Goal: Task Accomplishment & Management: Use online tool/utility

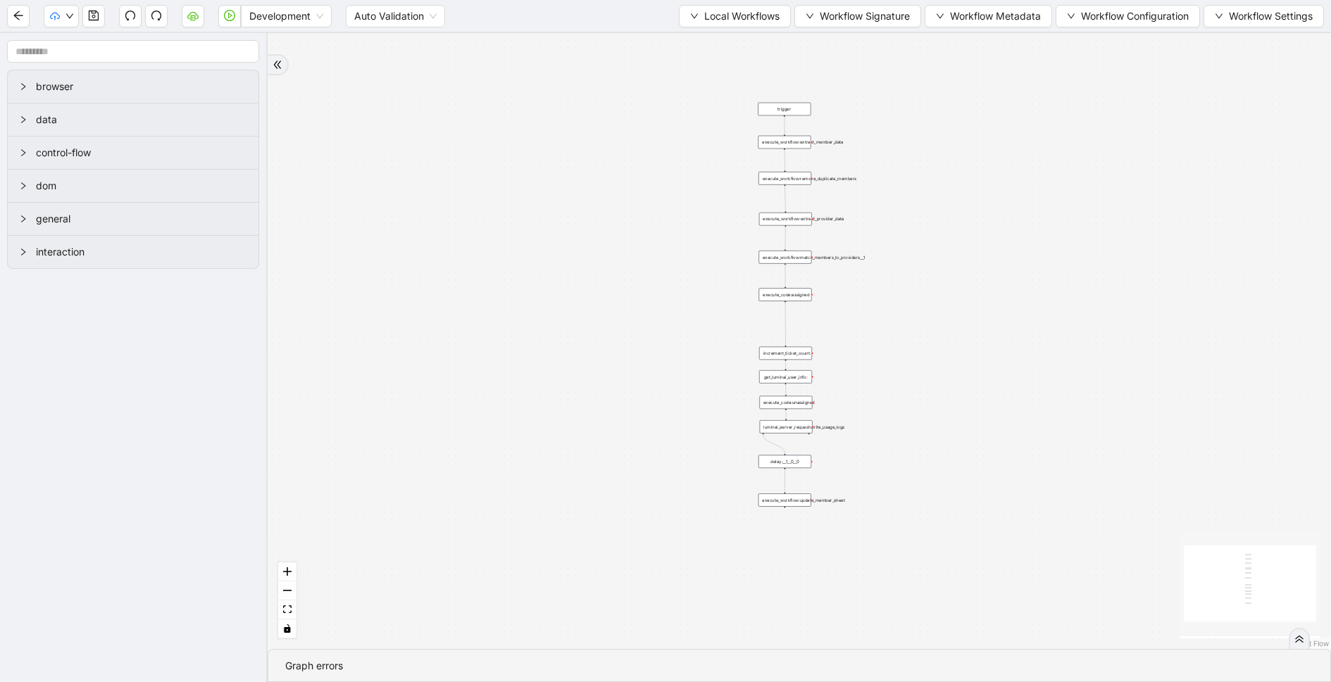
drag, startPoint x: 806, startPoint y: 235, endPoint x: 645, endPoint y: 351, distance: 198.2
click at [645, 351] on div "trigger execute_workflow:extract_member_data execute_workflow:remove_duplicate_…" at bounding box center [799, 341] width 1063 height 616
click at [934, 330] on div "trigger execute_workflow:extract_member_data execute_workflow:remove_duplicate_…" at bounding box center [799, 341] width 1063 height 616
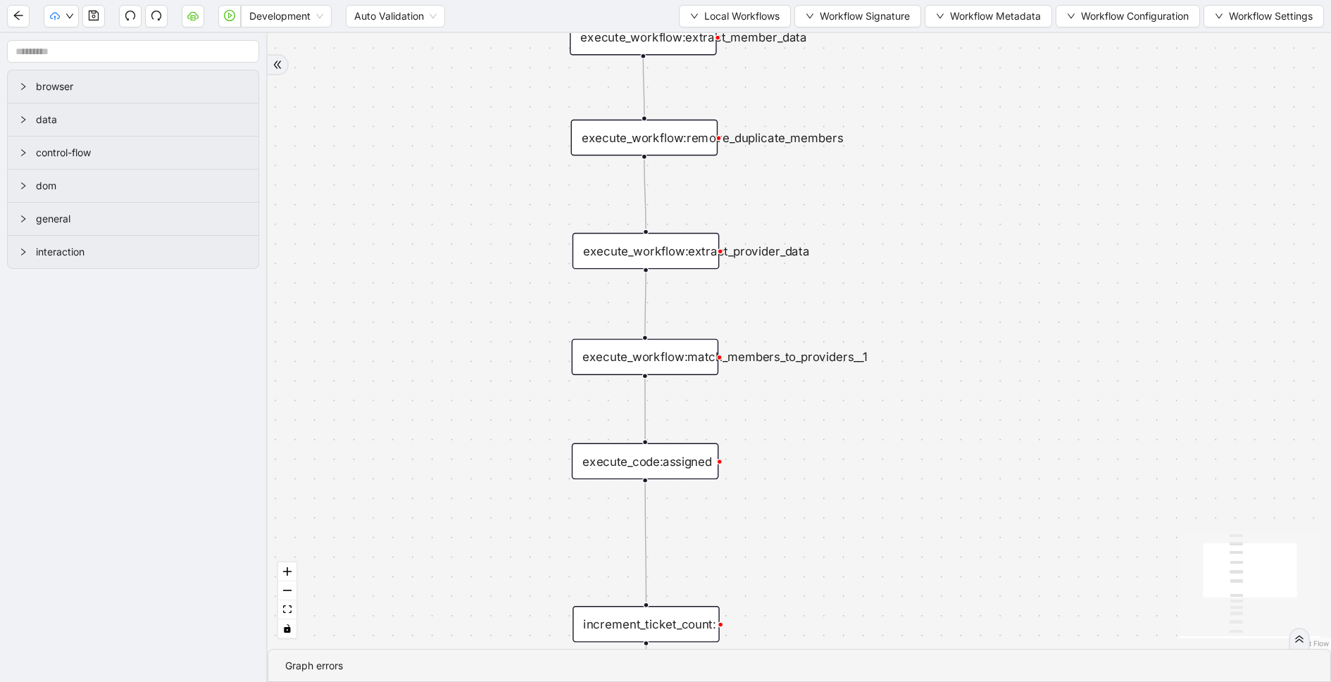
drag, startPoint x: 659, startPoint y: 310, endPoint x: 819, endPoint y: 526, distance: 268.9
click at [819, 526] on div "trigger execute_workflow:extract_member_data execute_workflow:remove_duplicate_…" at bounding box center [799, 341] width 1063 height 616
click at [690, 16] on icon "down" at bounding box center [694, 16] width 8 height 8
click at [688, 40] on span "Select" at bounding box center [730, 42] width 91 height 15
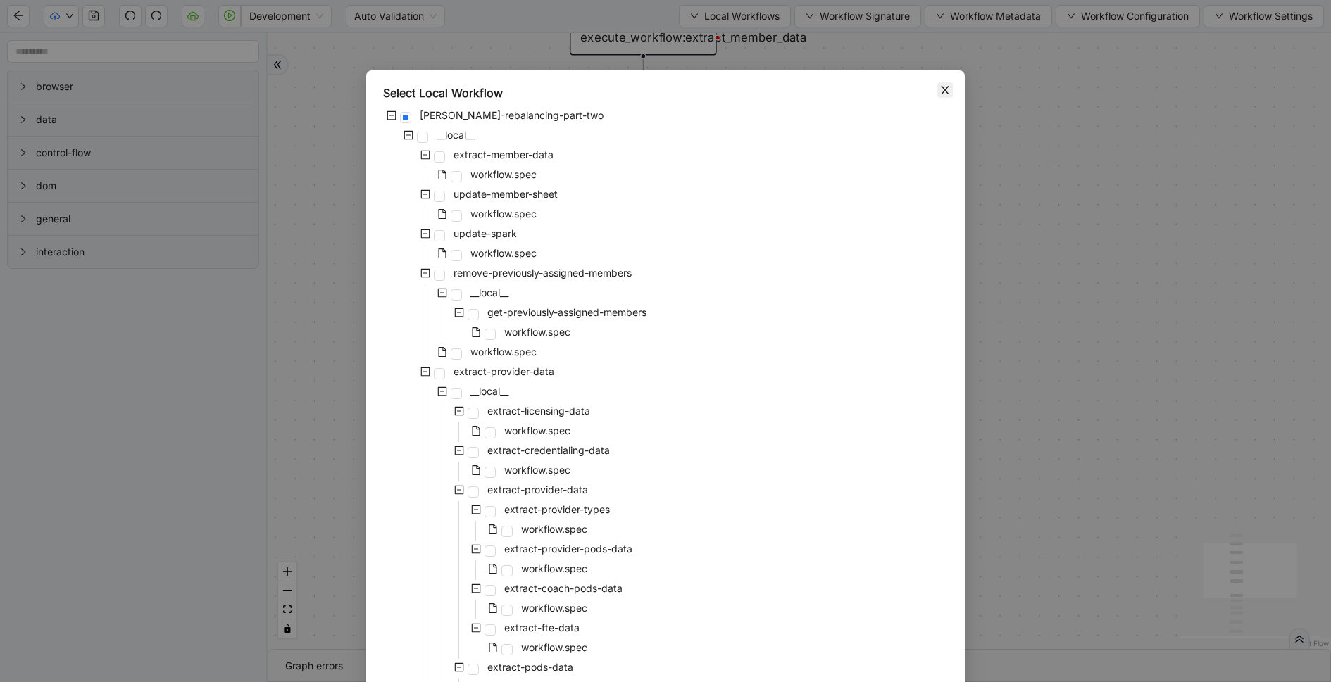
click at [944, 89] on icon "close" at bounding box center [945, 90] width 8 height 8
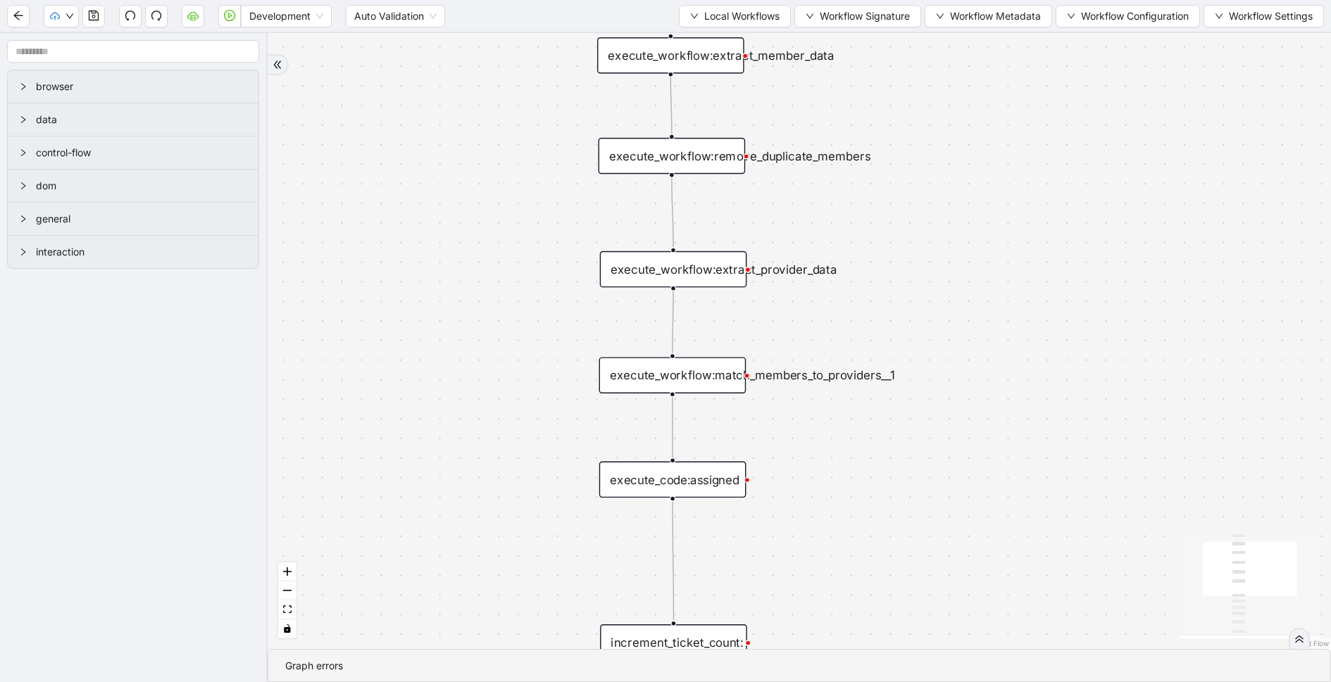
drag, startPoint x: 916, startPoint y: 187, endPoint x: 943, endPoint y: 204, distance: 32.2
click at [943, 204] on div "trigger execute_workflow:extract_member_data execute_workflow:remove_duplicate_…" at bounding box center [799, 341] width 1063 height 616
click at [696, 385] on div "execute_workflow:match_members_to_providers__1" at bounding box center [672, 374] width 147 height 36
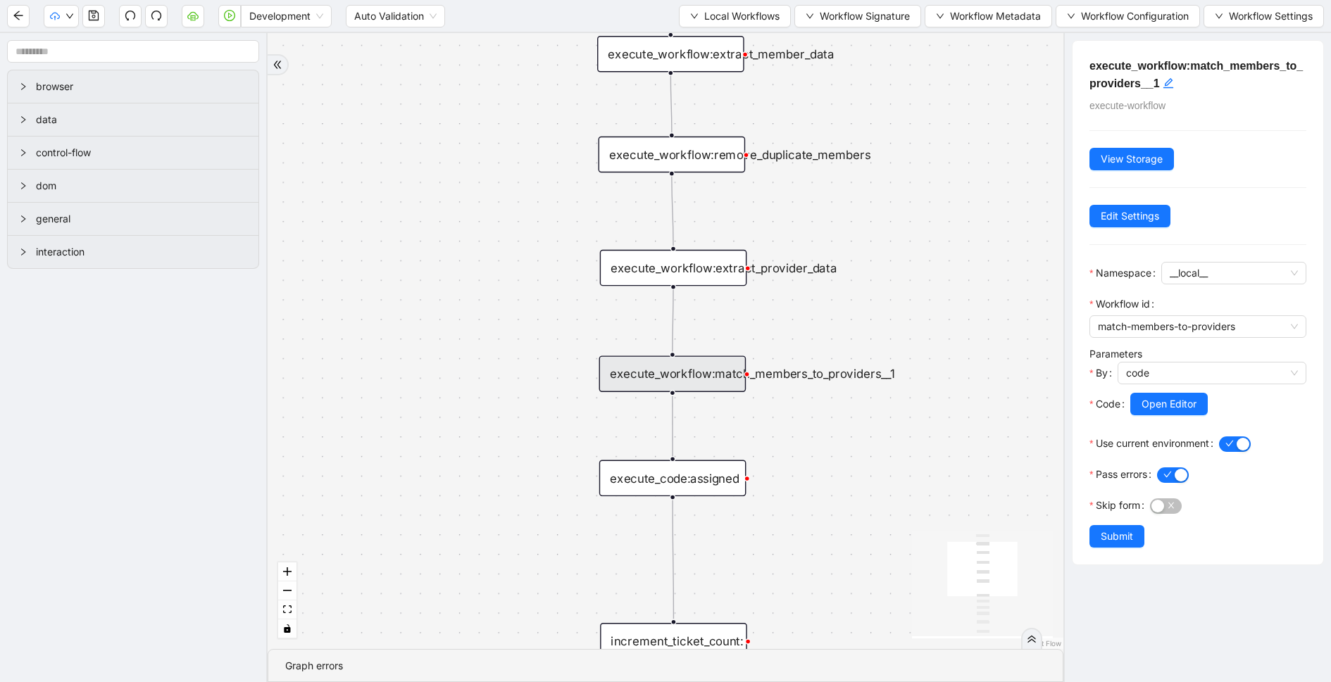
click at [725, 274] on div "execute_workflow:extract_provider_data" at bounding box center [673, 268] width 147 height 36
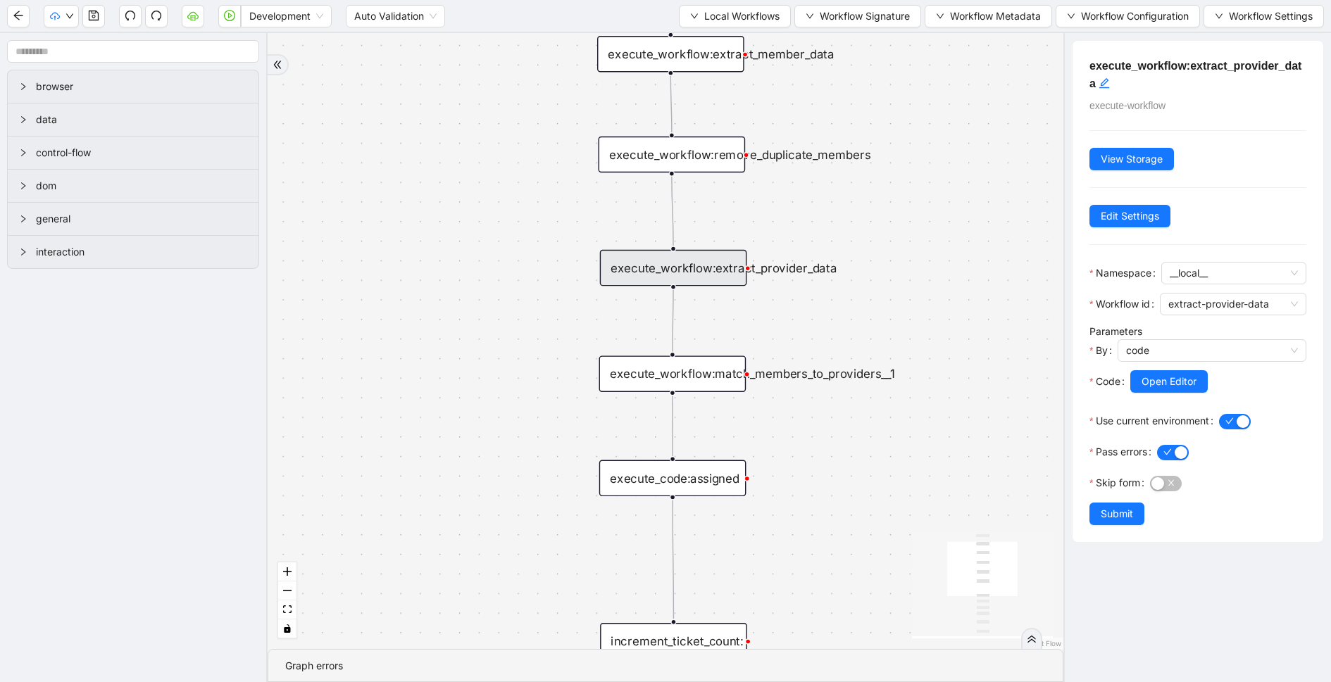
click at [710, 162] on div "execute_workflow:remove_duplicate_members" at bounding box center [672, 155] width 147 height 36
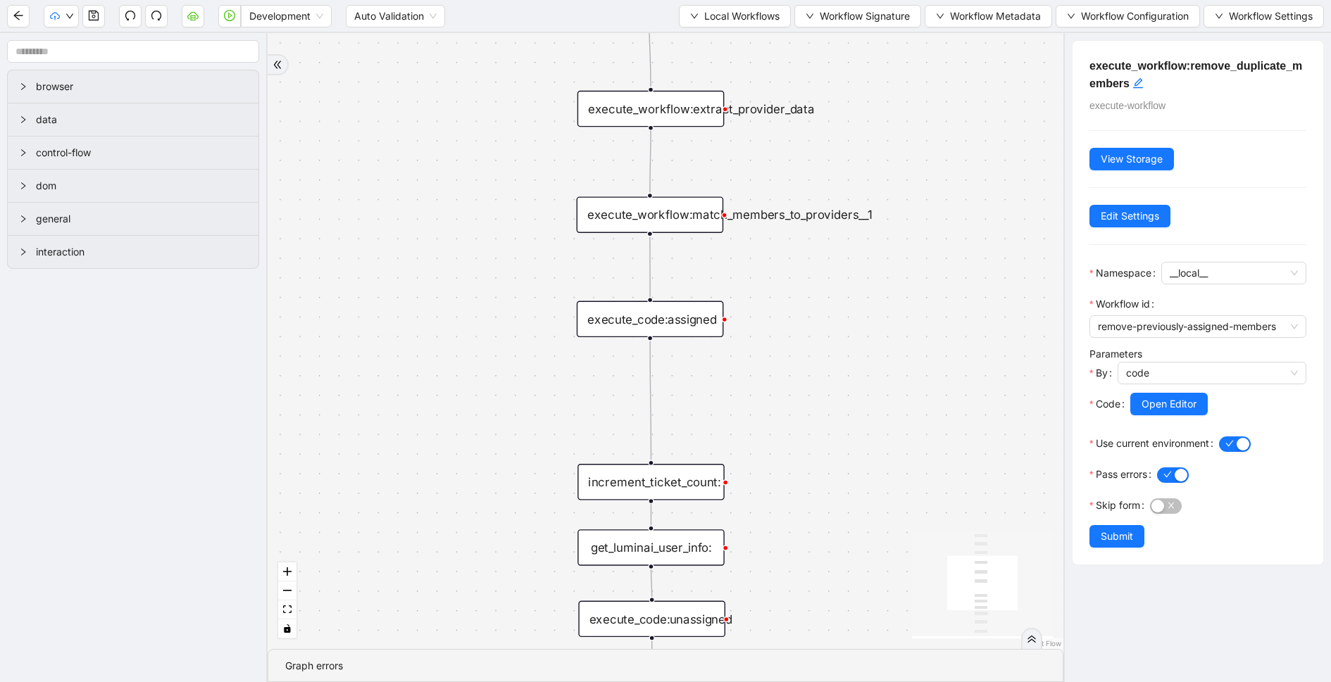
drag, startPoint x: 839, startPoint y: 451, endPoint x: 801, endPoint y: 223, distance: 230.5
click at [801, 223] on div "trigger execute_workflow:extract_member_data execute_workflow:remove_duplicate_…" at bounding box center [666, 341] width 796 height 616
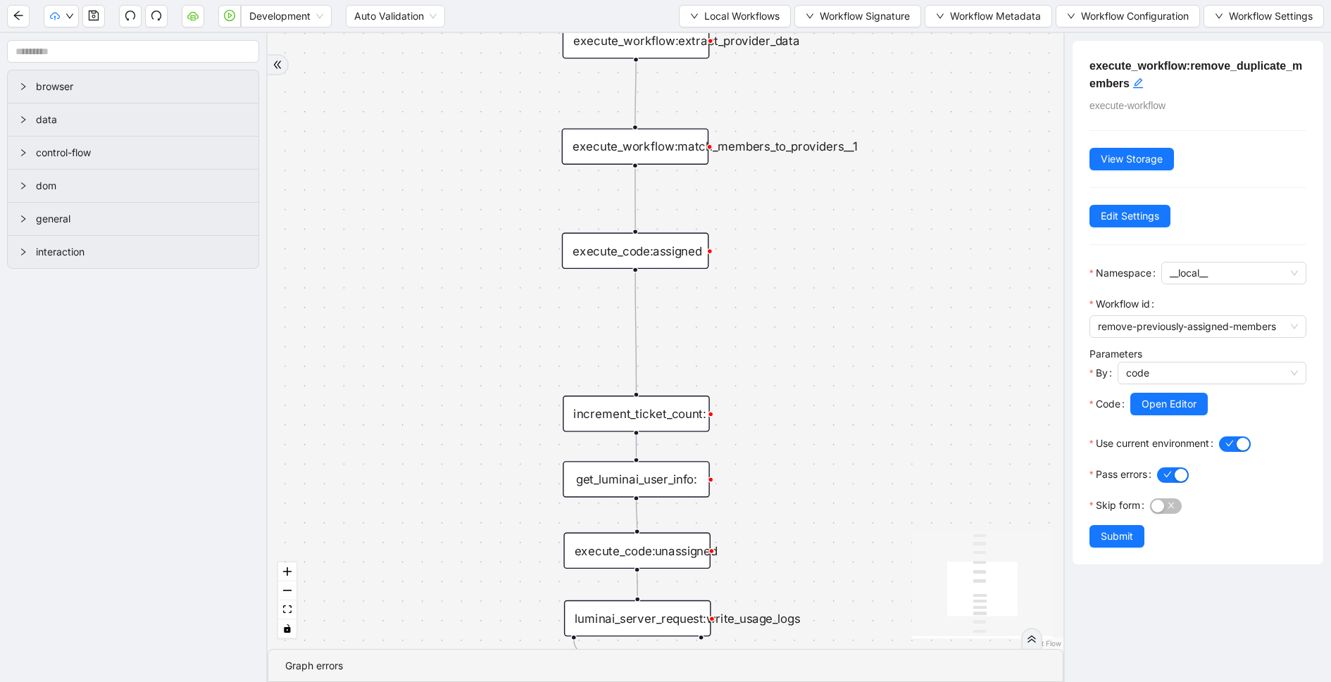
click at [681, 248] on div "execute_code:assigned" at bounding box center [635, 251] width 147 height 36
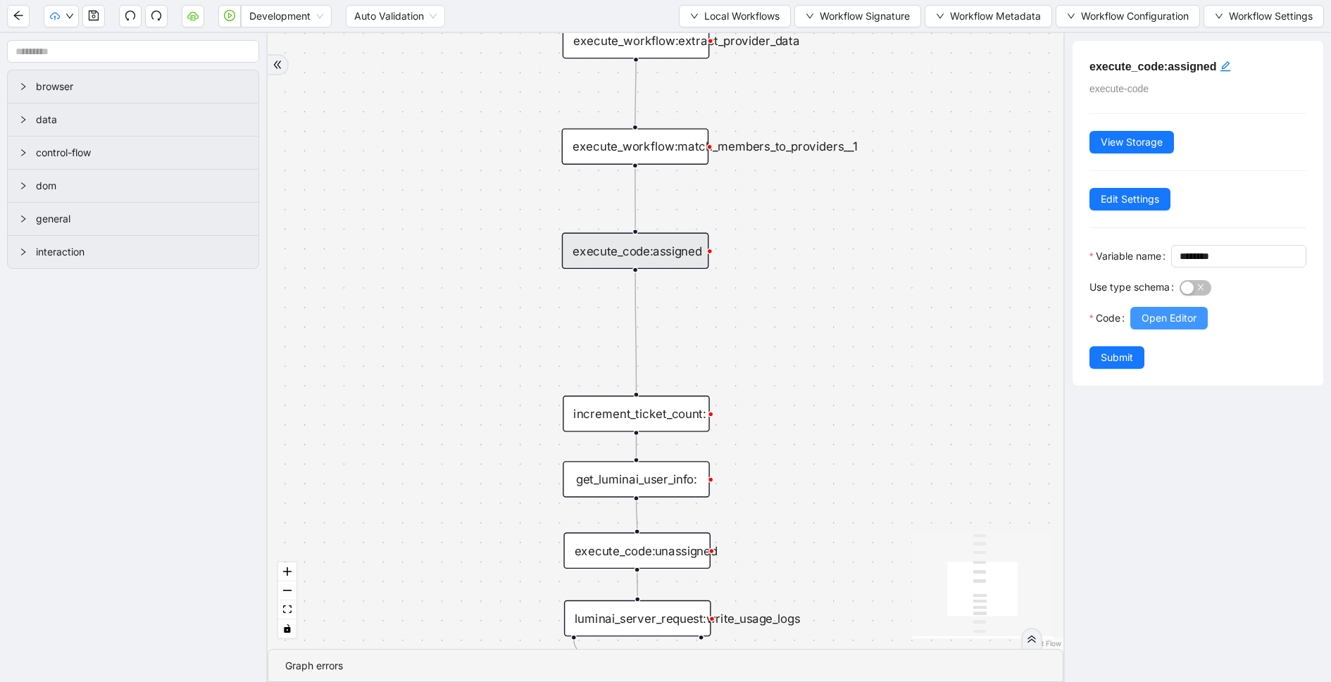
click at [1146, 326] on span "Open Editor" at bounding box center [1169, 318] width 55 height 15
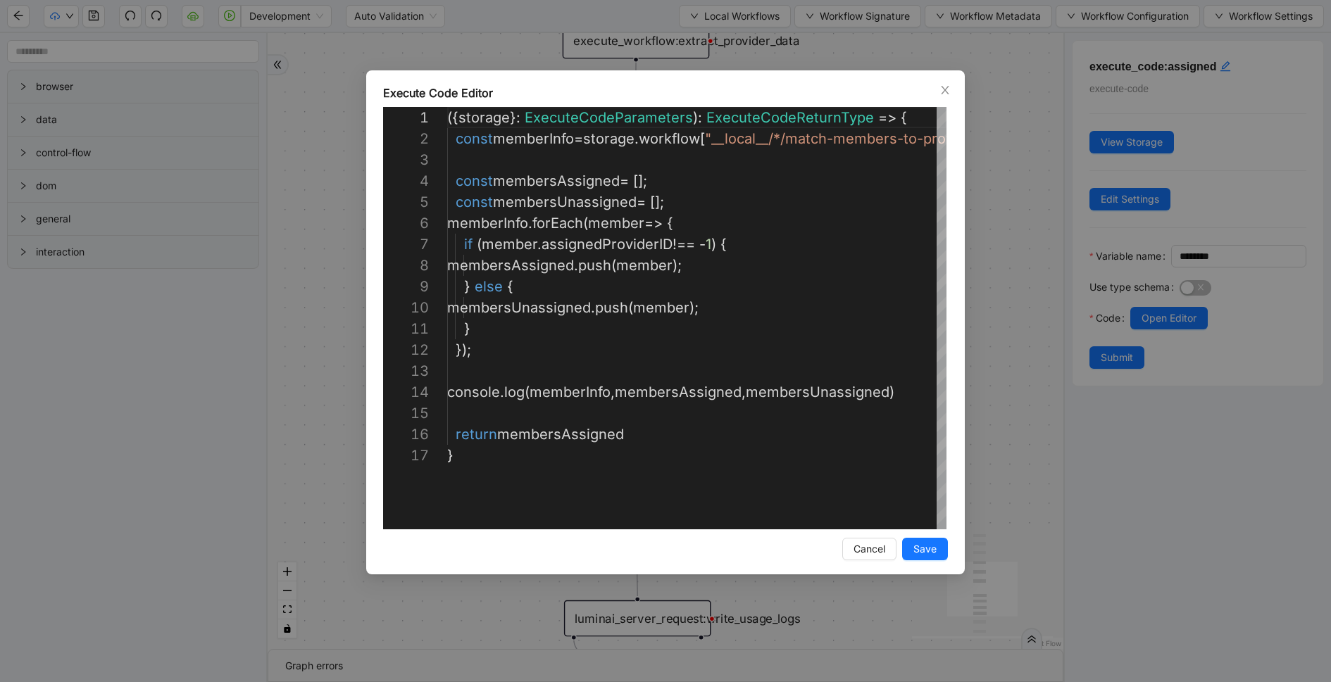
scroll to position [211, 0]
click at [1020, 418] on div "Execute Code Editor 1 2 3 4 5 6 7 8 9 10 11 12 13 14 15 16 17 ({ storage }: Exe…" at bounding box center [665, 341] width 1331 height 682
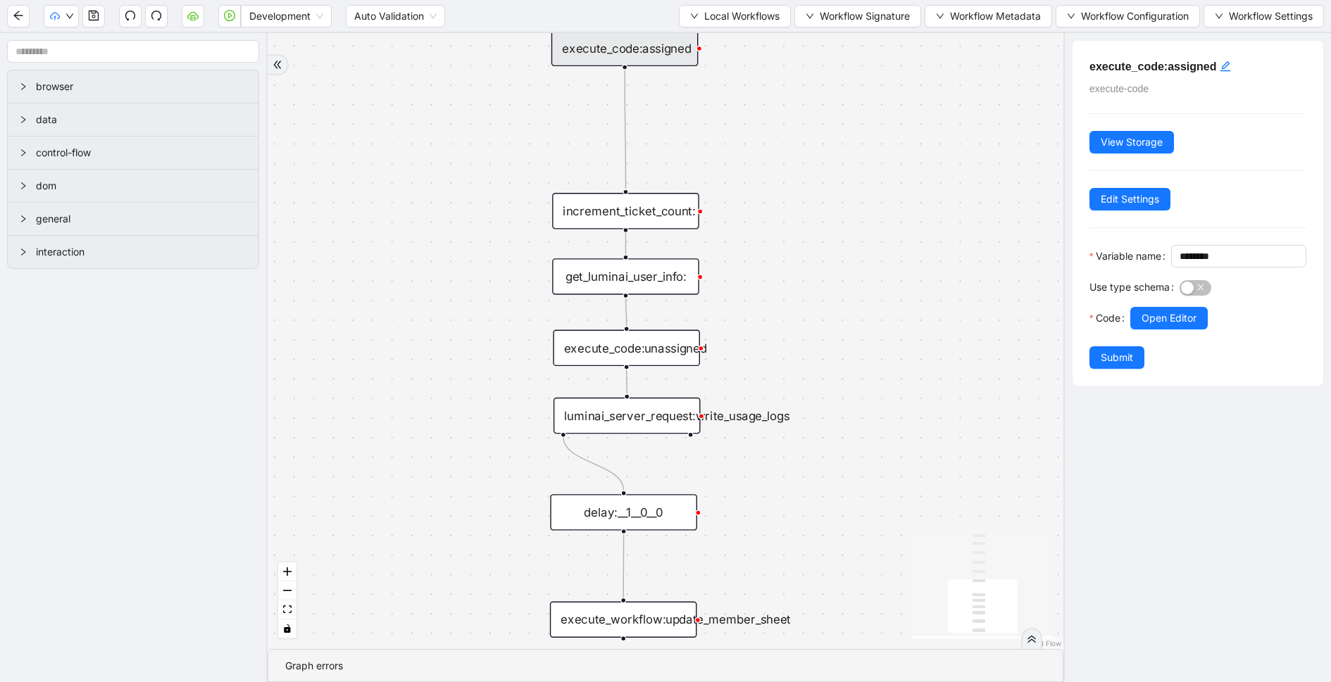
drag, startPoint x: 806, startPoint y: 429, endPoint x: 796, endPoint y: 227, distance: 202.4
click at [796, 226] on div "trigger execute_workflow:extract_member_data execute_workflow:remove_duplicate_…" at bounding box center [666, 341] width 796 height 616
click at [651, 422] on div "luminai_server_request:write_usage_logs" at bounding box center [627, 416] width 147 height 36
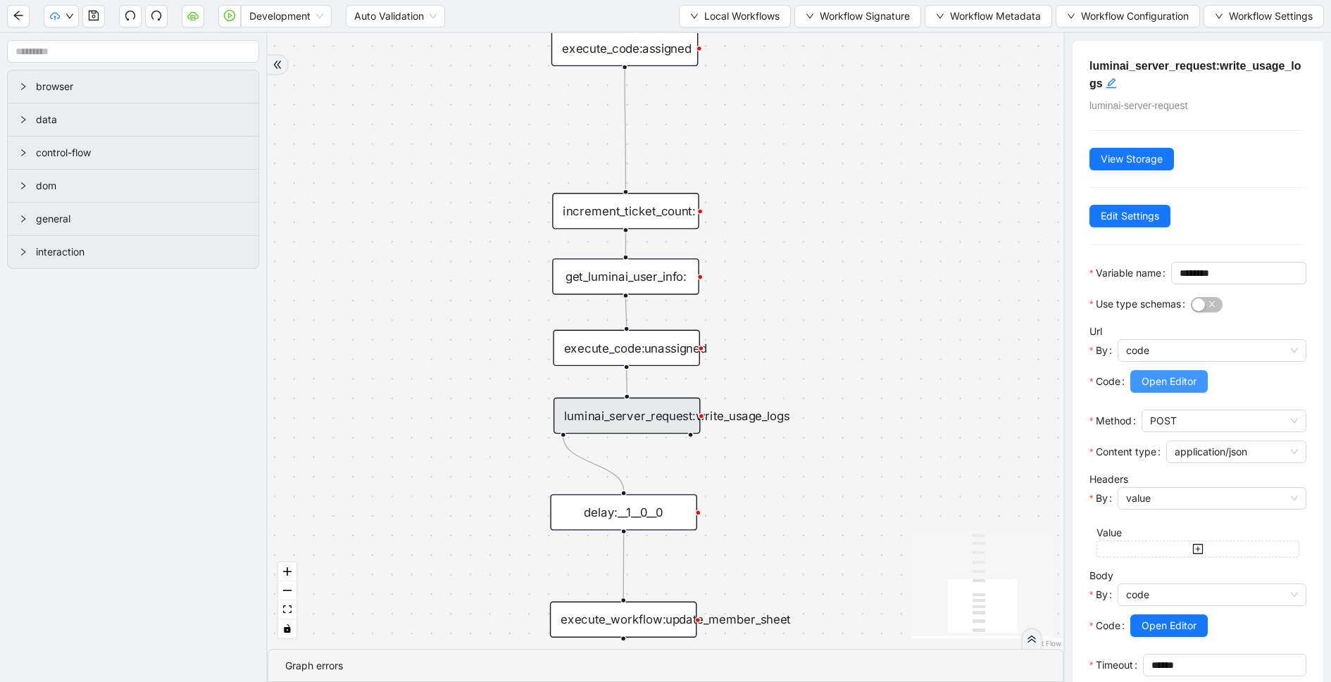
click at [1171, 389] on span "Open Editor" at bounding box center [1169, 381] width 55 height 15
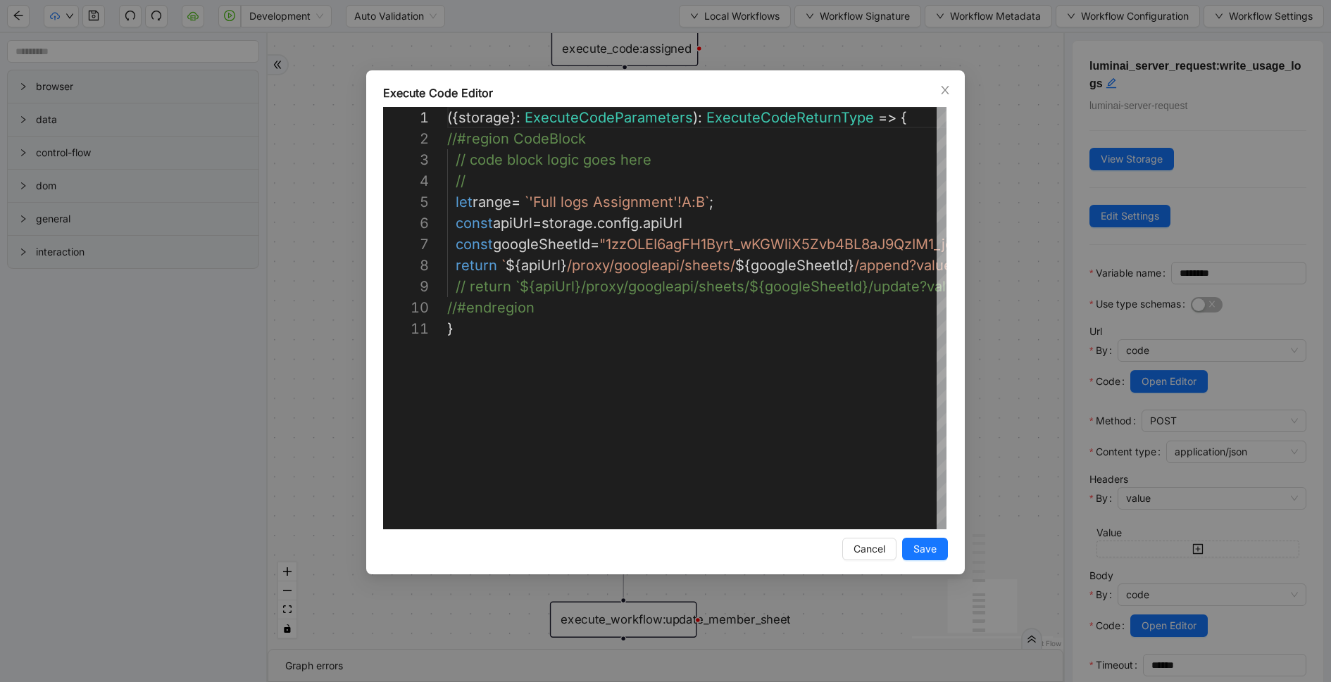
scroll to position [169, 0]
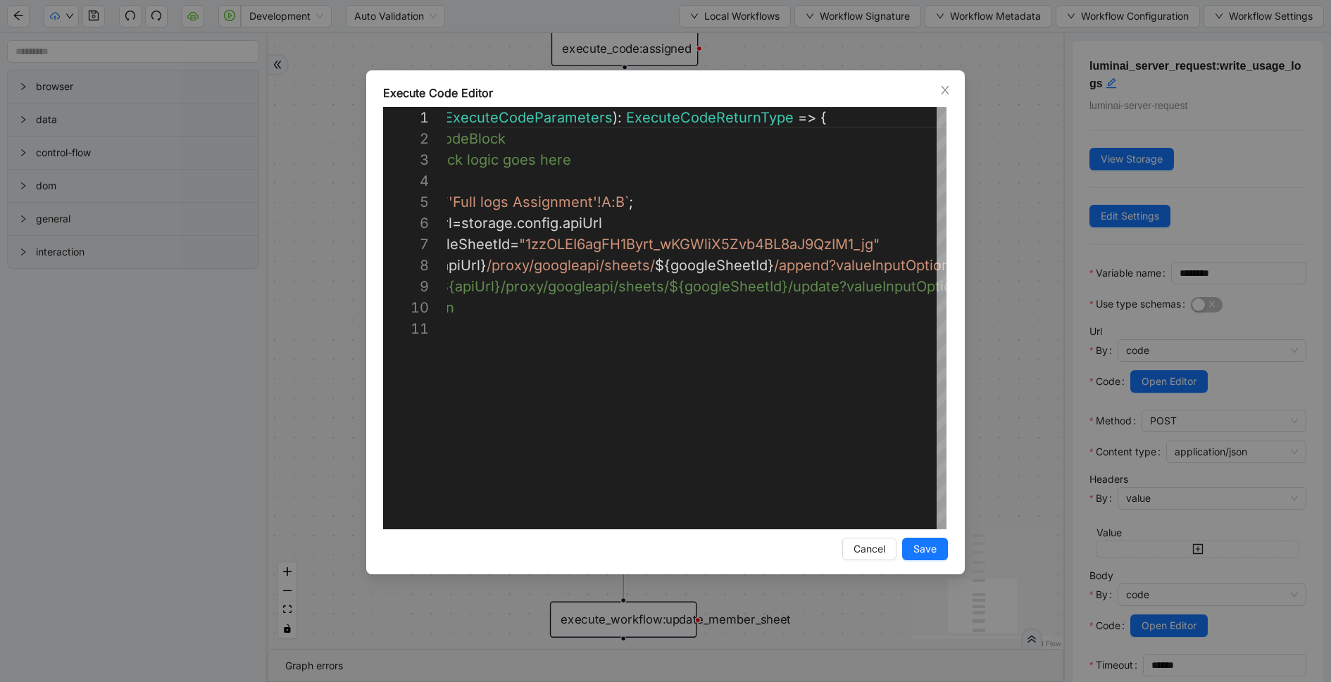
click at [977, 271] on div "Execute Code Editor 1 2 3 4 5 6 7 8 9 10 11 ({ storage }: ExecuteCodeParameters…" at bounding box center [665, 341] width 1331 height 682
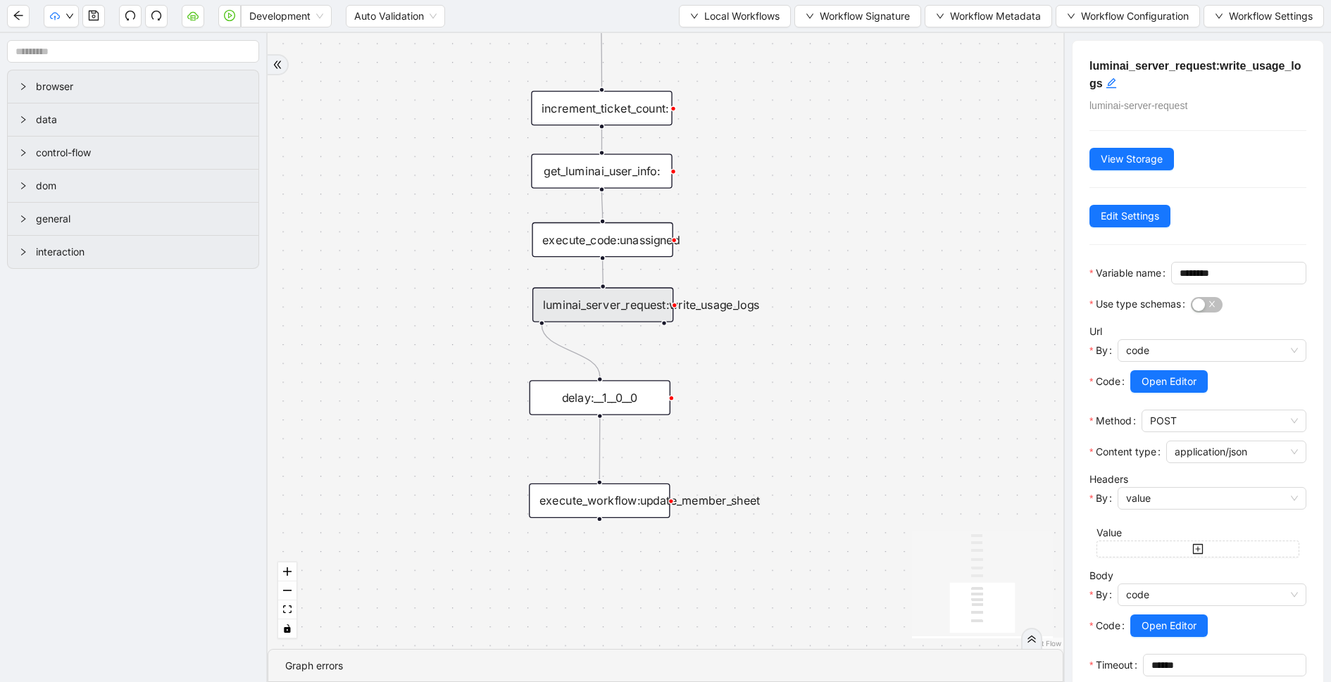
drag, startPoint x: 788, startPoint y: 334, endPoint x: 758, endPoint y: 226, distance: 111.9
click at [758, 226] on div "trigger execute_workflow:extract_member_data execute_workflow:remove_duplicate_…" at bounding box center [666, 341] width 796 height 616
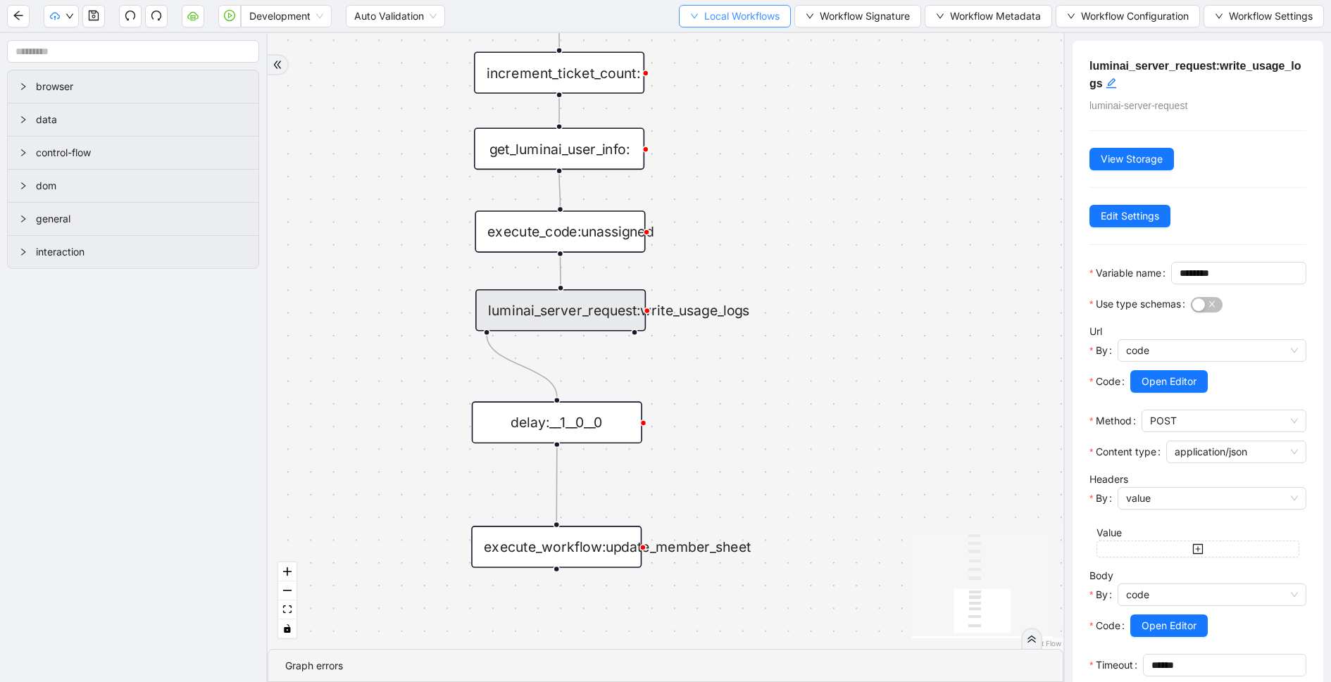
click at [692, 22] on button "Local Workflows" at bounding box center [735, 16] width 112 height 23
click at [681, 45] on li "Select" at bounding box center [731, 43] width 108 height 23
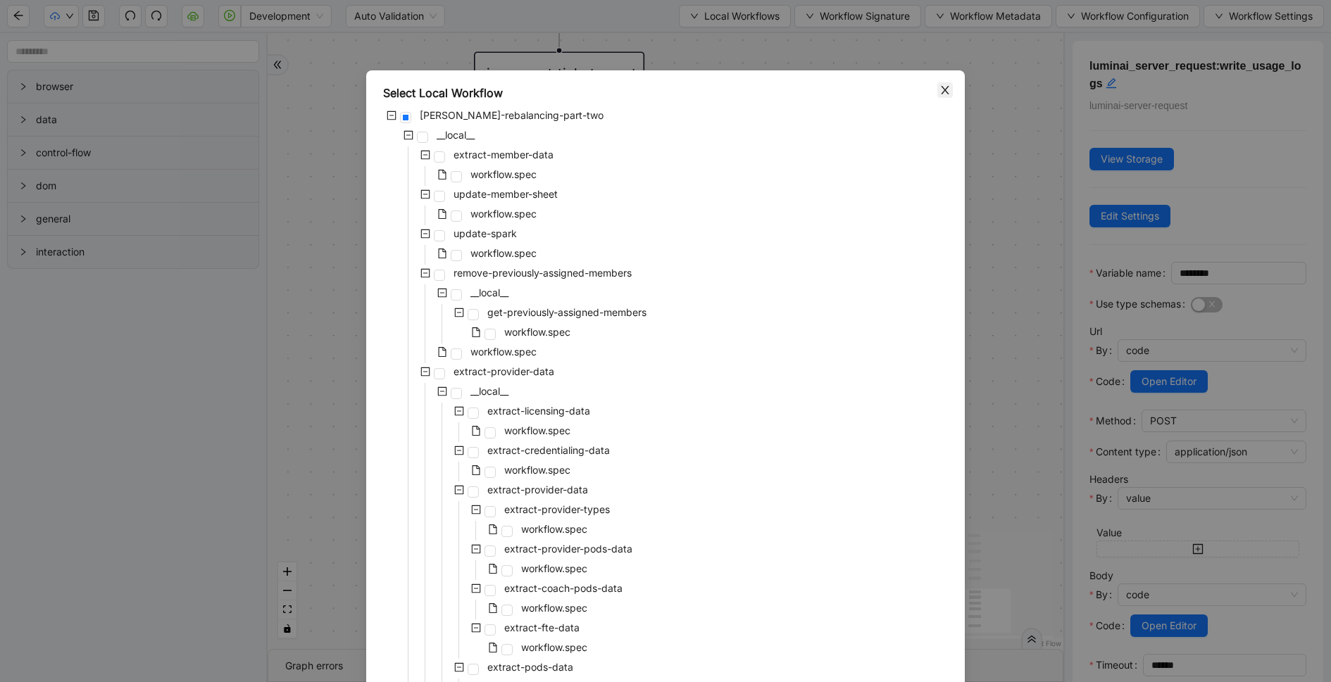
click at [949, 89] on icon "close" at bounding box center [944, 90] width 11 height 11
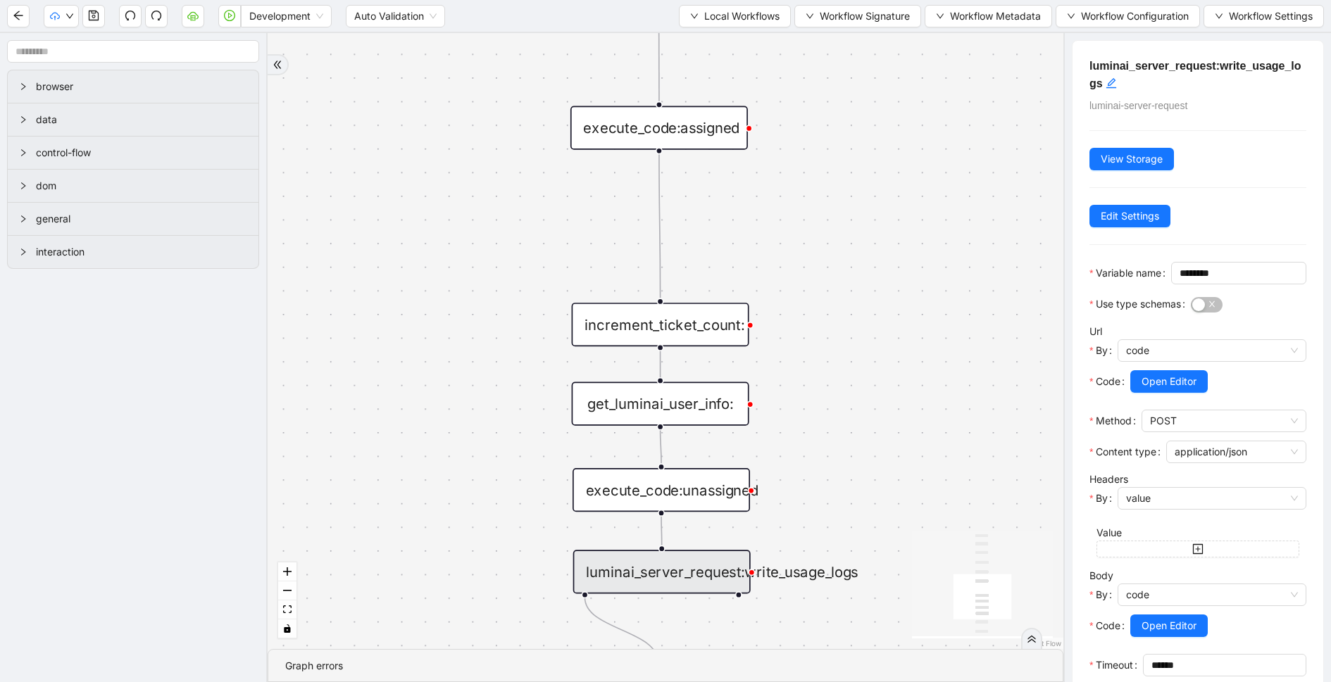
drag, startPoint x: 804, startPoint y: 212, endPoint x: 916, endPoint y: 474, distance: 284.6
click at [915, 474] on div "trigger execute_workflow:extract_member_data execute_workflow:remove_duplicate_…" at bounding box center [666, 341] width 796 height 616
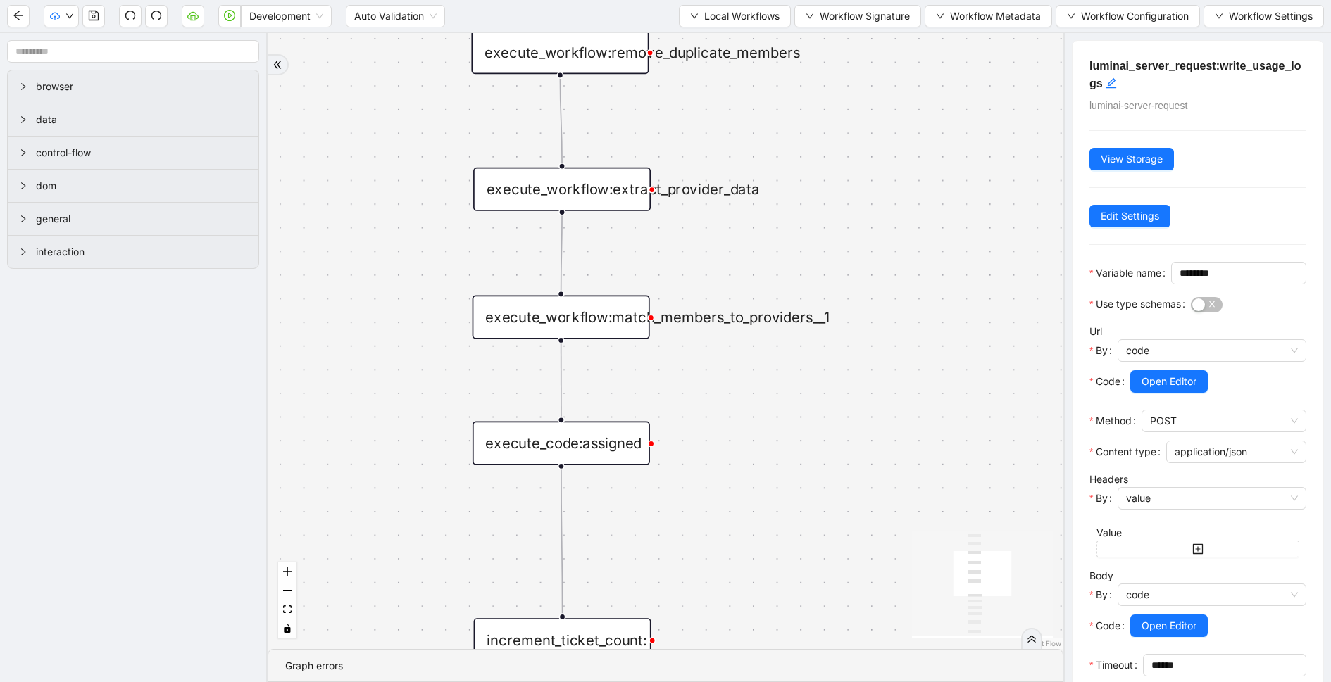
drag, startPoint x: 910, startPoint y: 226, endPoint x: 810, endPoint y: 548, distance: 337.0
click at [810, 548] on div "trigger execute_workflow:extract_member_data execute_workflow:remove_duplicate_…" at bounding box center [666, 341] width 796 height 616
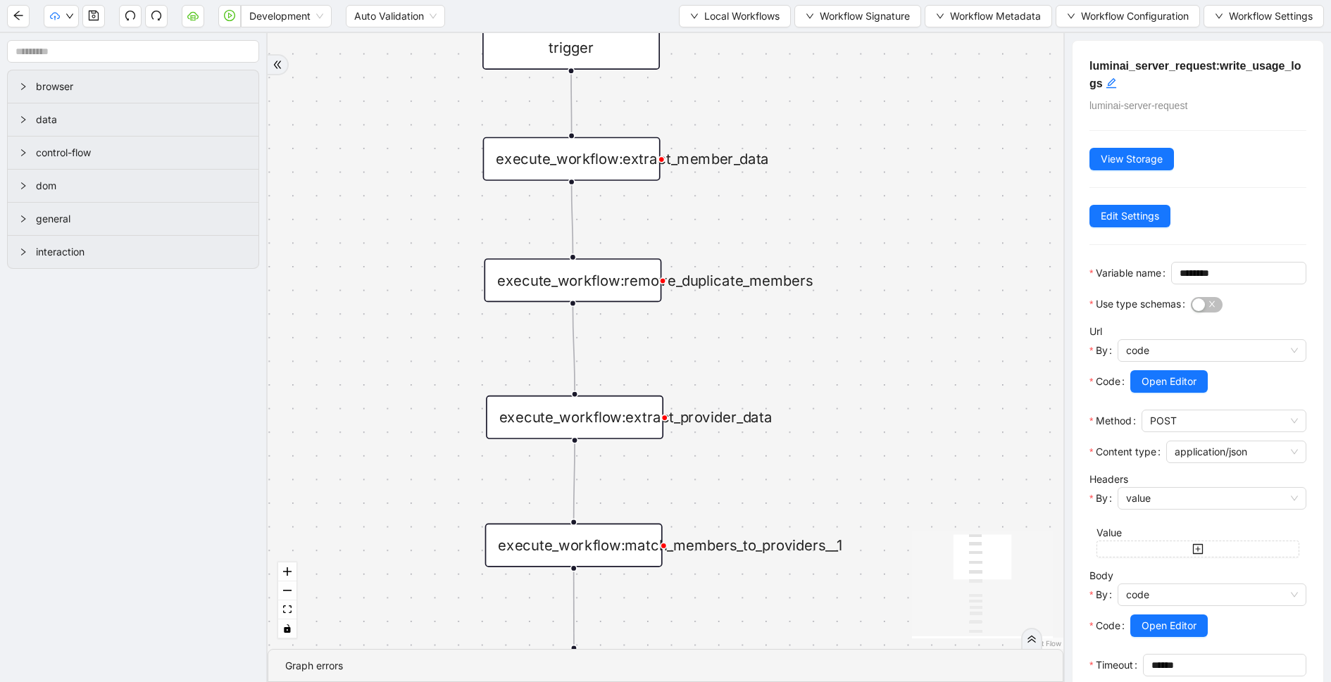
drag, startPoint x: 799, startPoint y: 244, endPoint x: 813, endPoint y: 489, distance: 245.5
click at [813, 489] on div "trigger execute_workflow:extract_member_data execute_workflow:remove_duplicate_…" at bounding box center [666, 341] width 796 height 616
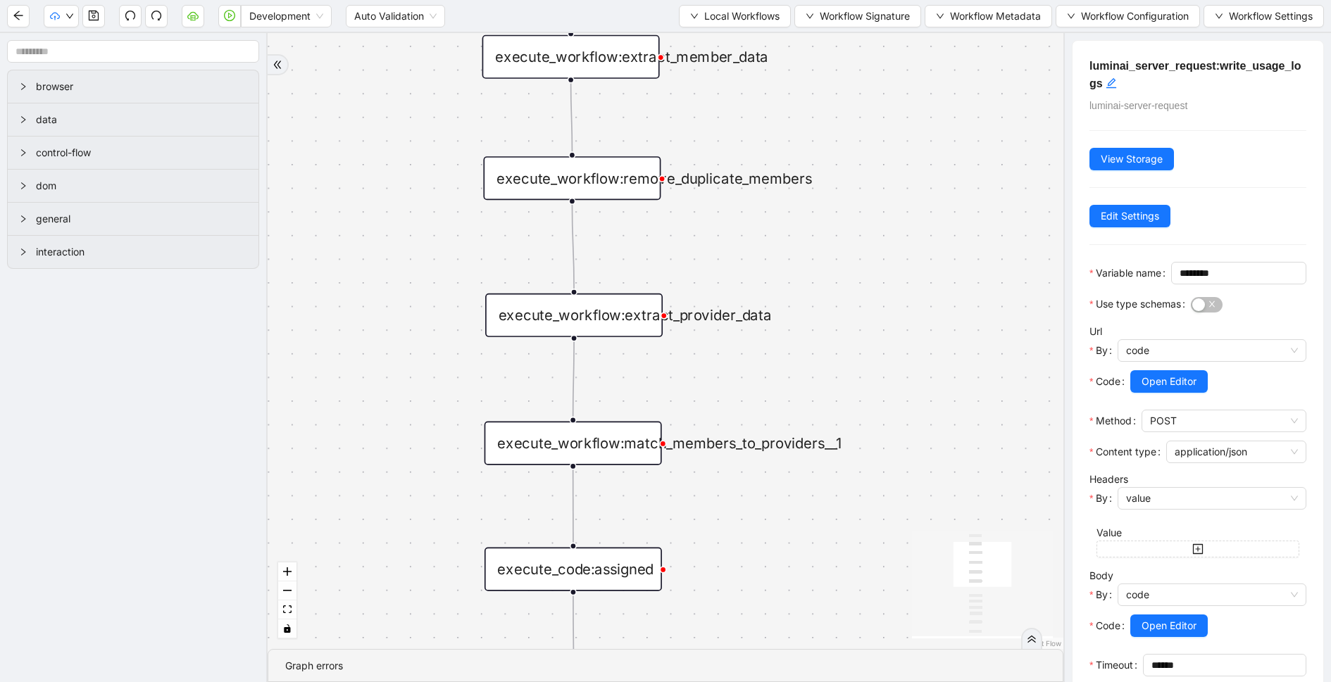
drag, startPoint x: 873, startPoint y: 208, endPoint x: 863, endPoint y: 77, distance: 130.7
click at [864, 77] on div "trigger execute_workflow:extract_member_data execute_workflow:remove_duplicate_…" at bounding box center [666, 341] width 796 height 616
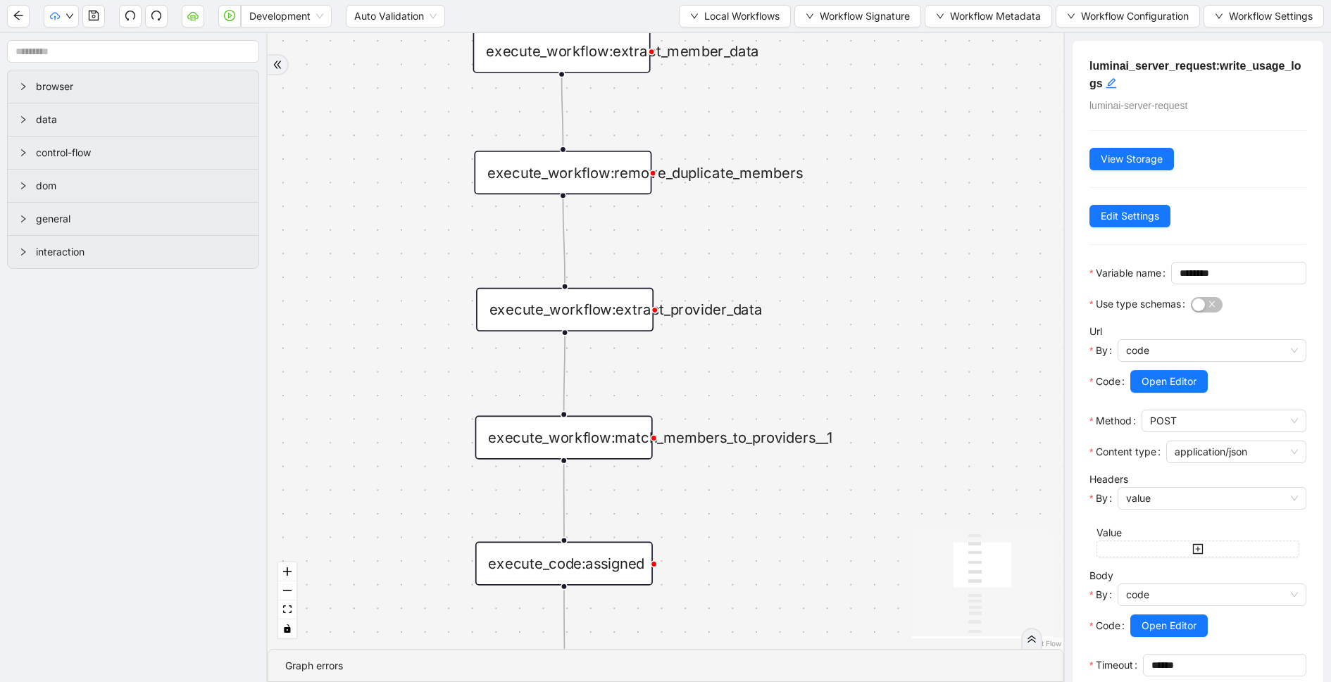
click at [578, 444] on div "execute_workflow:match_members_to_providers__1" at bounding box center [563, 438] width 177 height 44
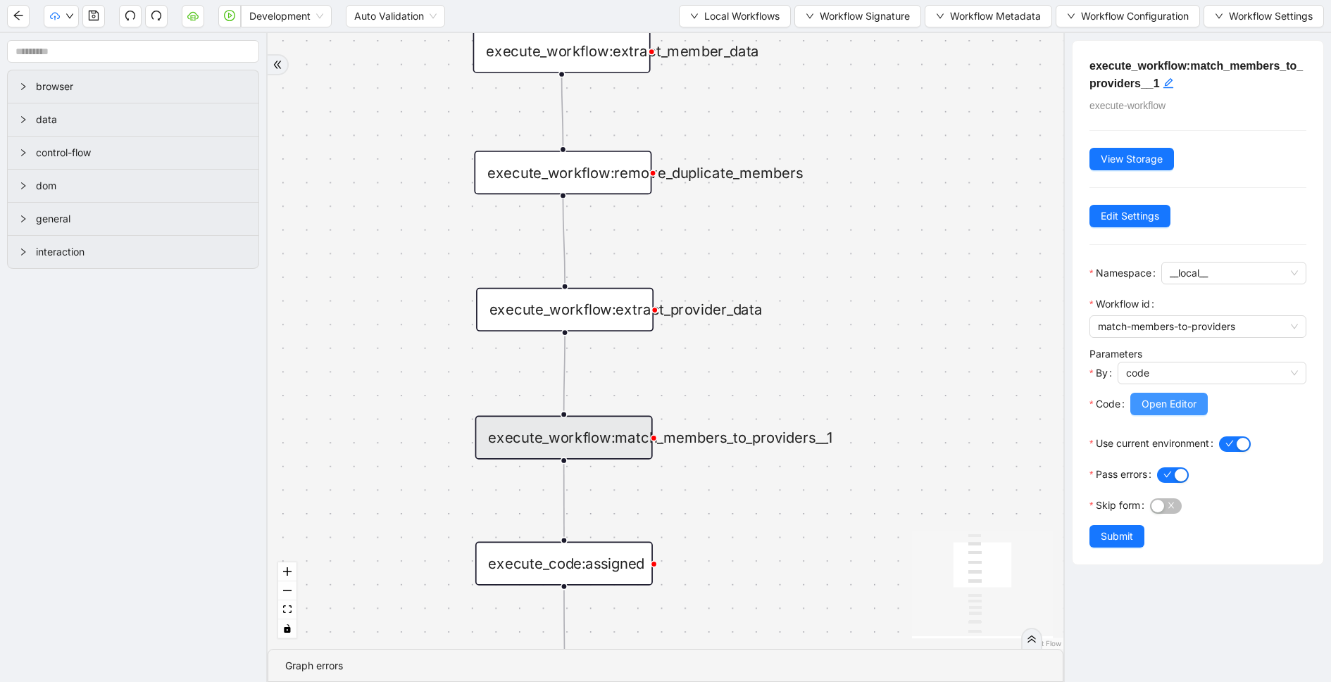
click at [1139, 397] on button "Open Editor" at bounding box center [1168, 404] width 77 height 23
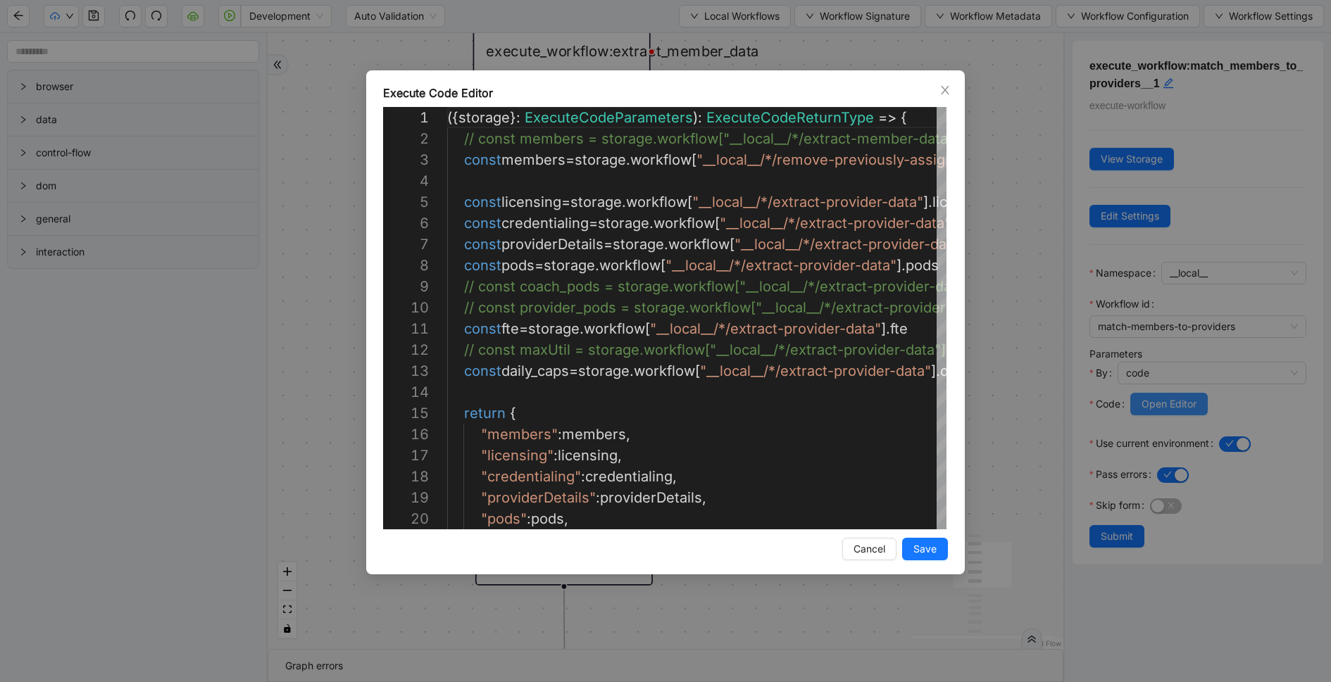
scroll to position [127, 0]
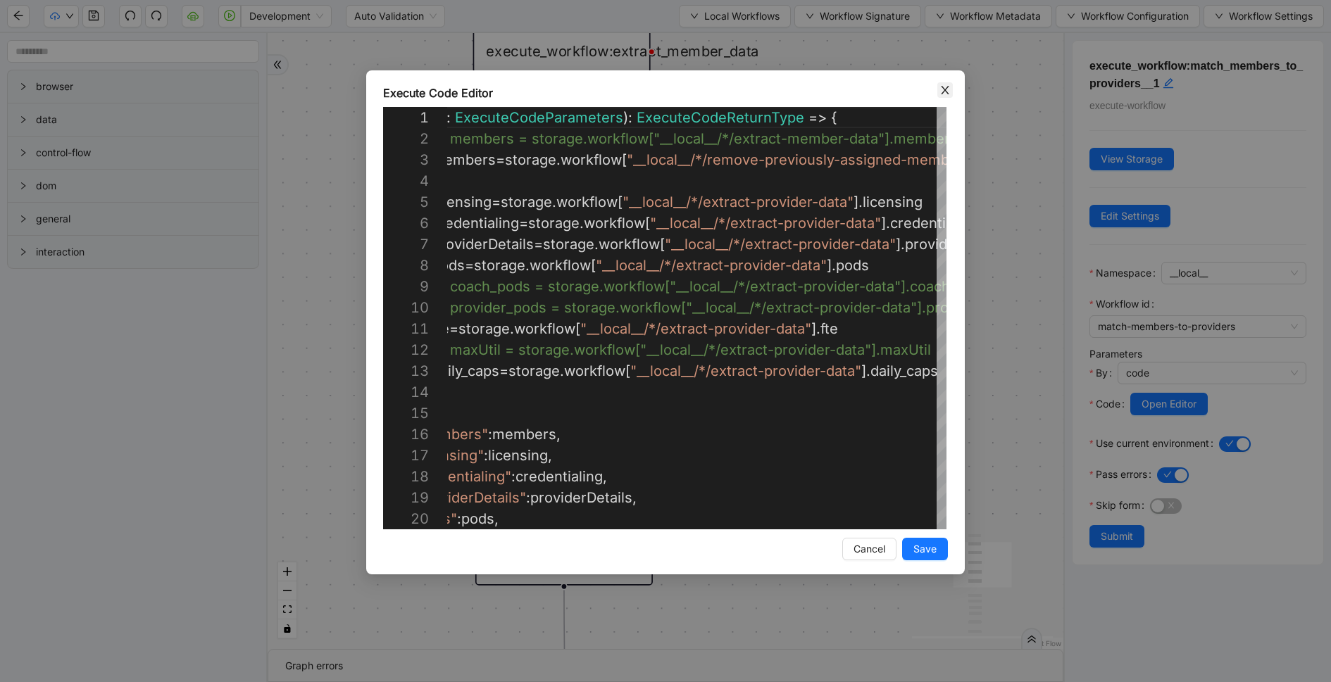
click at [945, 89] on icon "close" at bounding box center [945, 90] width 8 height 8
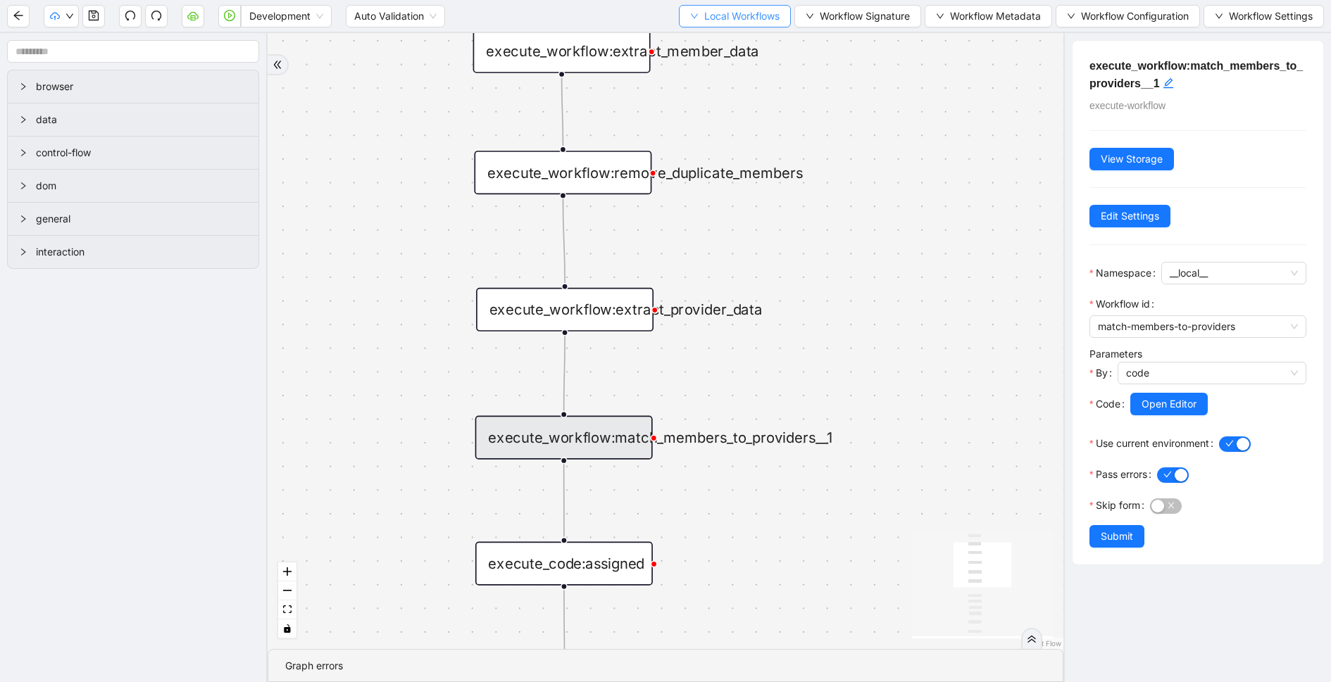
click at [741, 20] on span "Local Workflows" at bounding box center [741, 15] width 75 height 15
click at [733, 37] on span "Select" at bounding box center [730, 42] width 91 height 15
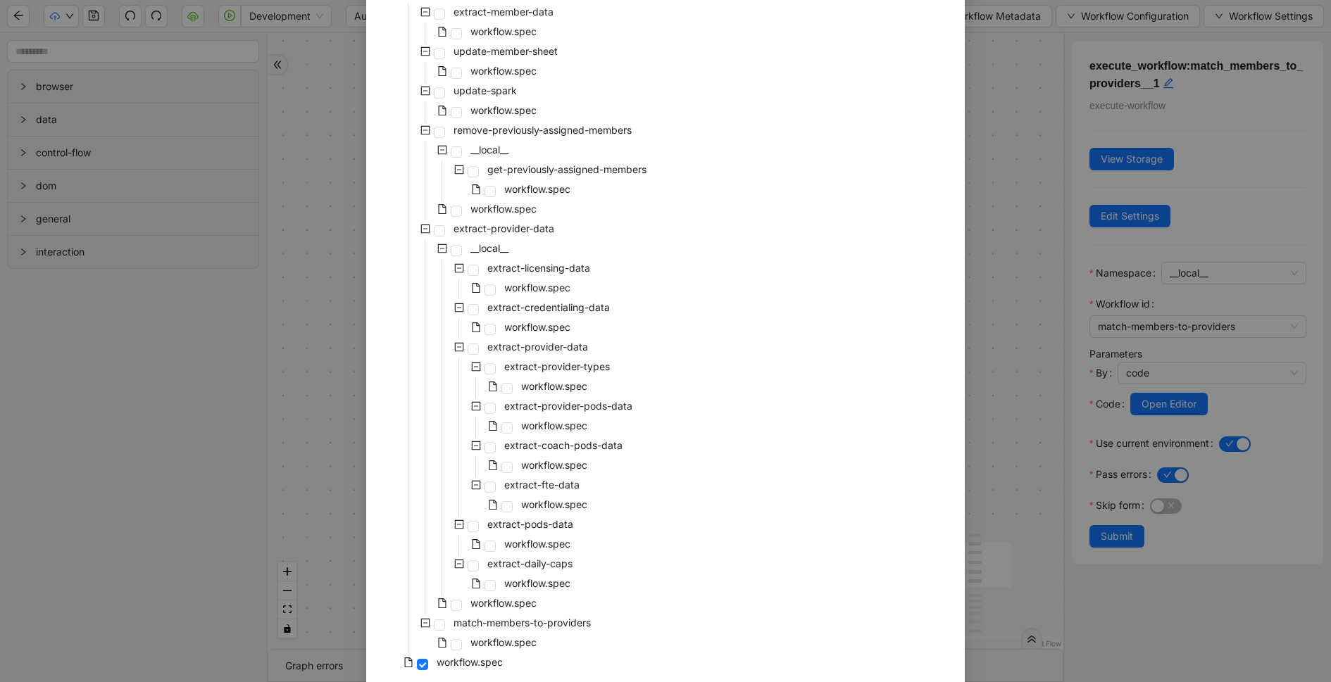
scroll to position [196, 0]
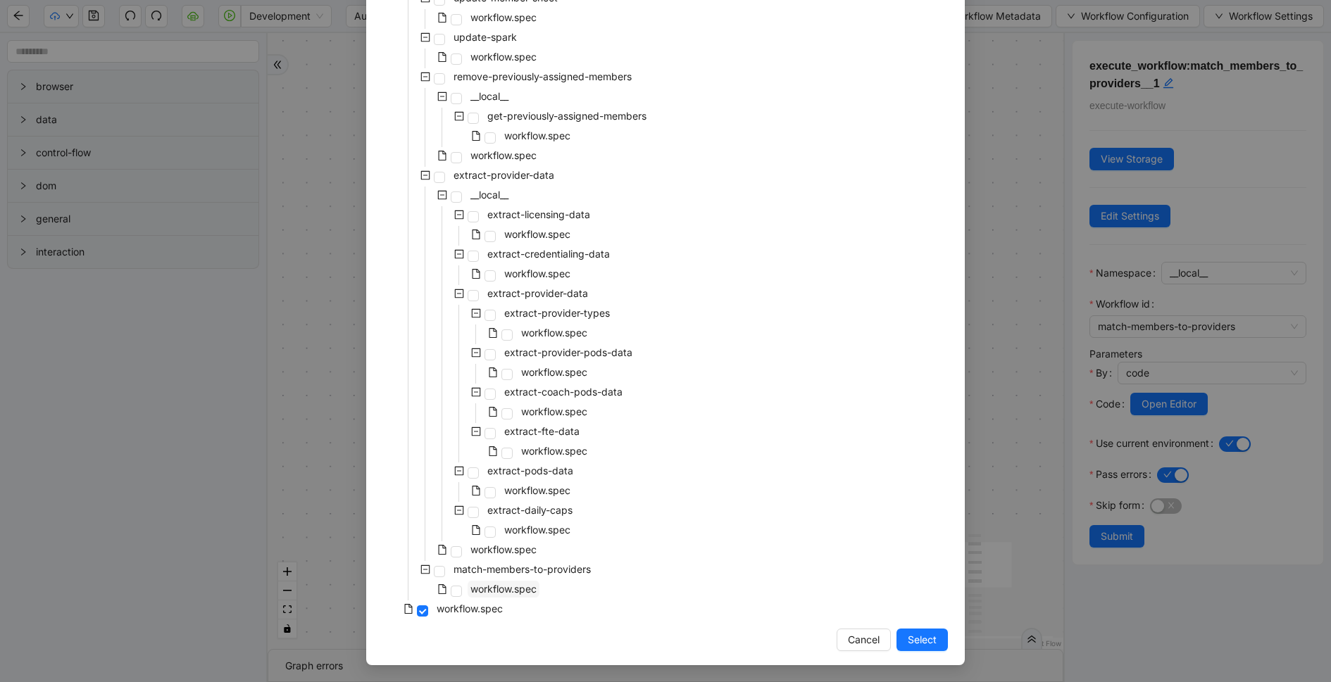
click at [503, 593] on span "workflow.spec" at bounding box center [503, 589] width 66 height 12
click at [913, 643] on span "Select" at bounding box center [922, 639] width 29 height 15
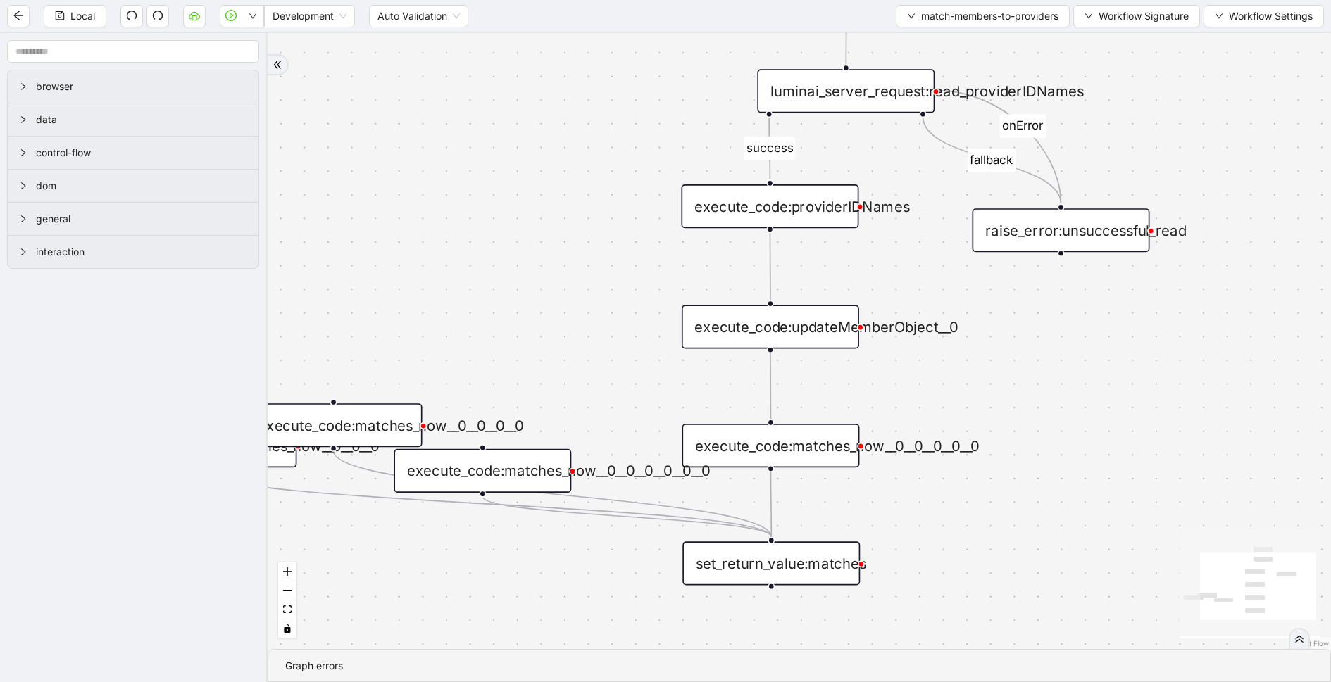
drag, startPoint x: 1168, startPoint y: 193, endPoint x: 1093, endPoint y: 32, distance: 177.1
click at [1093, 33] on div "fallback success onError trigger set_return_value:matches raise_error:unsuccess…" at bounding box center [799, 341] width 1063 height 616
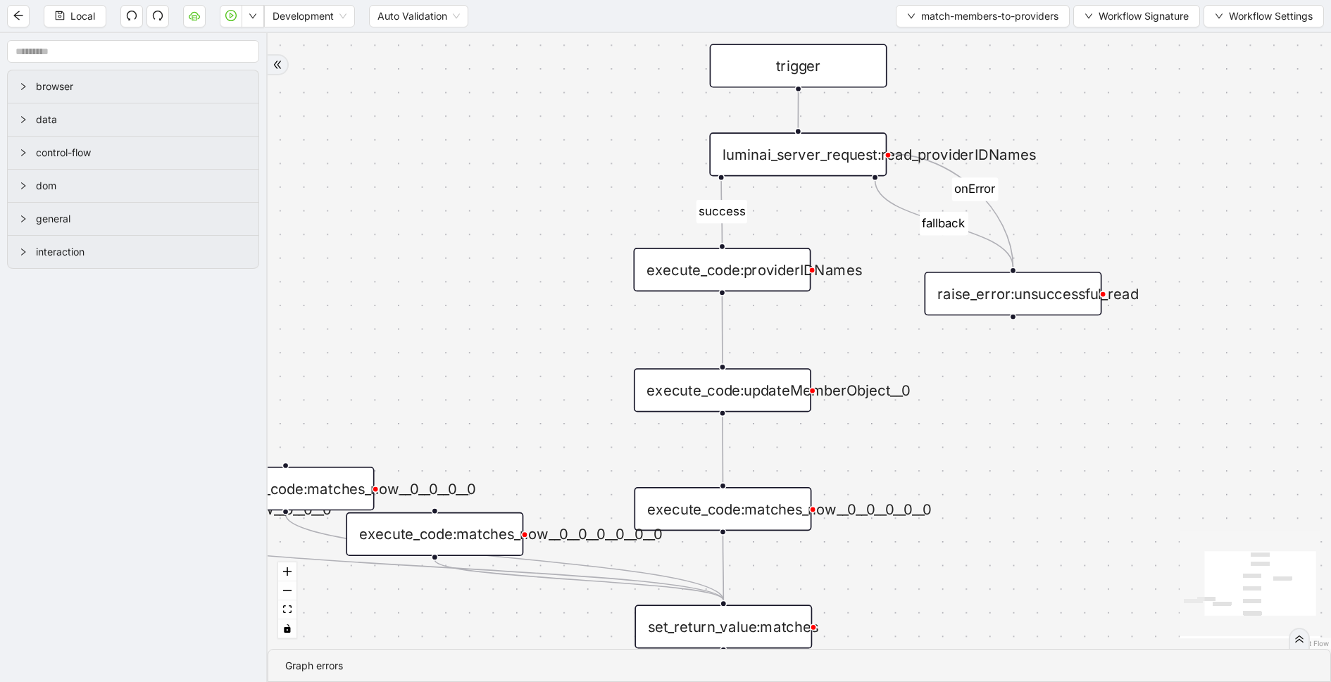
drag, startPoint x: 1059, startPoint y: 346, endPoint x: 1042, endPoint y: 400, distance: 56.1
click at [1042, 400] on div "fallback success onError trigger set_return_value:matches raise_error:unsuccess…" at bounding box center [799, 341] width 1063 height 616
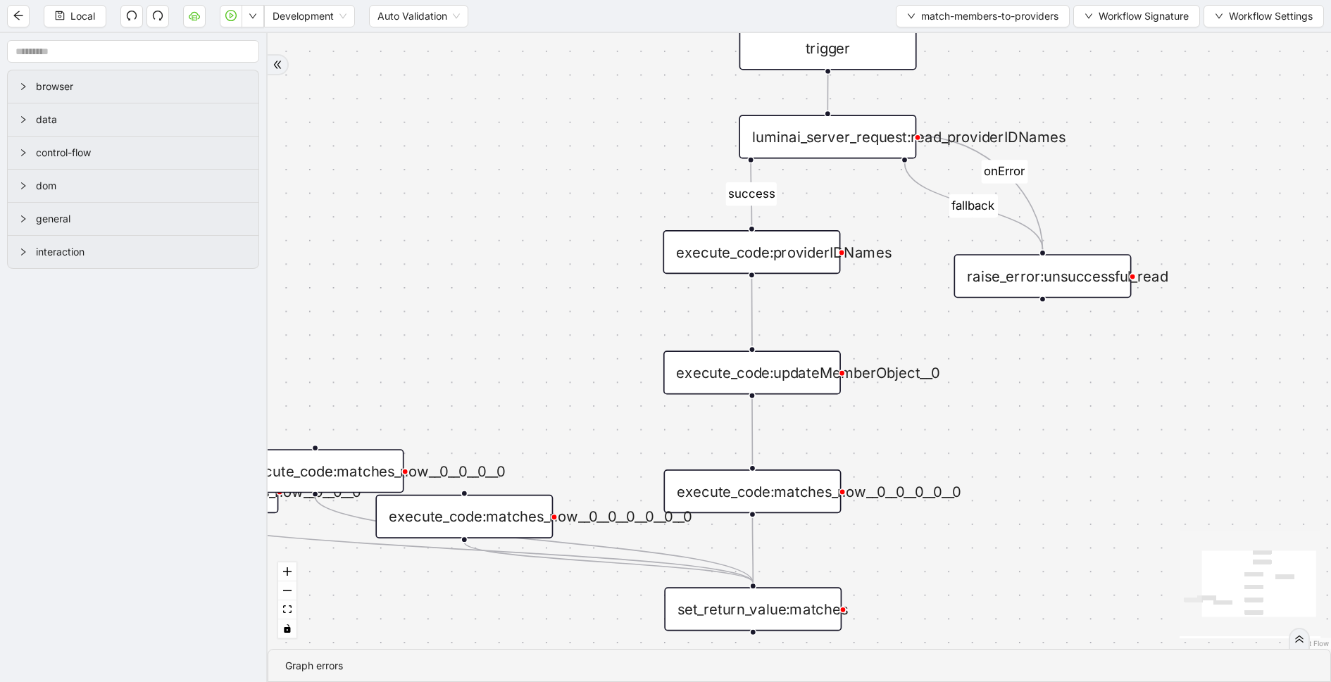
click at [729, 485] on div "execute_code:matches_now__0__0__0__0__0" at bounding box center [751, 492] width 177 height 44
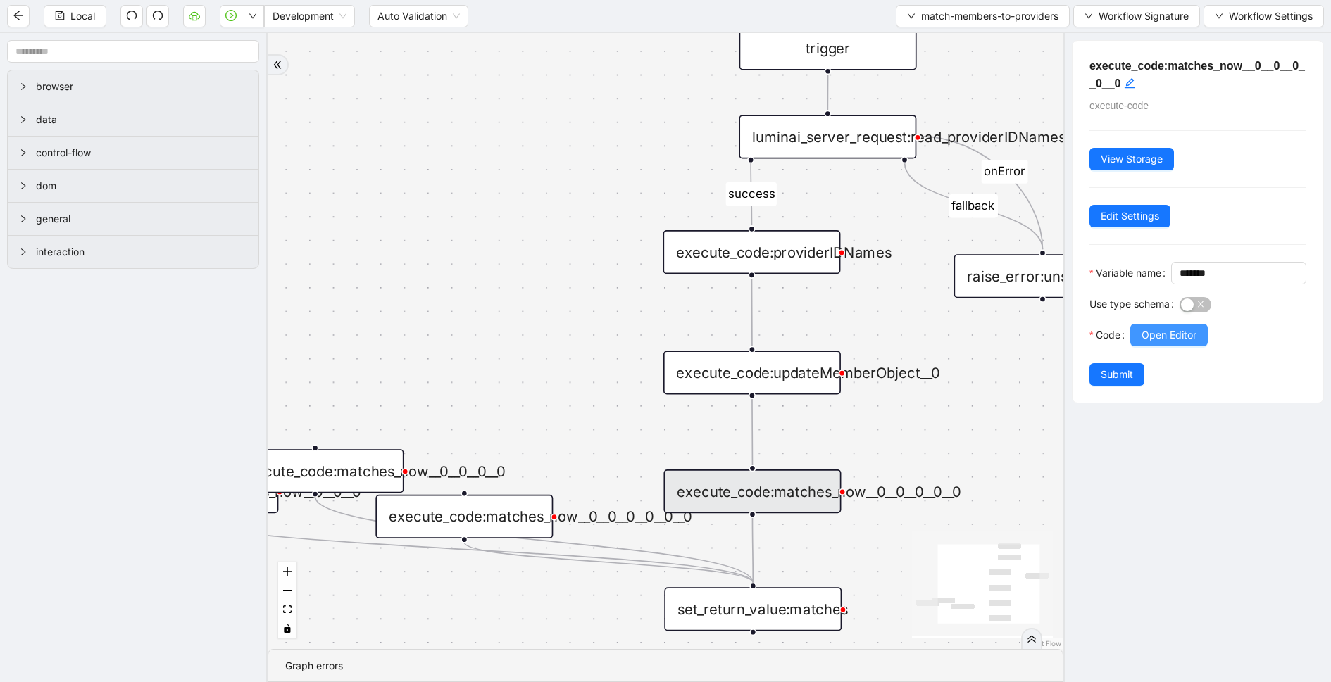
click at [1161, 343] on span "Open Editor" at bounding box center [1169, 334] width 55 height 15
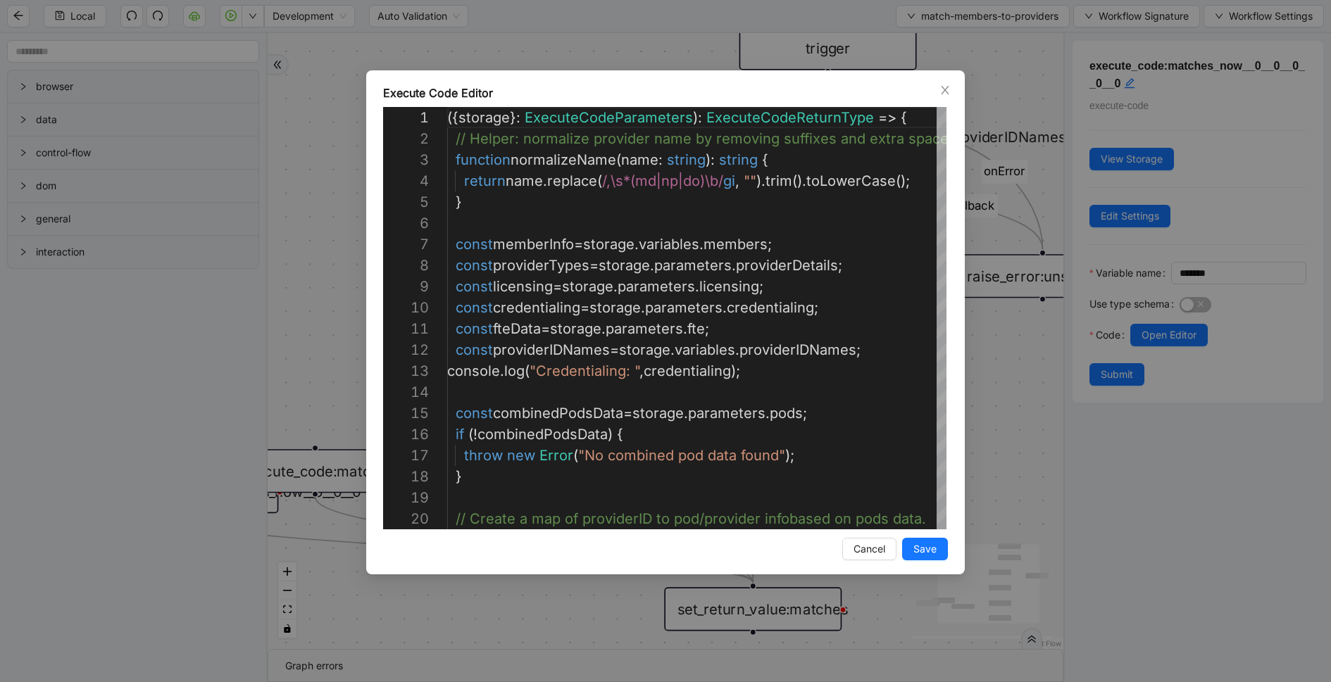
scroll to position [211, 0]
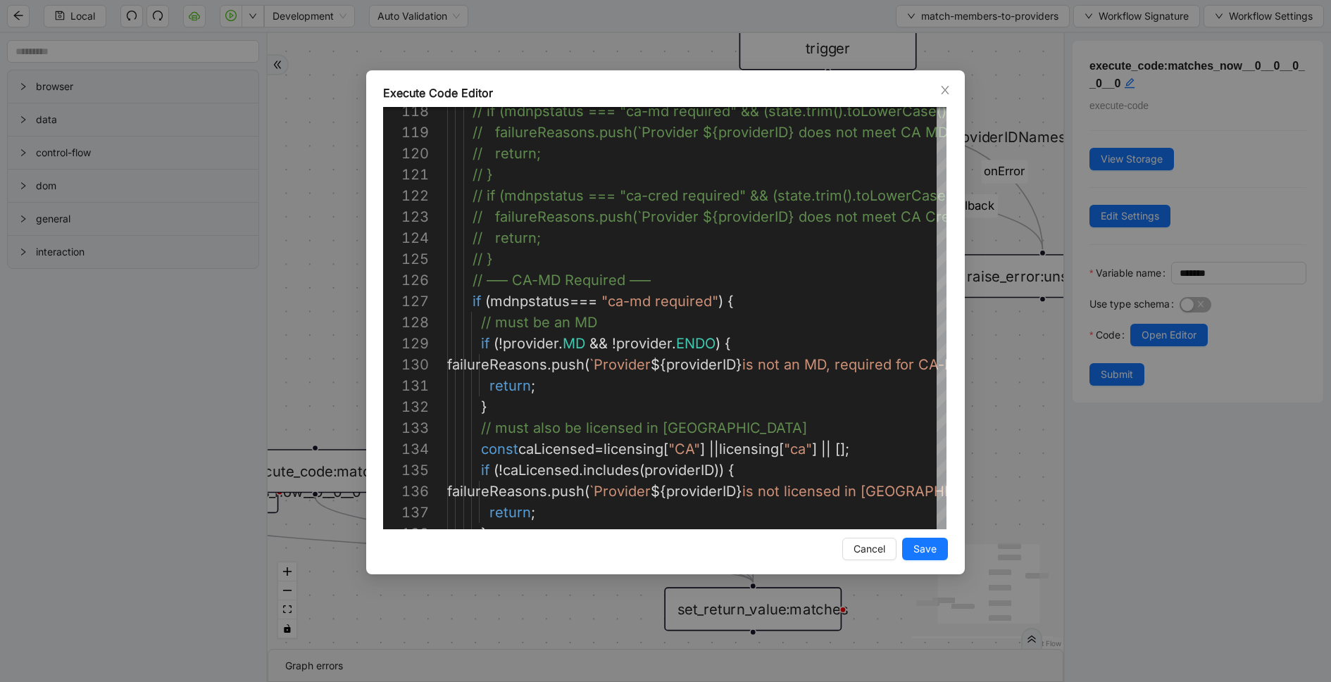
click at [1001, 480] on div "Execute Code Editor 118 119 120 121 122 123 124 125 126 127 128 129 130 131 132…" at bounding box center [665, 341] width 1331 height 682
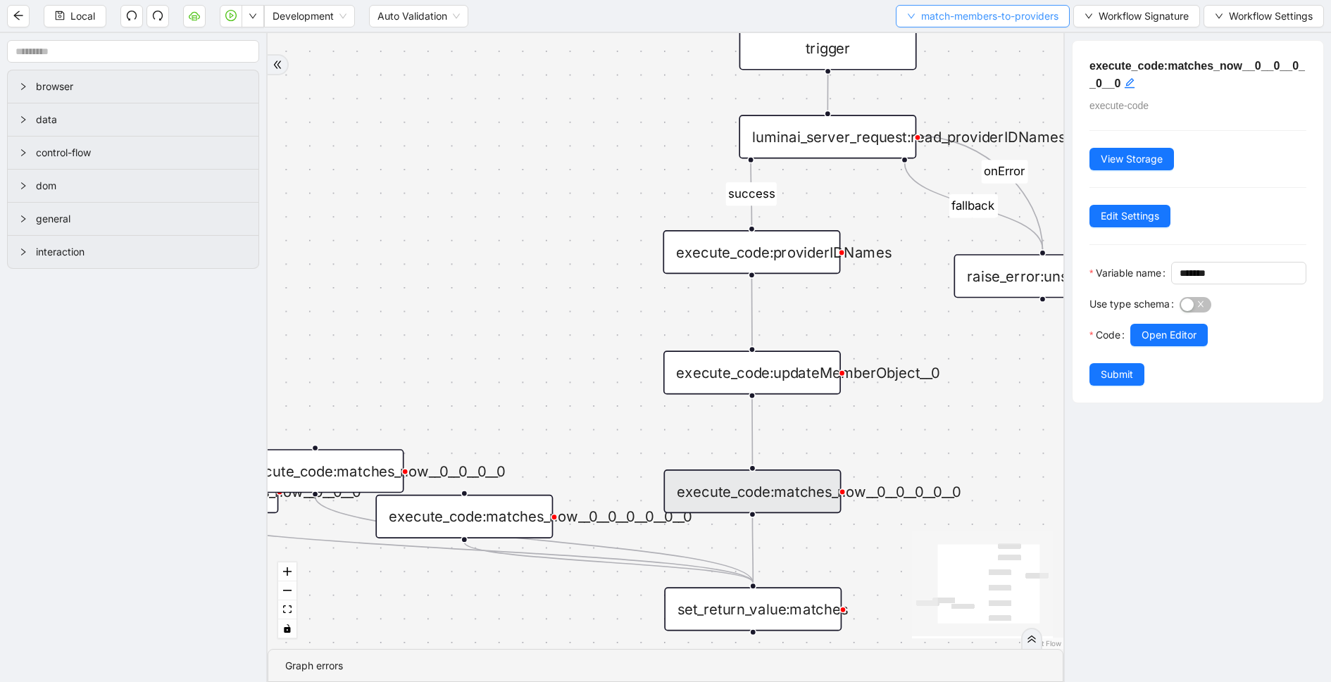
click at [1039, 13] on span "match-members-to-providers" at bounding box center [989, 15] width 137 height 15
click at [978, 41] on span "Select" at bounding box center [980, 42] width 153 height 15
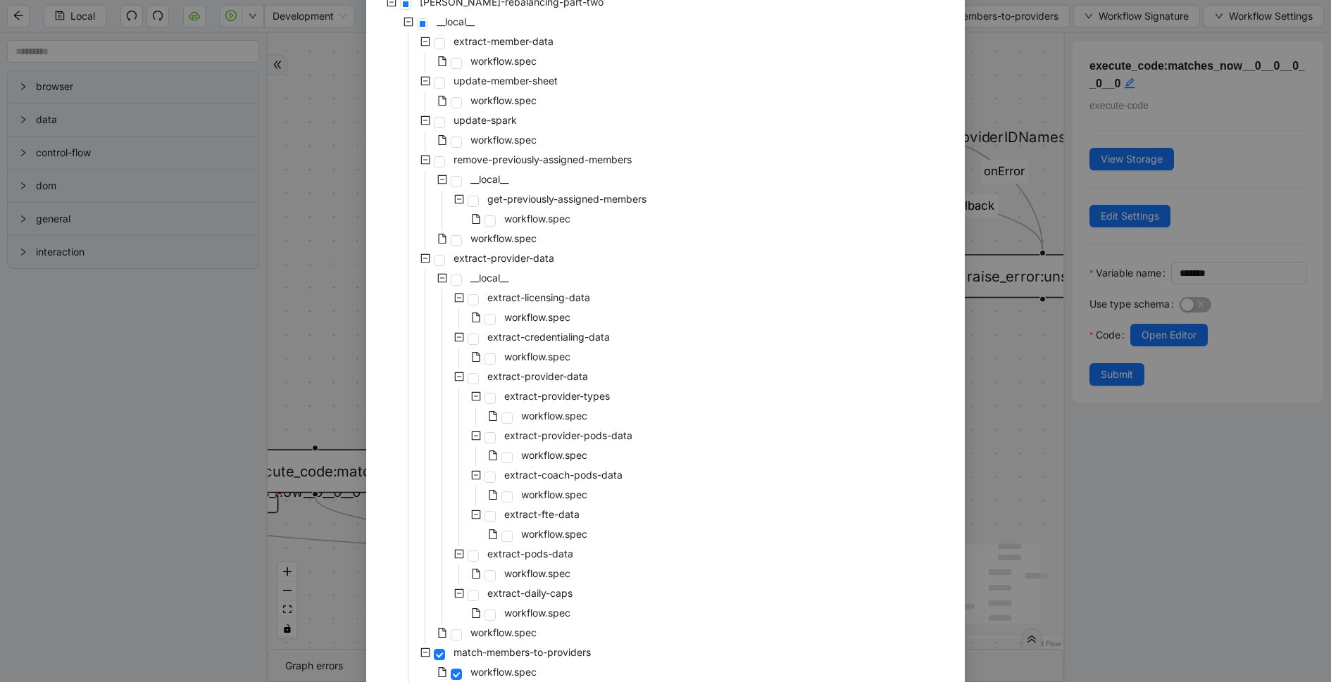
scroll to position [196, 0]
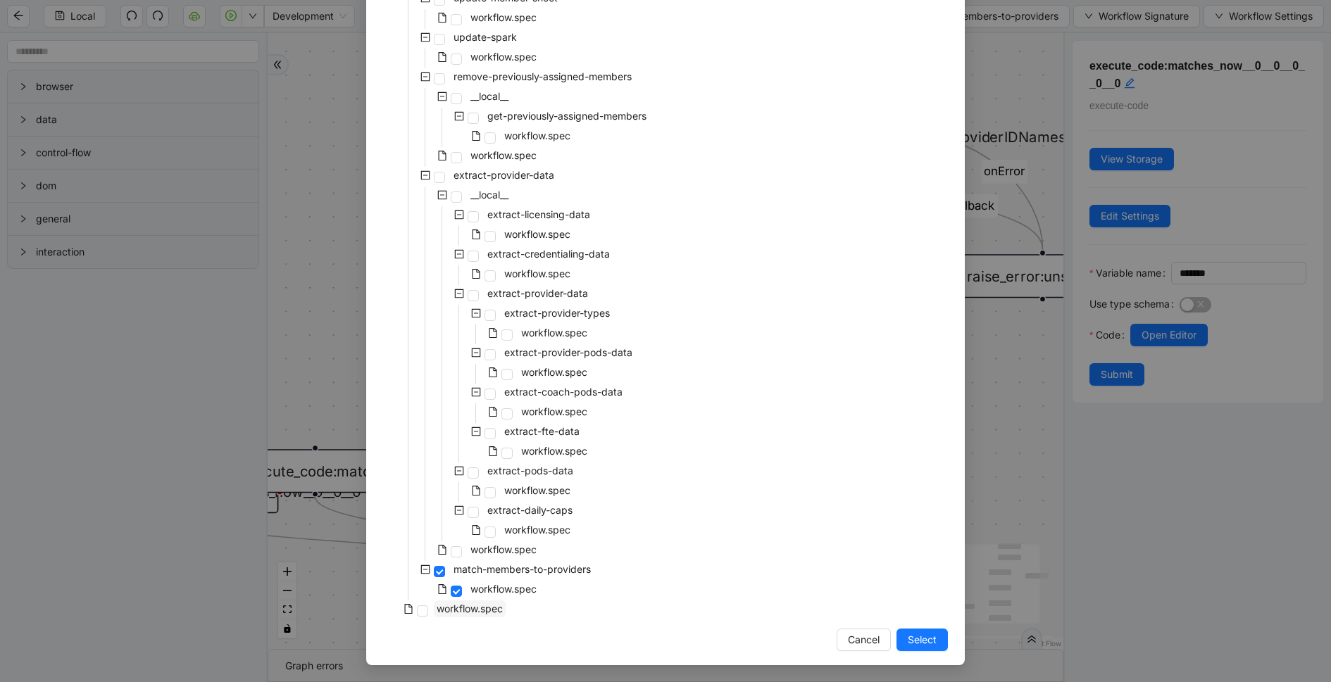
click at [480, 607] on span "workflow.spec" at bounding box center [470, 609] width 66 height 12
click at [921, 632] on span "Select" at bounding box center [922, 639] width 29 height 15
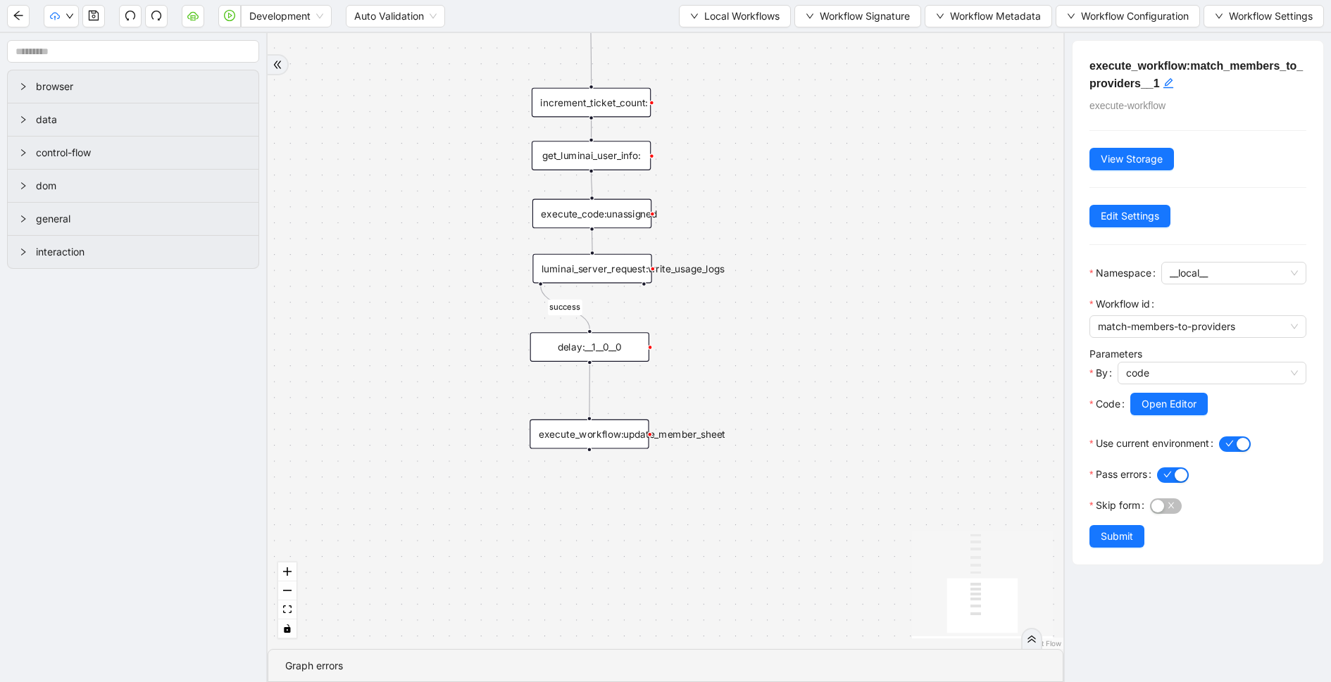
drag, startPoint x: 749, startPoint y: 484, endPoint x: 733, endPoint y: 49, distance: 434.8
click at [733, 49] on div "success trigger execute_workflow:extract_member_data execute_workflow:remove_du…" at bounding box center [666, 341] width 796 height 616
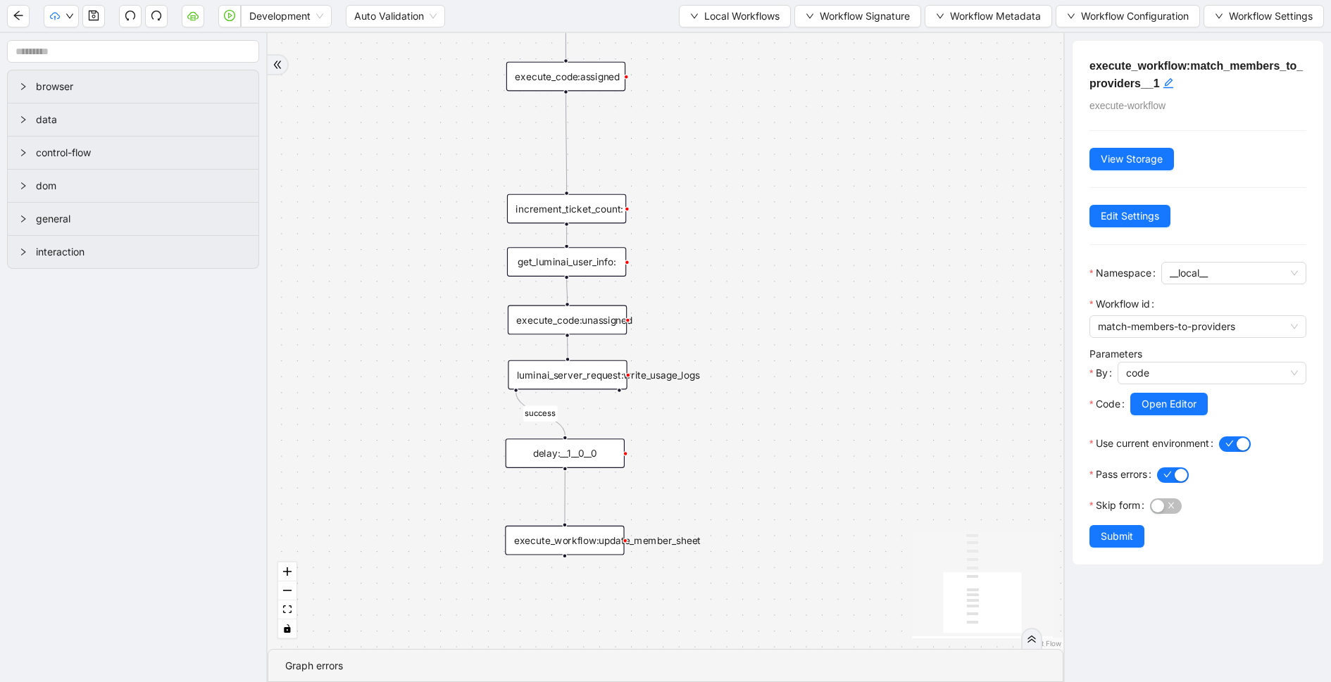
drag, startPoint x: 890, startPoint y: 179, endPoint x: 866, endPoint y: 282, distance: 106.3
click at [866, 282] on div "success trigger execute_workflow:extract_member_data execute_workflow:remove_du…" at bounding box center [666, 341] width 796 height 616
click at [710, 8] on span "Local Workflows" at bounding box center [741, 15] width 75 height 15
click at [701, 44] on span "Select" at bounding box center [730, 42] width 91 height 15
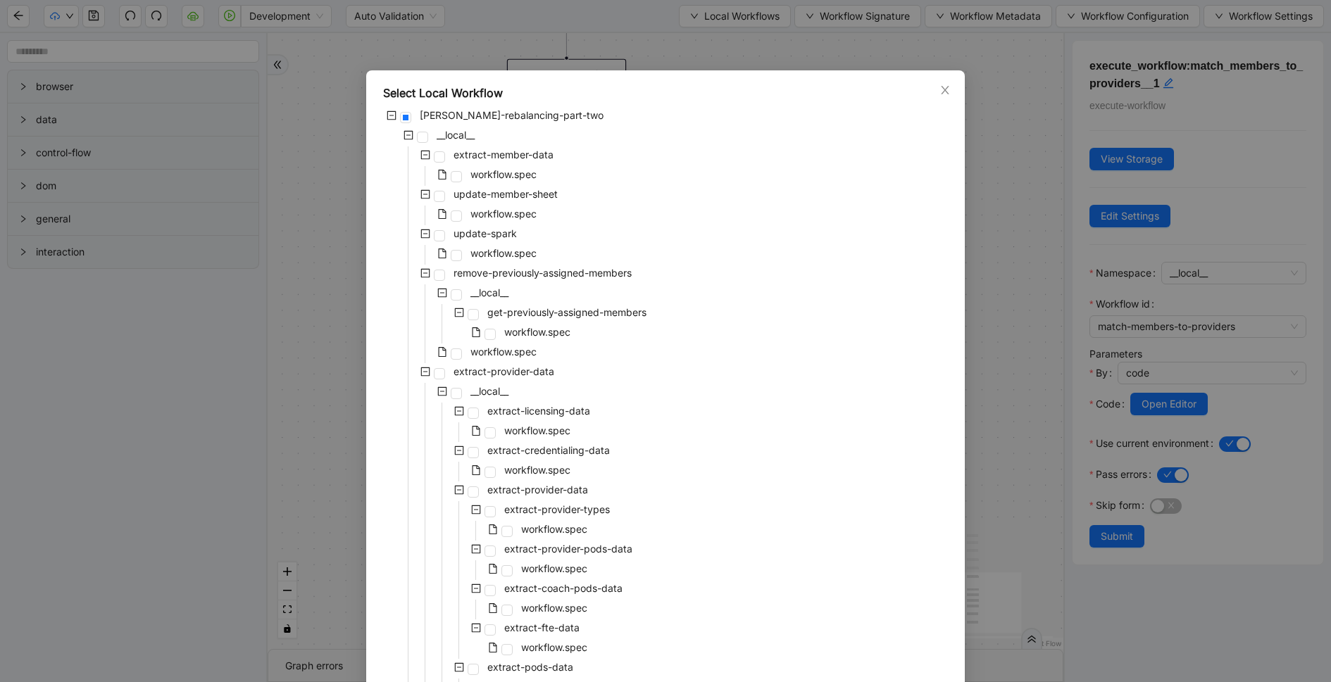
click at [423, 151] on icon "minus-square" at bounding box center [425, 155] width 9 height 9
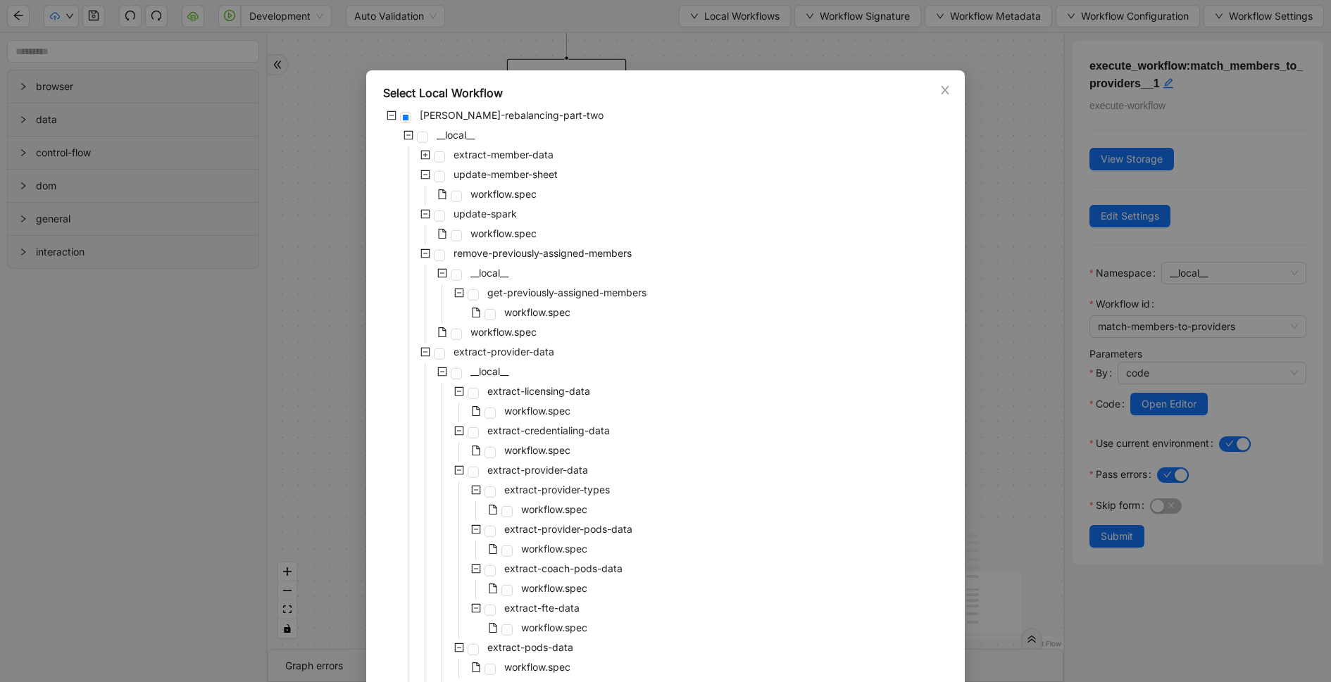
click at [425, 169] on span at bounding box center [425, 174] width 17 height 17
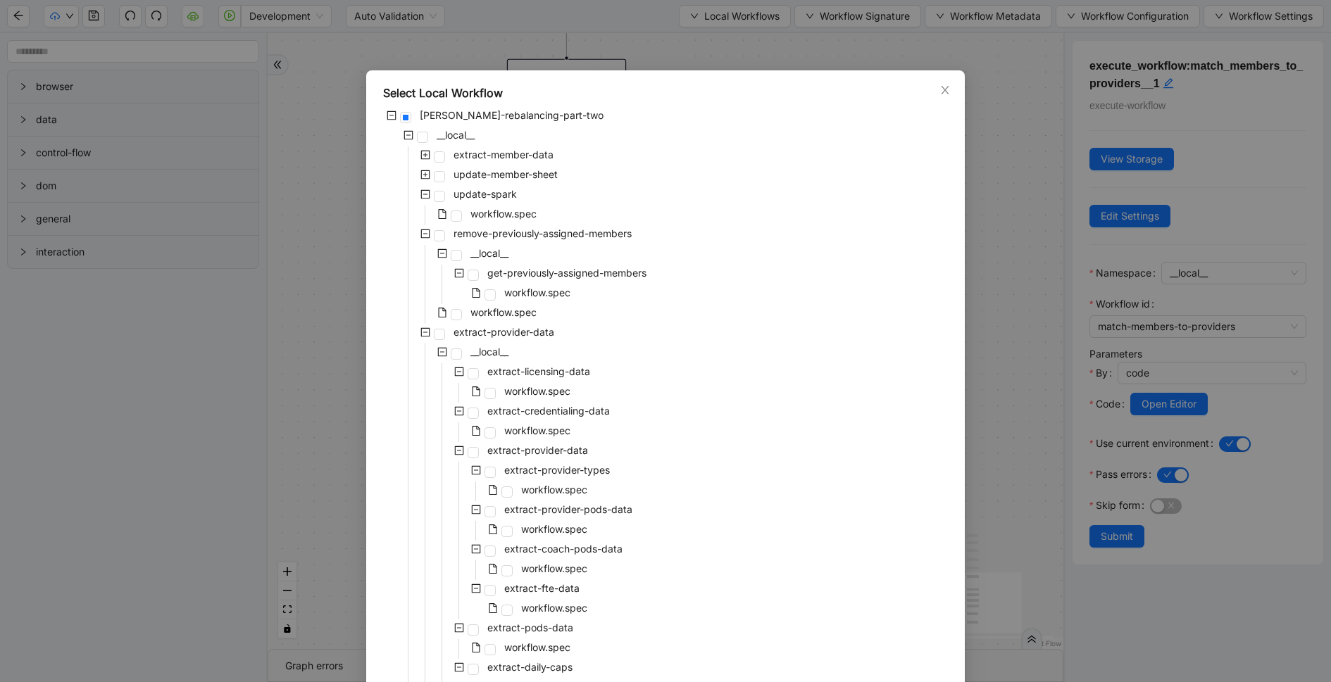
click at [425, 190] on icon "minus-square" at bounding box center [425, 194] width 10 height 10
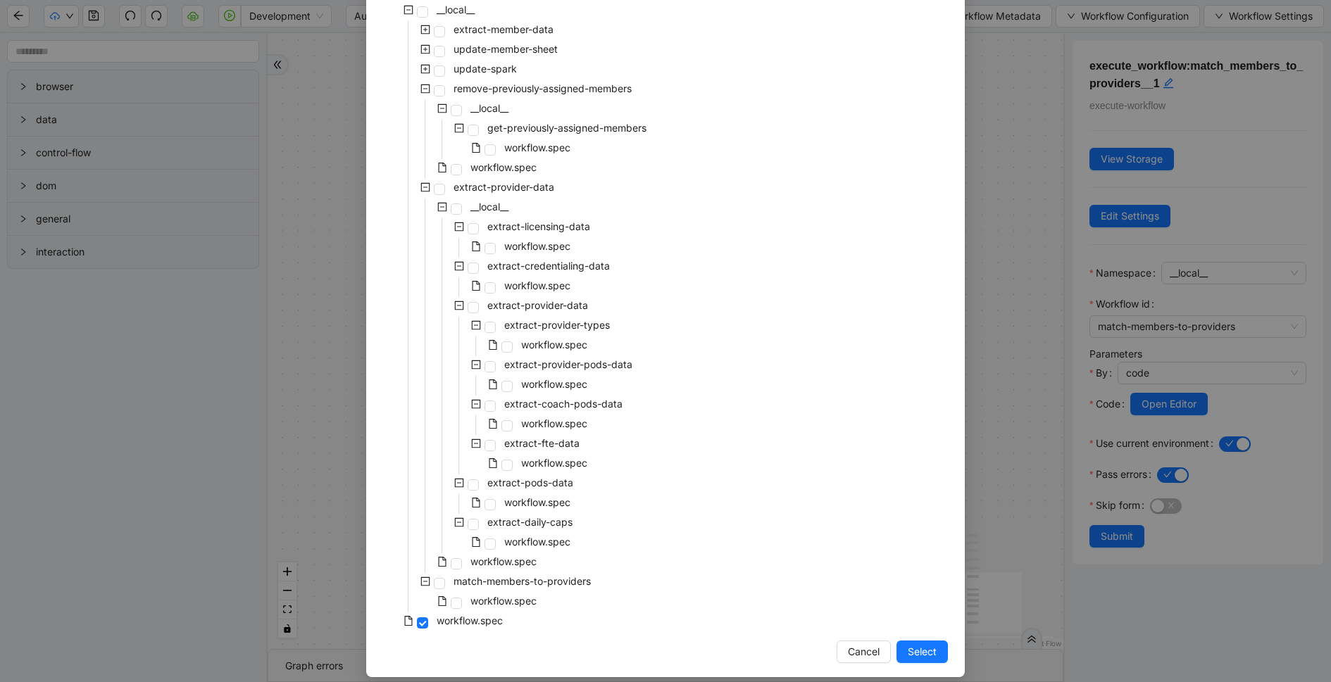
scroll to position [137, 0]
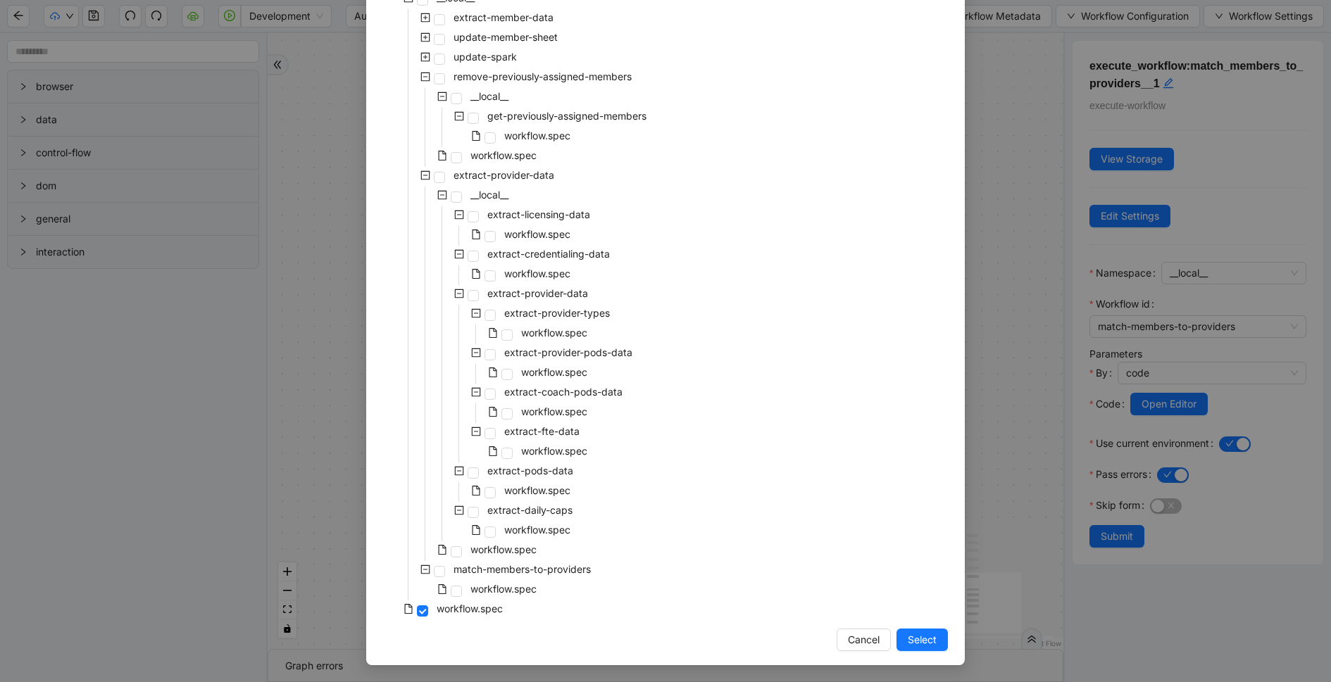
click at [424, 173] on icon "minus-square" at bounding box center [425, 175] width 10 height 10
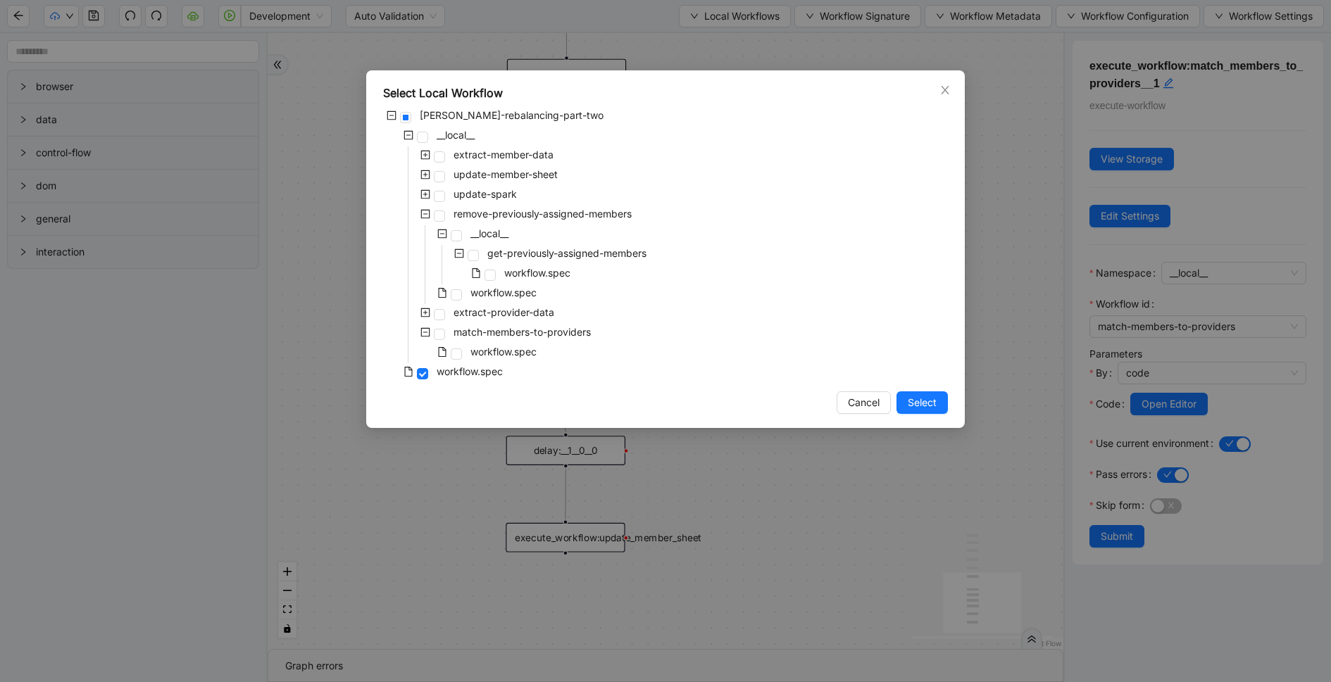
click at [425, 215] on icon "minus-square" at bounding box center [425, 214] width 10 height 10
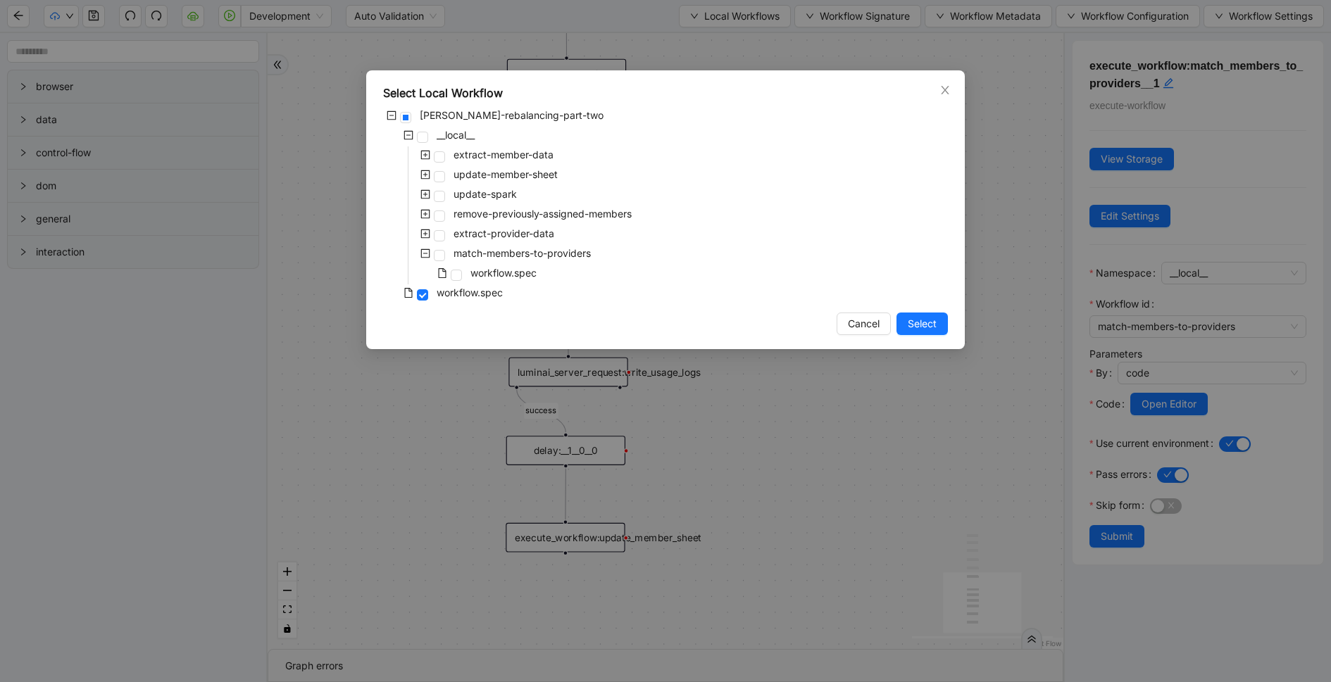
click at [427, 157] on icon "plus-square" at bounding box center [425, 155] width 10 height 10
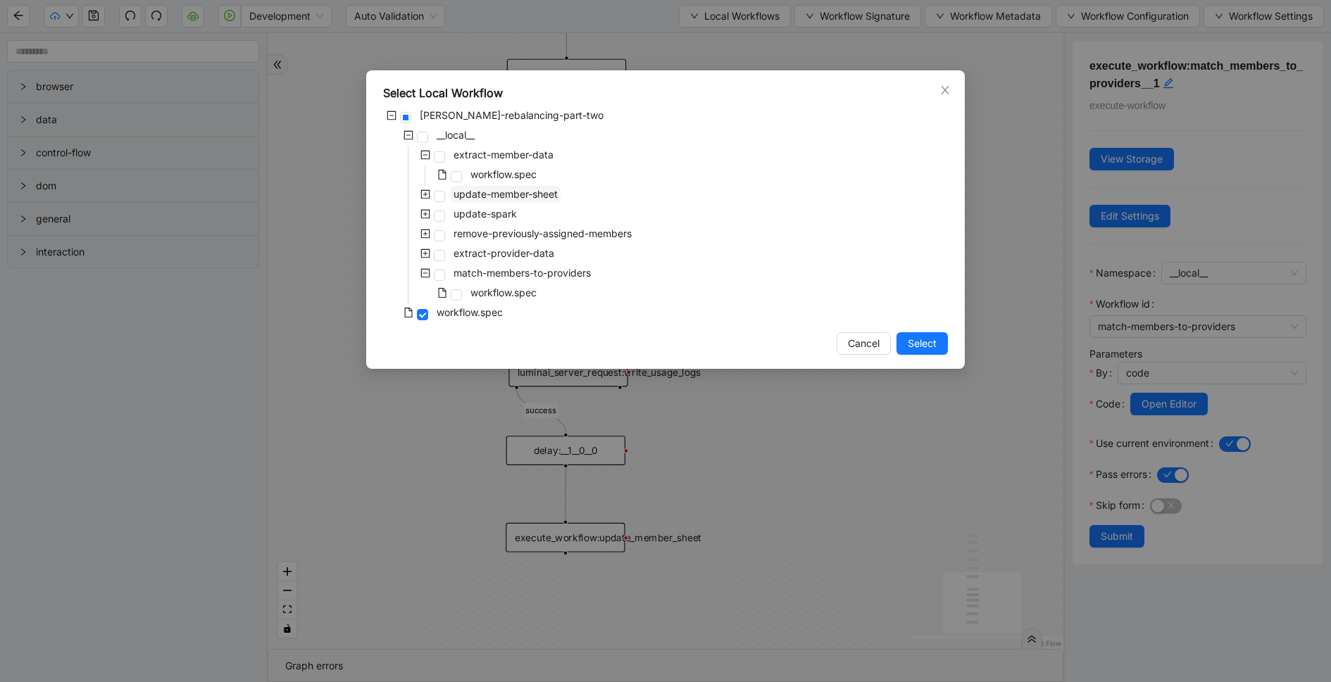
click at [475, 188] on span "update-member-sheet" at bounding box center [506, 194] width 104 height 12
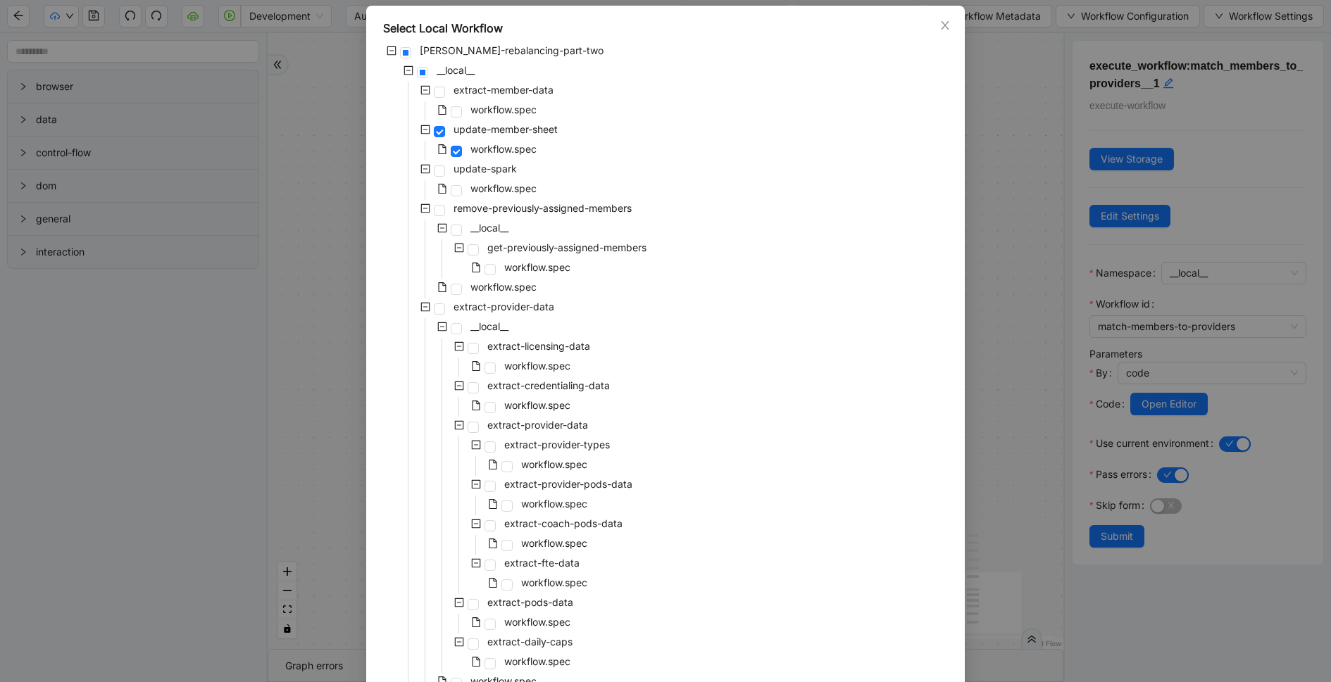
scroll to position [196, 0]
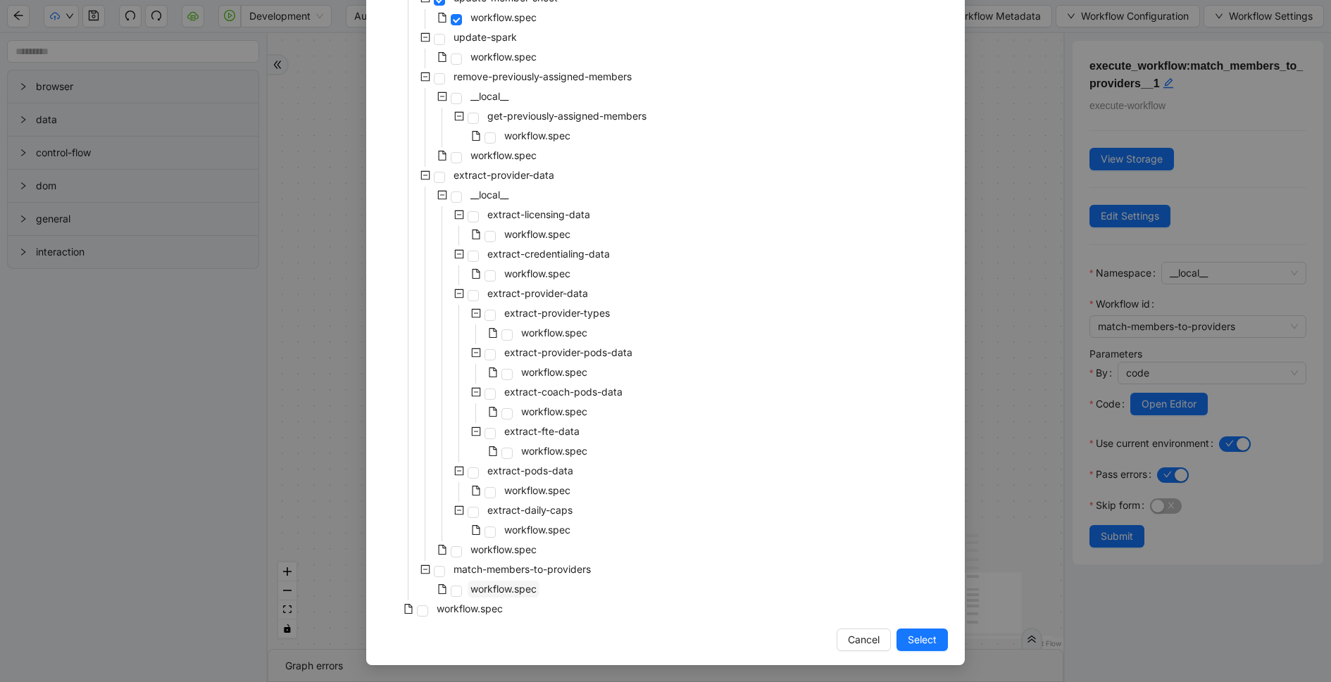
click at [510, 587] on span "workflow.spec" at bounding box center [503, 589] width 66 height 12
click at [914, 640] on span "Select" at bounding box center [922, 639] width 29 height 15
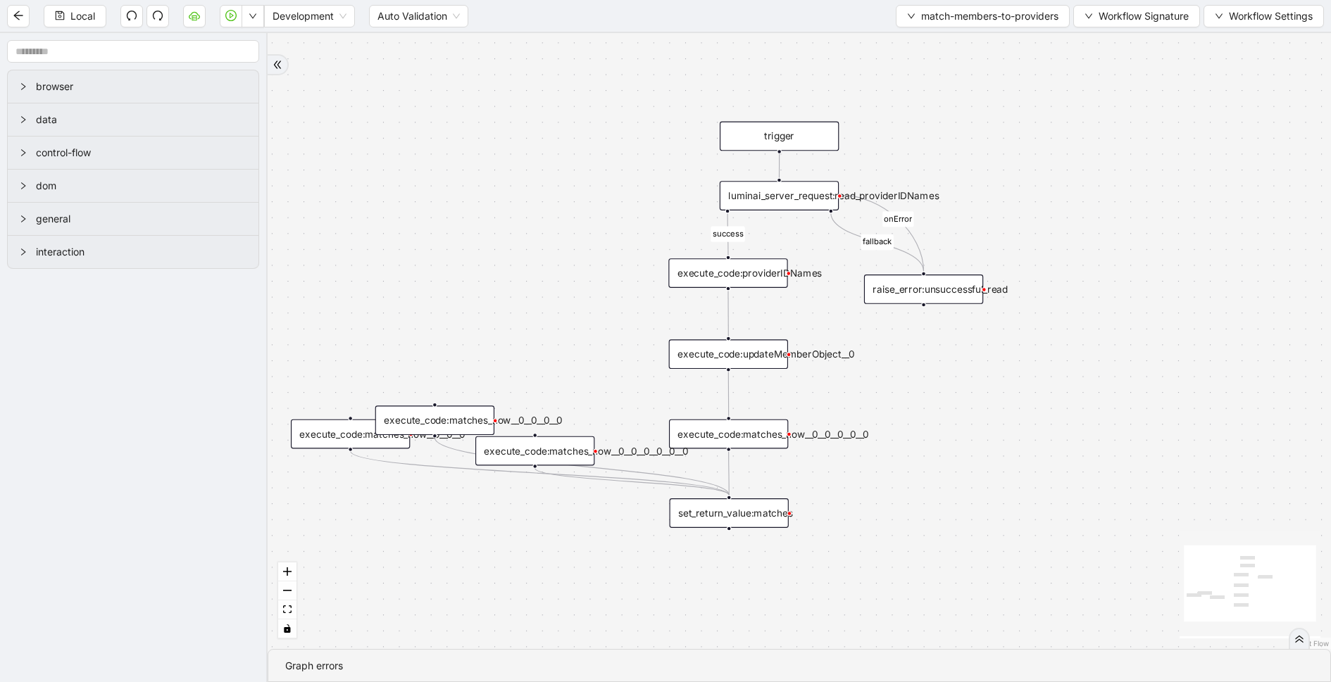
drag, startPoint x: 885, startPoint y: 185, endPoint x: 858, endPoint y: 521, distance: 337.6
click at [858, 521] on div "fallback success onError trigger set_return_value:matches raise_error:unsuccess…" at bounding box center [799, 341] width 1063 height 616
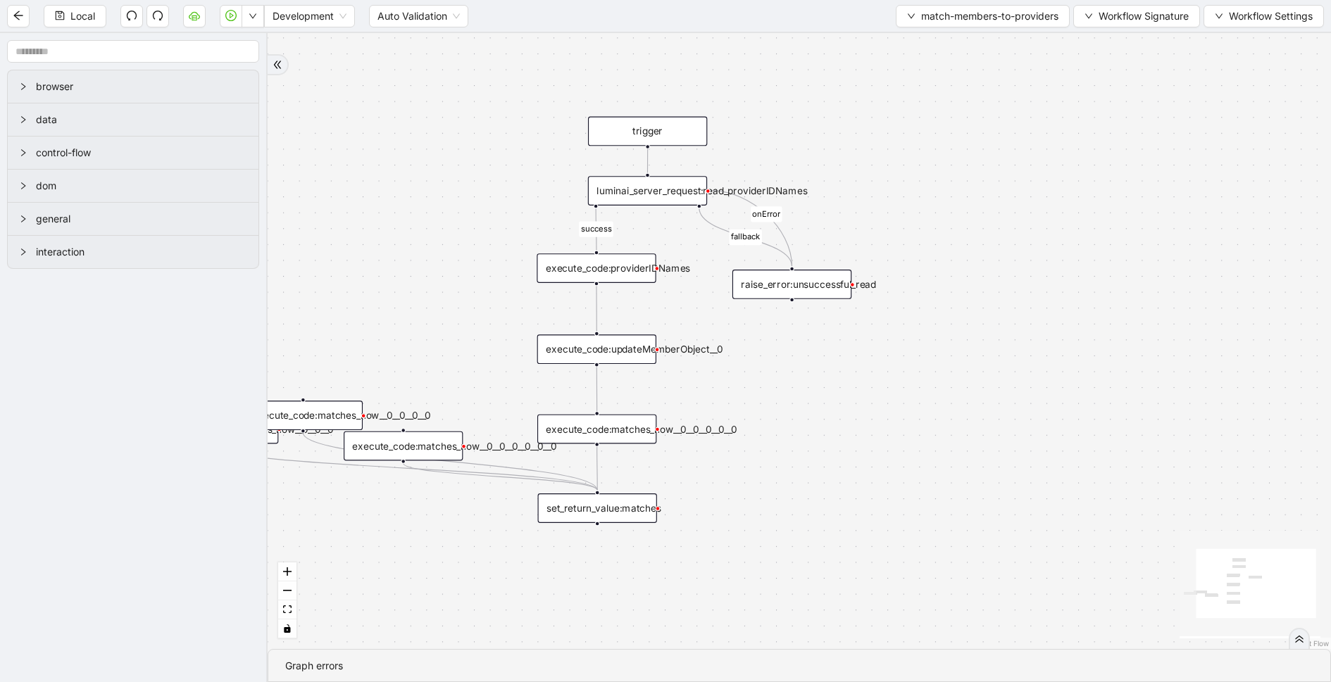
drag, startPoint x: 956, startPoint y: 423, endPoint x: 818, endPoint y: 423, distance: 138.0
click at [820, 422] on div "fallback success onError trigger set_return_value:matches raise_error:unsuccess…" at bounding box center [799, 341] width 1063 height 616
click at [966, 27] on div "Local Development Auto Validation match-members-to-providers Workflow Signature…" at bounding box center [665, 16] width 1331 height 32
click at [966, 13] on span "match-members-to-providers" at bounding box center [989, 15] width 137 height 15
click at [955, 43] on span "Select" at bounding box center [980, 42] width 153 height 15
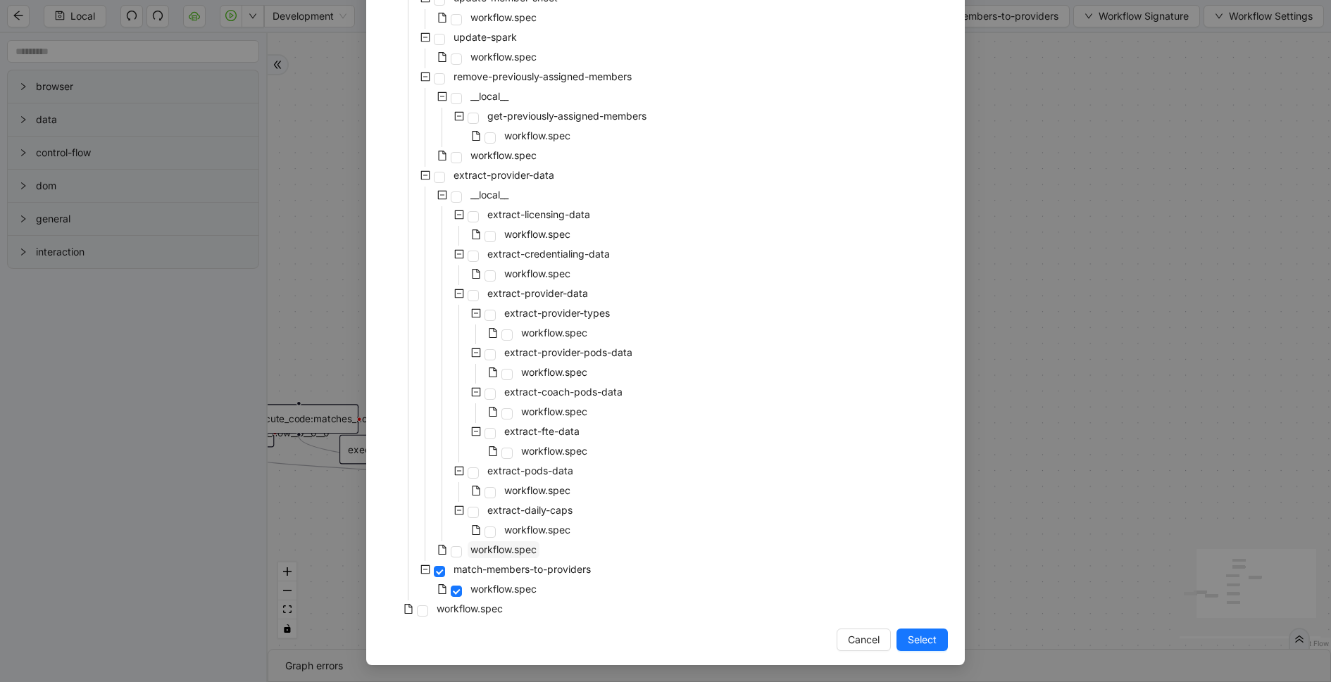
click at [525, 542] on span "workflow.spec" at bounding box center [504, 550] width 72 height 17
click at [948, 637] on div "Select Local Workflow [PERSON_NAME]-rebalancing-part-two __local__ extract-memb…" at bounding box center [665, 270] width 599 height 792
click at [935, 639] on span "Select" at bounding box center [922, 639] width 29 height 15
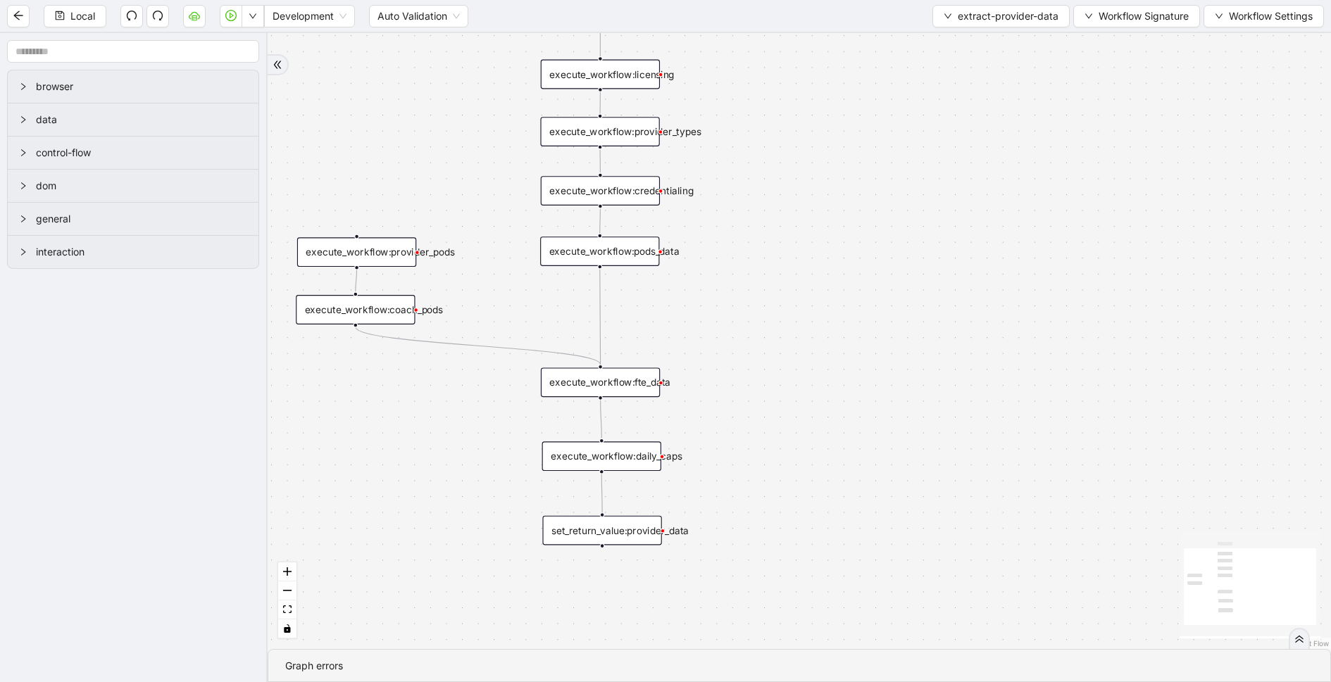
drag, startPoint x: 768, startPoint y: 462, endPoint x: 907, endPoint y: 289, distance: 221.9
click at [907, 289] on div "trigger execute_workflow:licensing execute_workflow:credentialing set_return_va…" at bounding box center [799, 341] width 1063 height 616
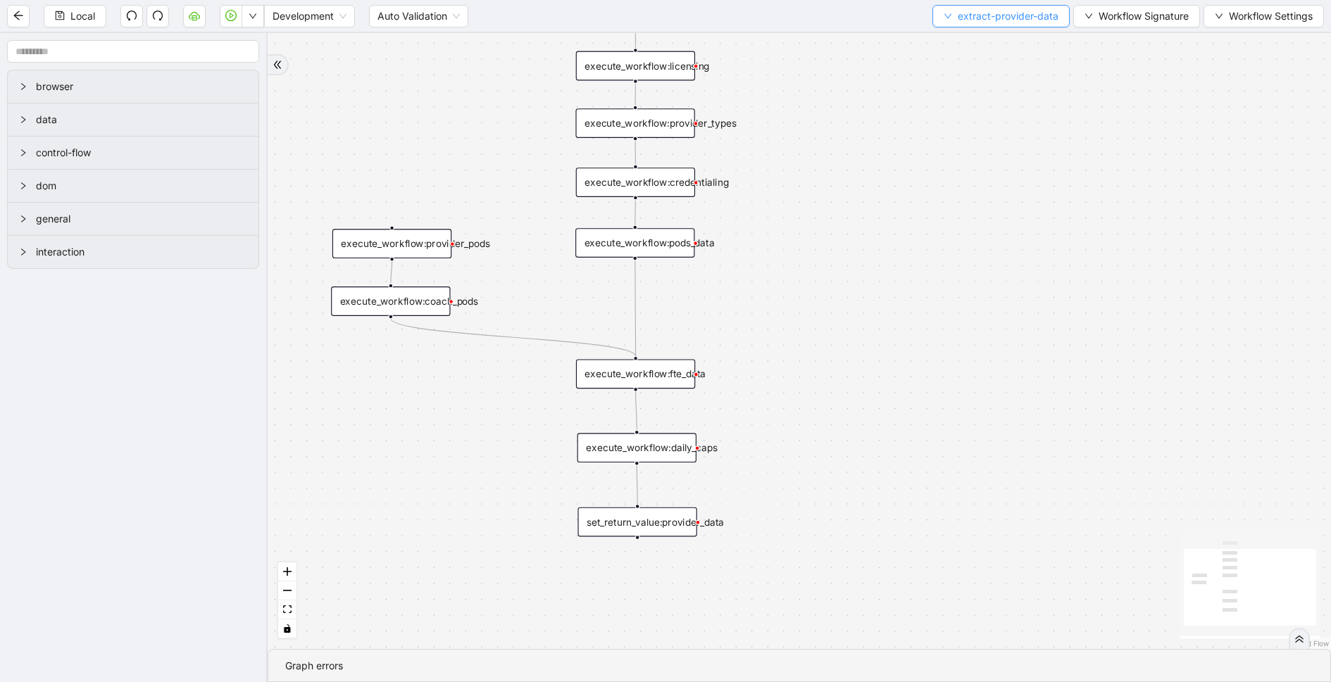
click at [979, 22] on span "extract-provider-data" at bounding box center [1008, 15] width 101 height 15
click at [955, 45] on span "Select" at bounding box center [999, 42] width 113 height 15
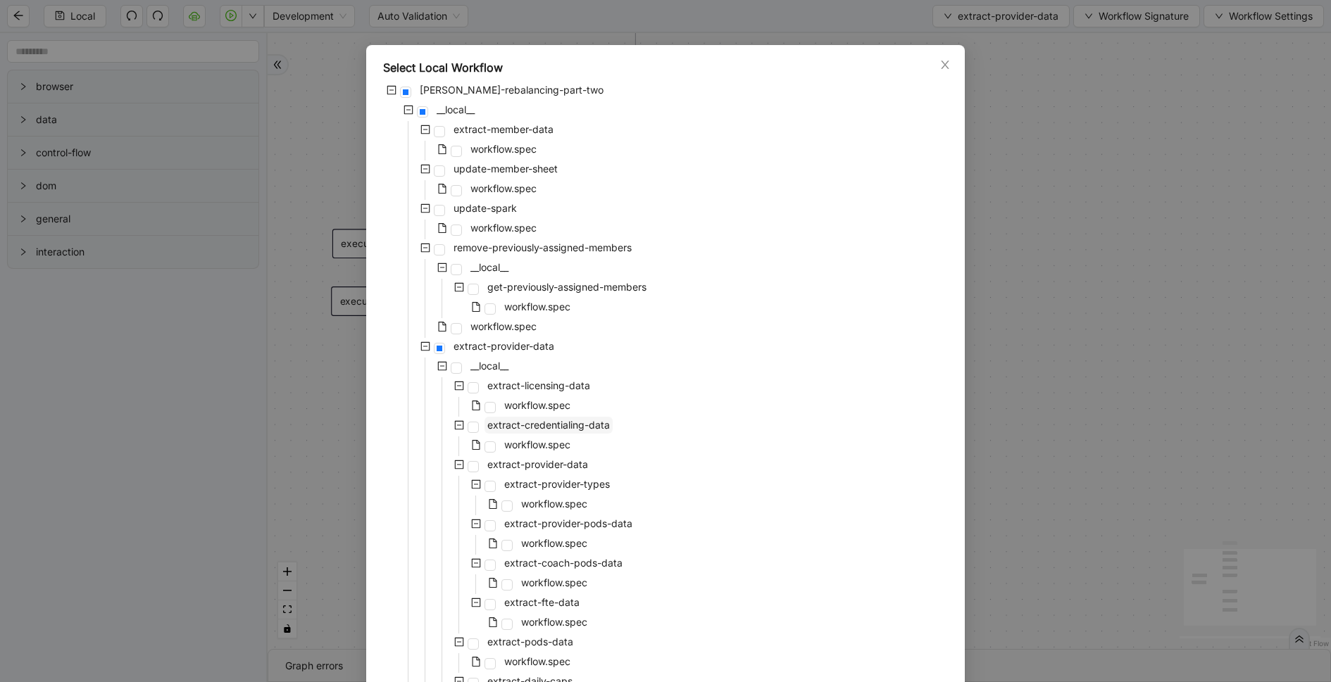
scroll to position [10, 0]
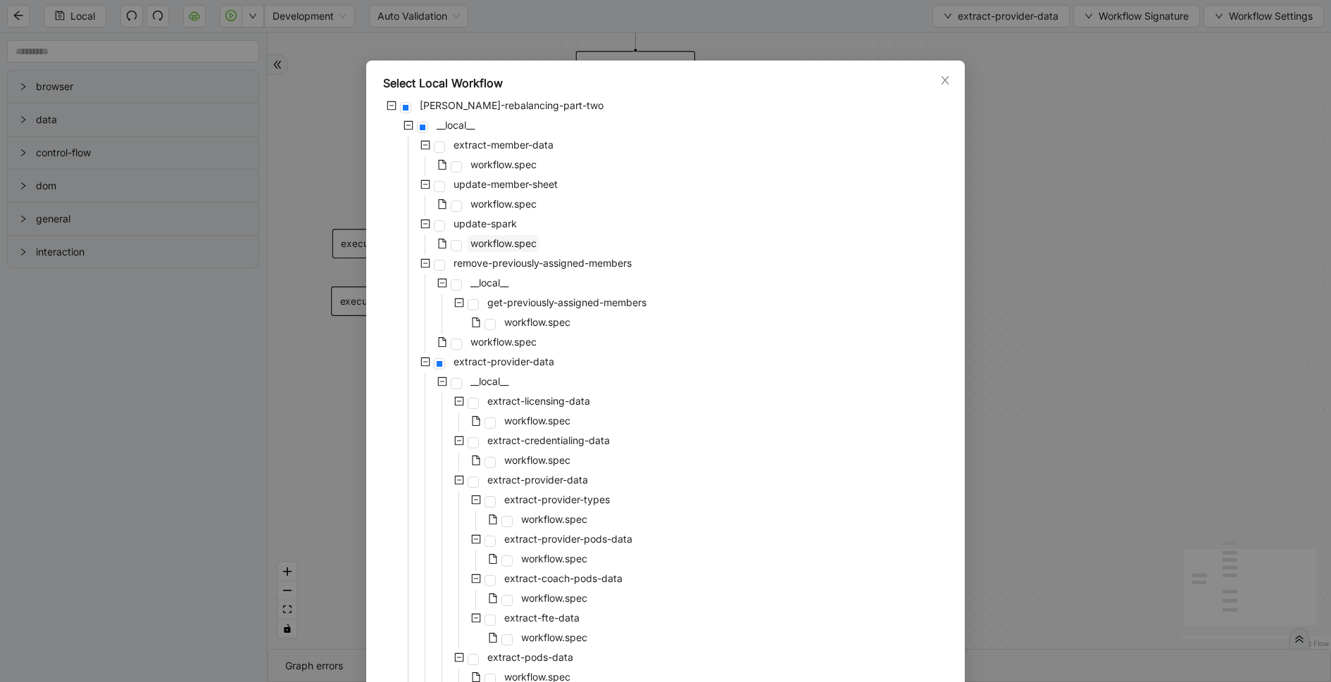
click at [505, 237] on span "workflow.spec" at bounding box center [504, 243] width 72 height 17
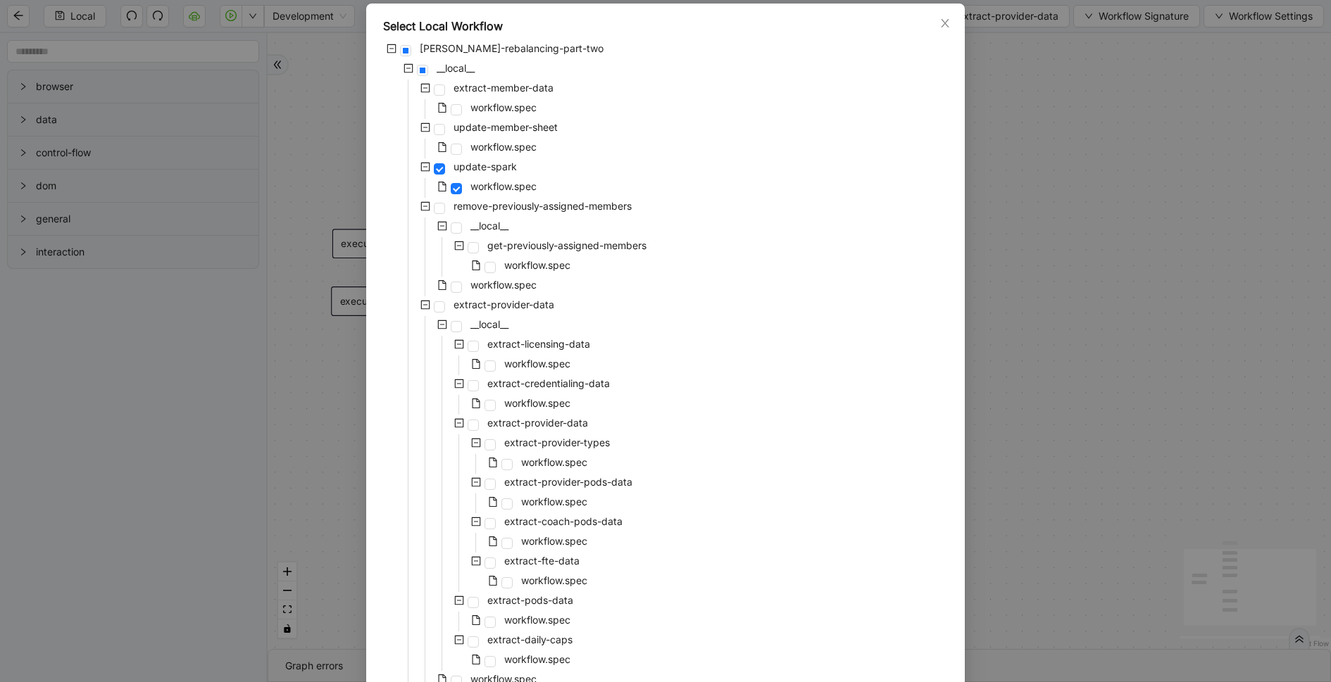
scroll to position [196, 0]
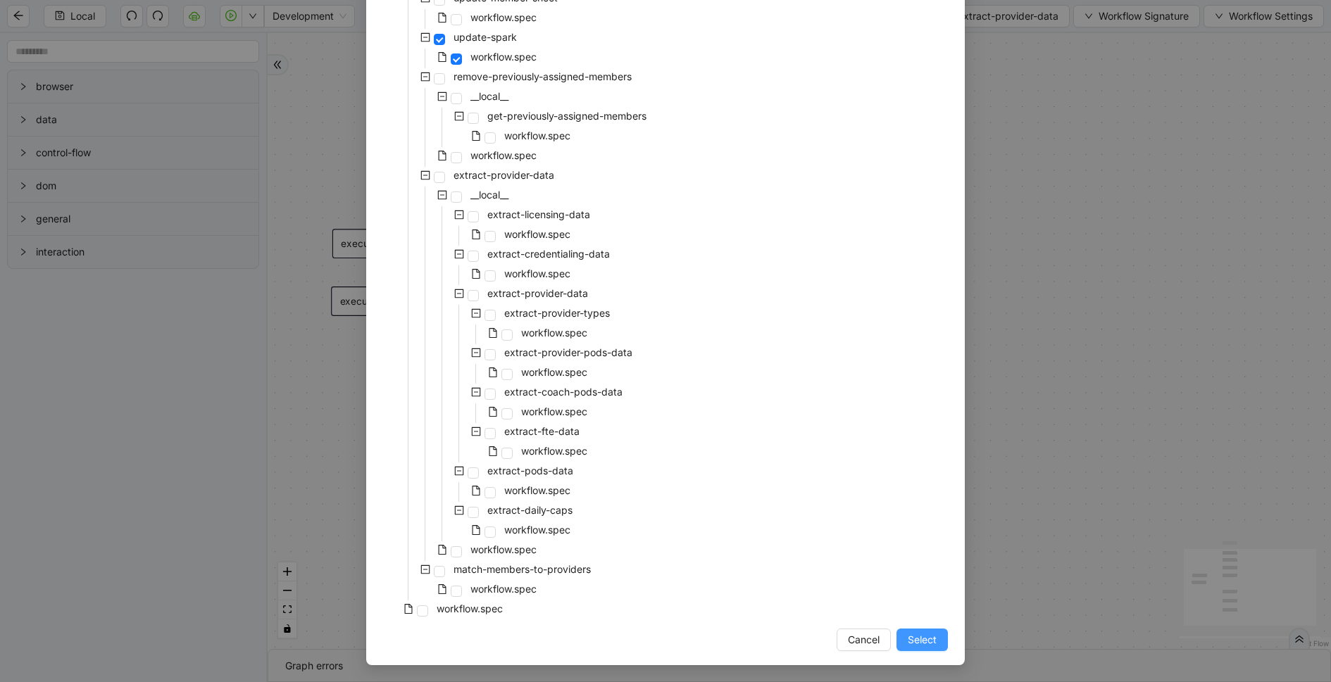
click at [940, 635] on button "Select" at bounding box center [921, 640] width 51 height 23
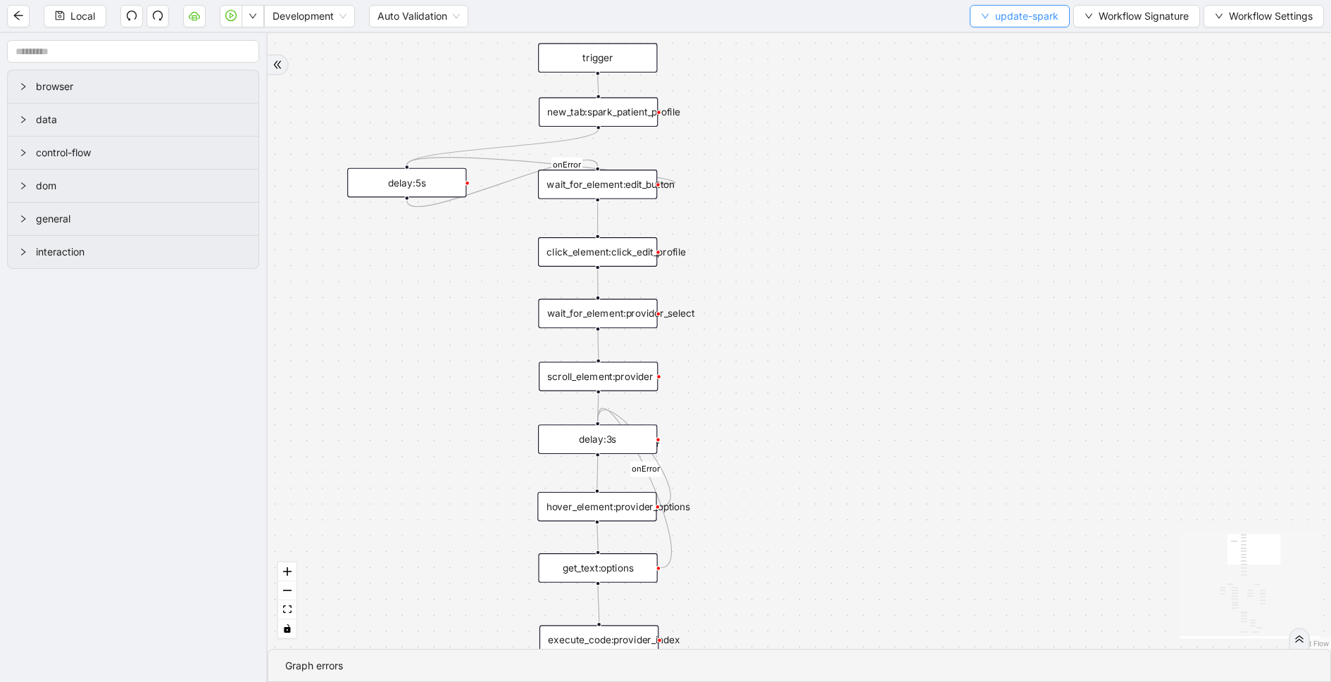
click at [1020, 20] on span "update-spark" at bounding box center [1026, 15] width 63 height 15
click at [994, 44] on span "Select" at bounding box center [1018, 42] width 77 height 15
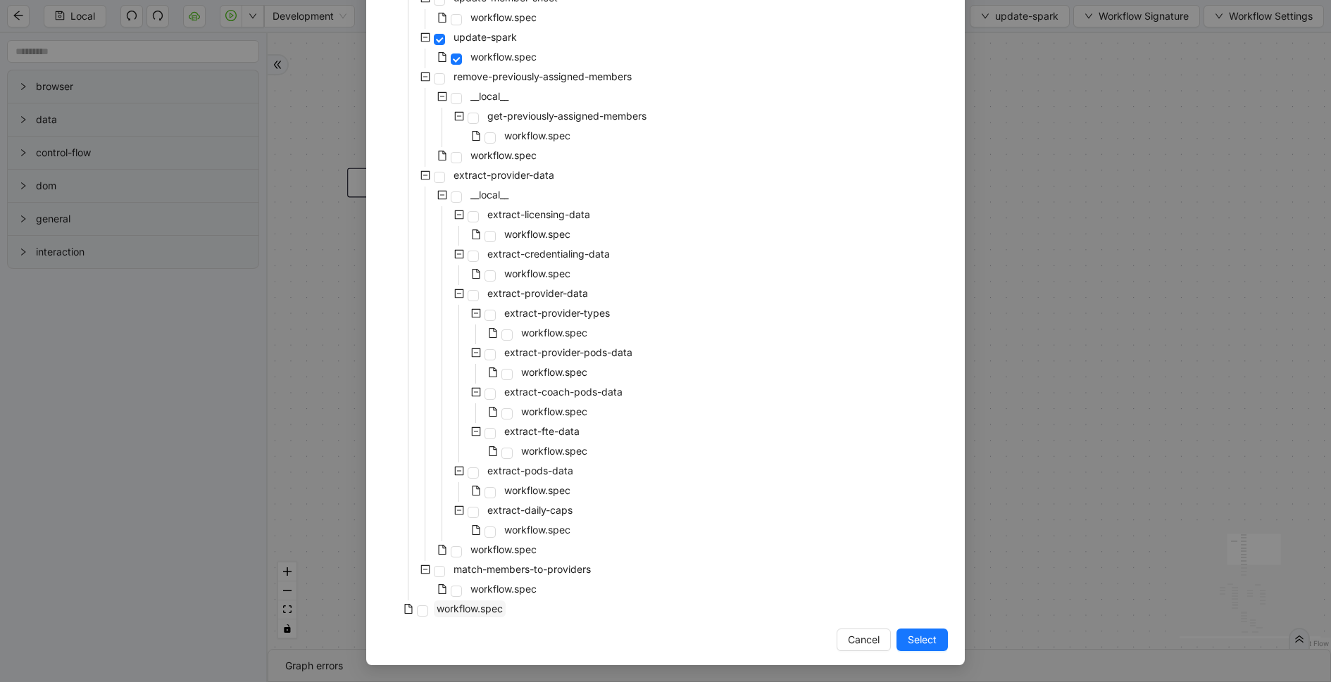
click at [489, 615] on span "workflow.spec" at bounding box center [470, 609] width 72 height 17
click at [934, 640] on span "Select" at bounding box center [922, 639] width 29 height 15
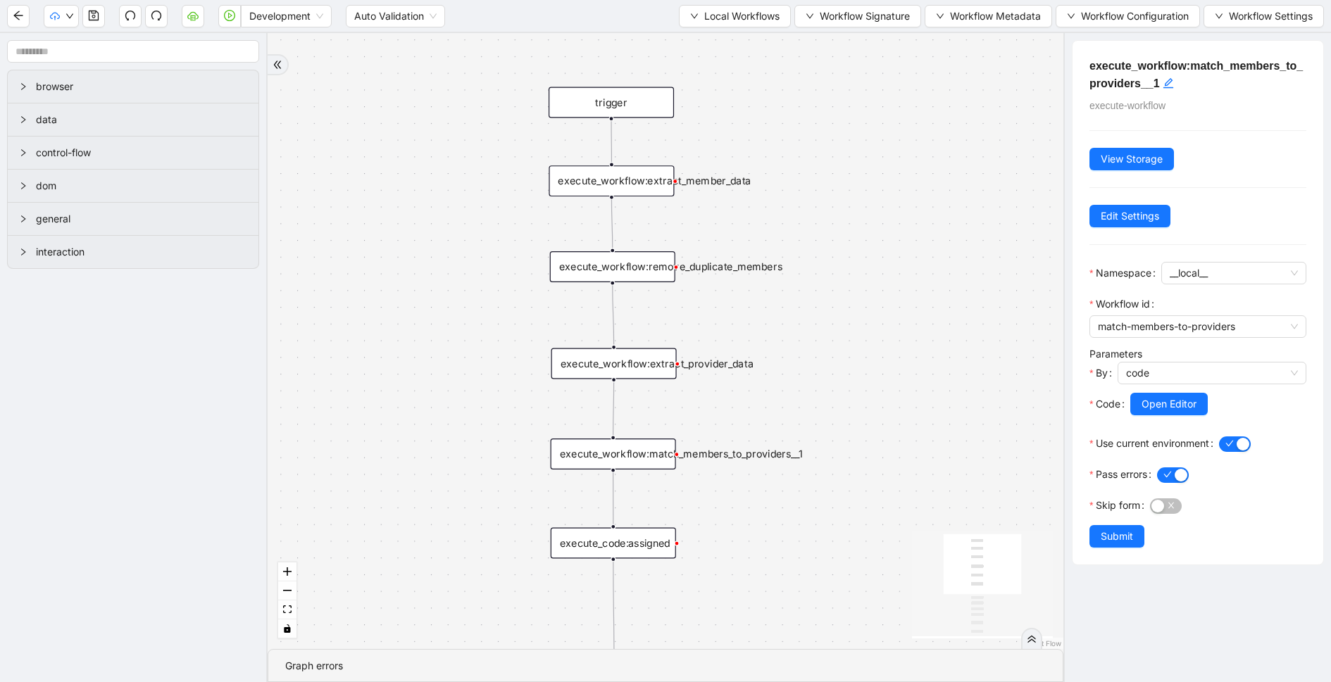
drag, startPoint x: 750, startPoint y: 311, endPoint x: 854, endPoint y: 649, distance: 354.4
click at [854, 649] on section "success trigger execute_workflow:extract_member_data execute_workflow:remove_du…" at bounding box center [666, 357] width 796 height 649
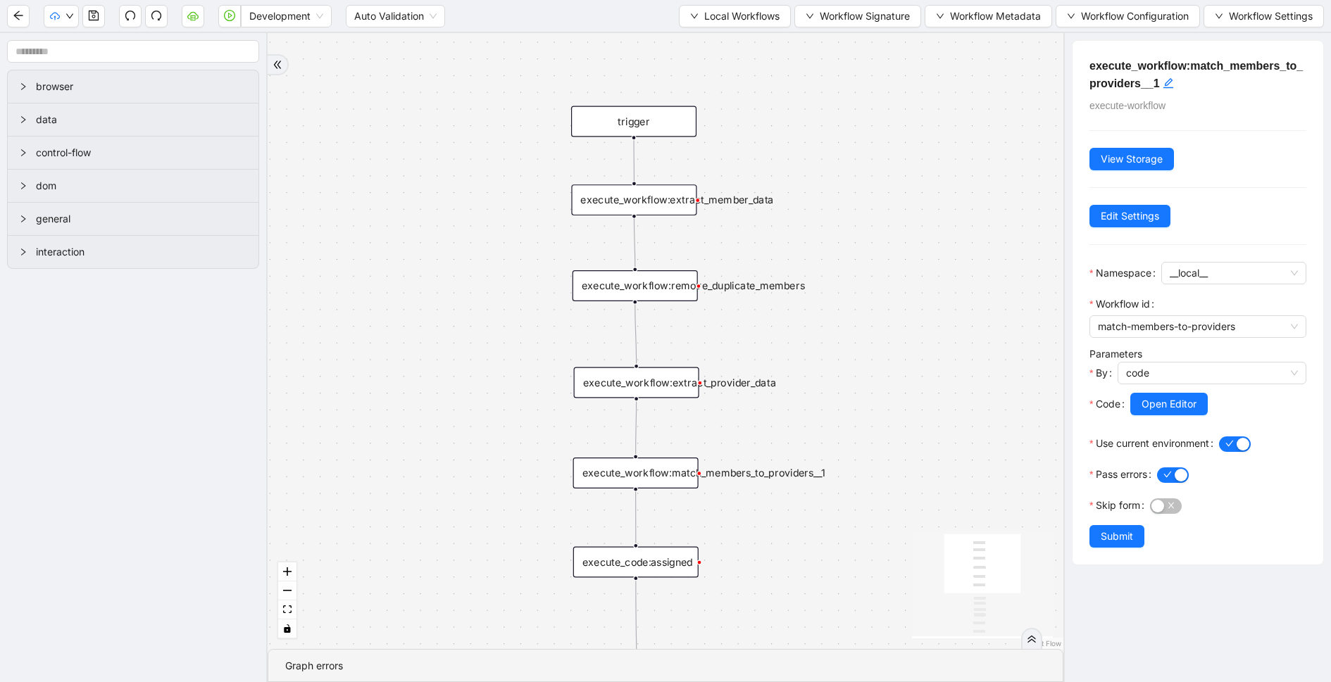
drag, startPoint x: 825, startPoint y: 572, endPoint x: 825, endPoint y: 177, distance: 395.1
click at [825, 179] on div "success trigger execute_workflow:extract_member_data execute_workflow:remove_du…" at bounding box center [666, 341] width 796 height 616
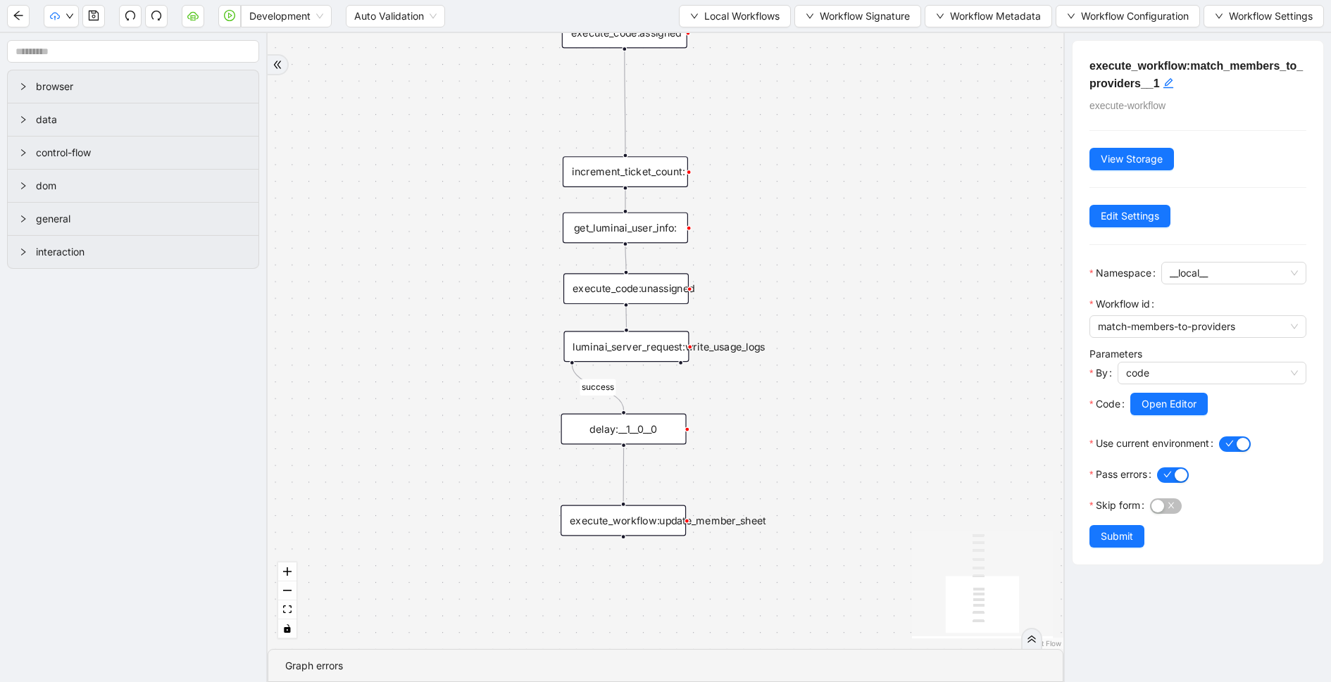
drag, startPoint x: 869, startPoint y: 390, endPoint x: 860, endPoint y: 255, distance: 135.5
click at [858, 254] on div "success trigger execute_workflow:extract_member_data execute_workflow:remove_du…" at bounding box center [666, 341] width 796 height 616
click at [616, 532] on div "execute_workflow:update_member_sheet" at bounding box center [623, 521] width 125 height 31
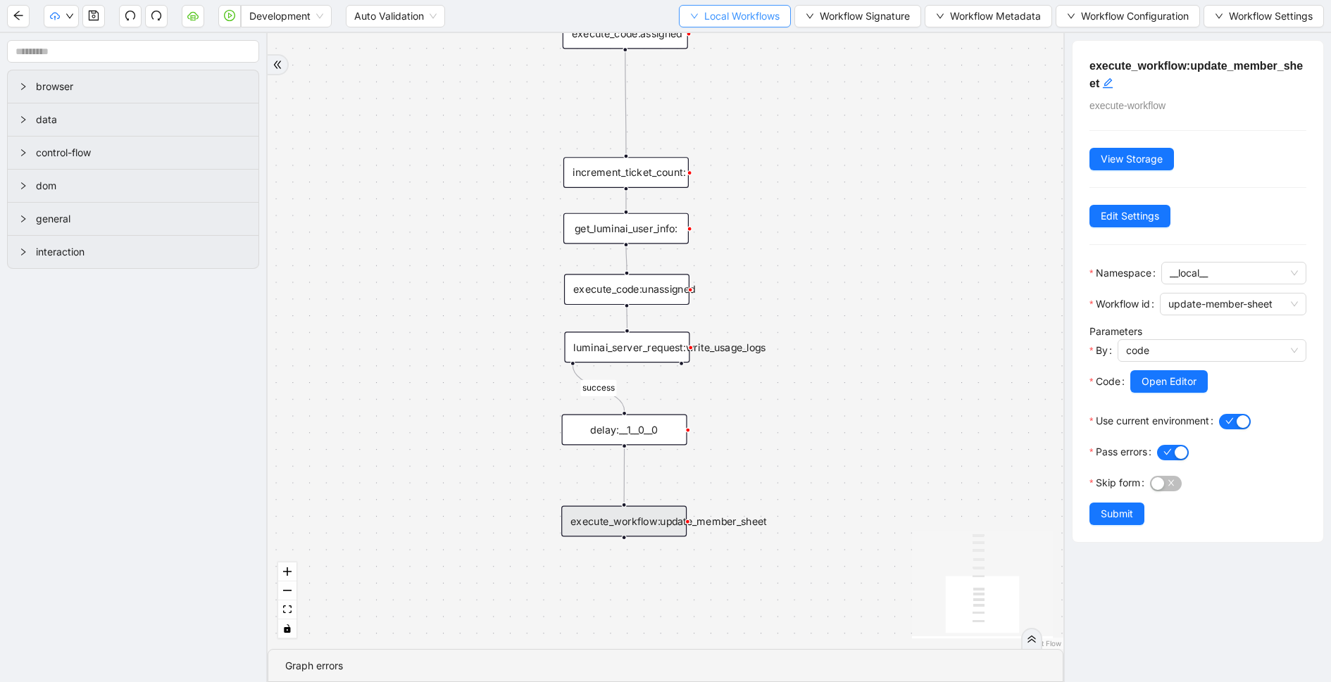
click at [746, 18] on span "Local Workflows" at bounding box center [741, 15] width 75 height 15
click at [714, 44] on span "Select" at bounding box center [730, 42] width 91 height 15
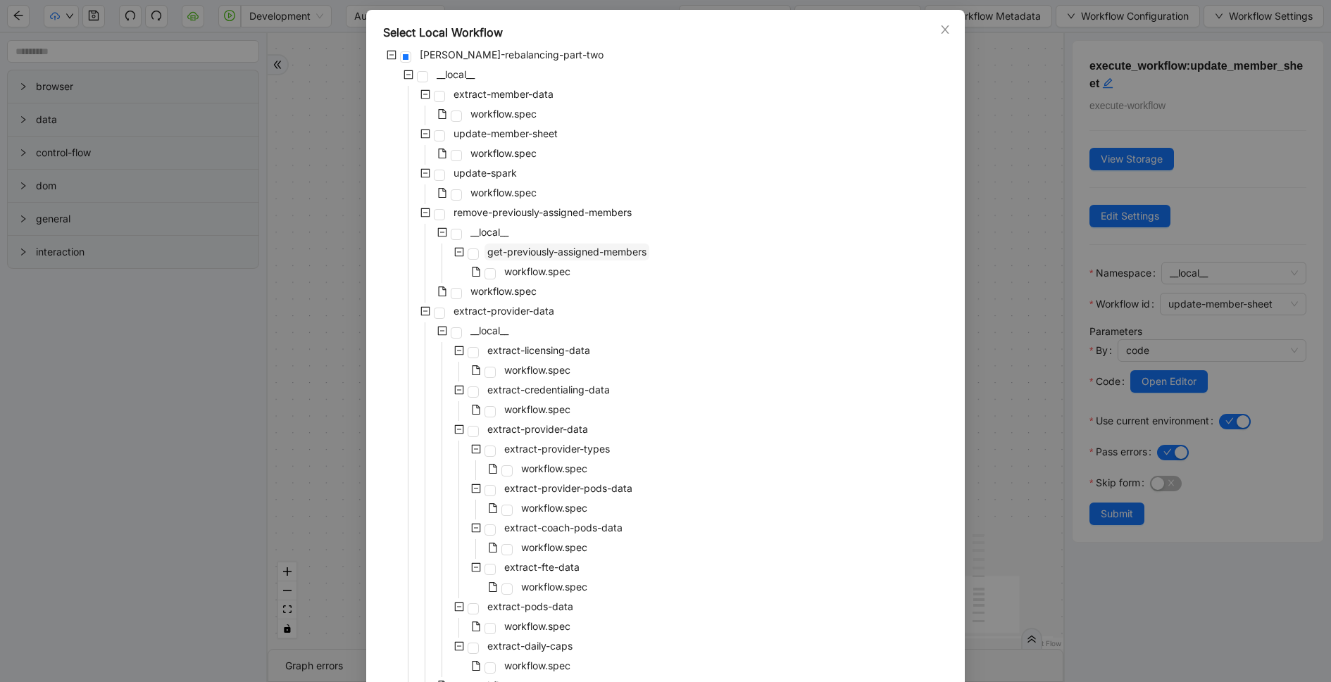
scroll to position [78, 0]
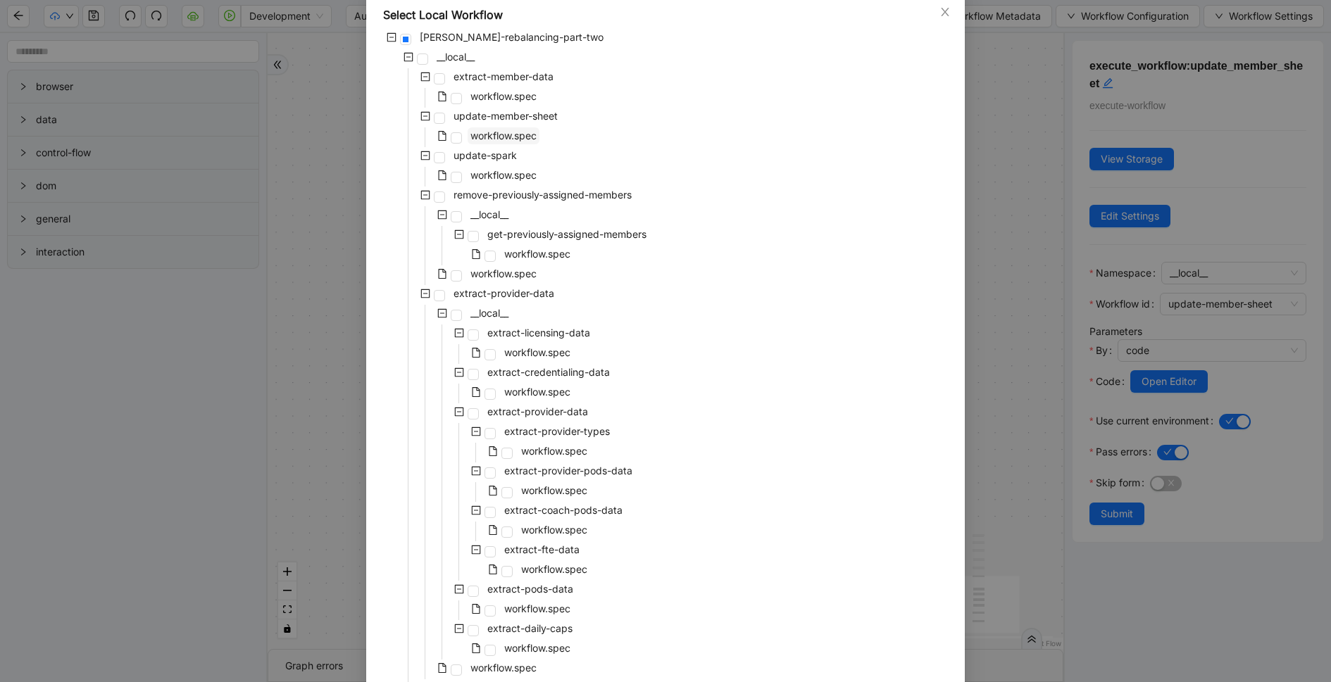
click at [504, 139] on span "workflow.spec" at bounding box center [503, 136] width 66 height 12
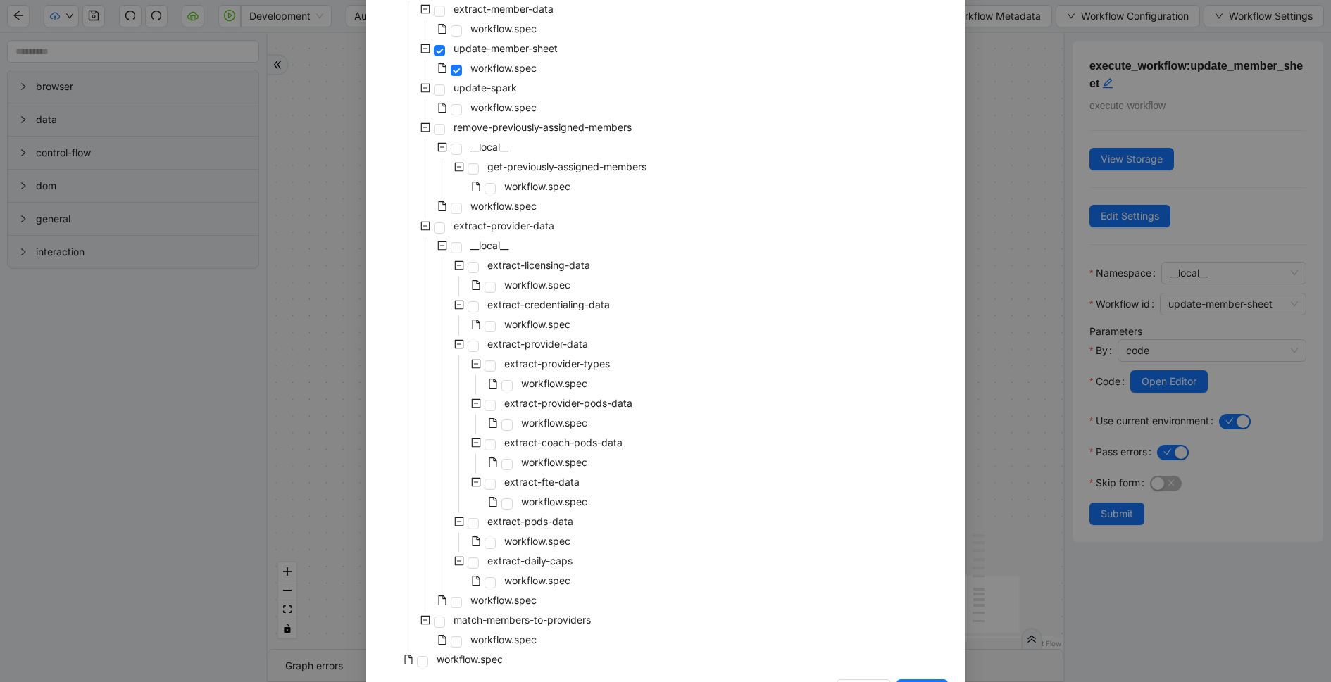
scroll to position [196, 0]
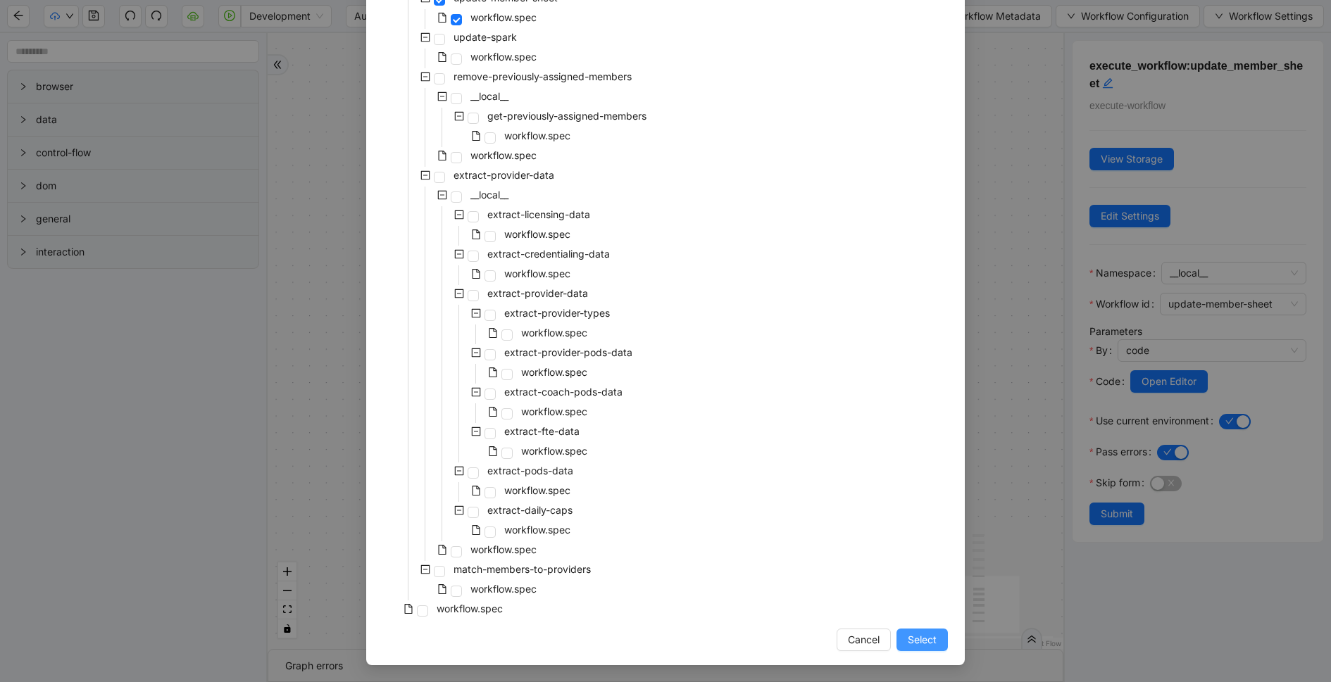
click at [931, 634] on span "Select" at bounding box center [922, 639] width 29 height 15
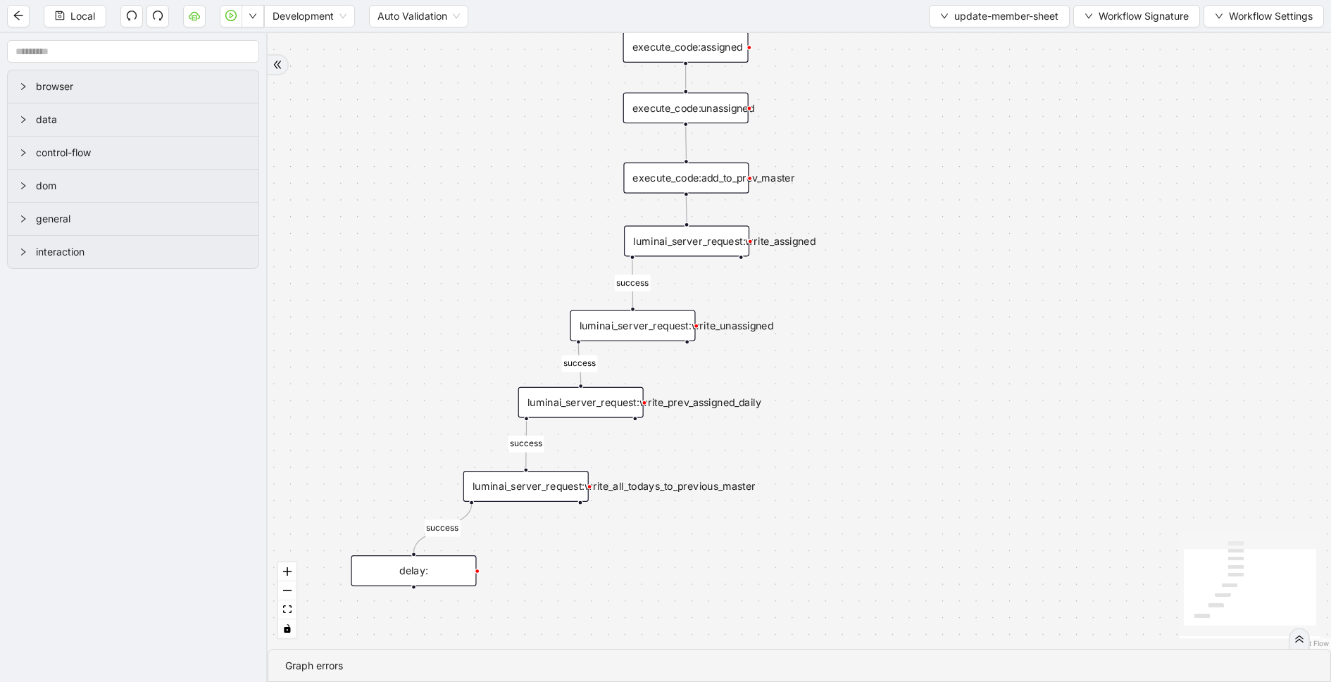
drag, startPoint x: 887, startPoint y: 325, endPoint x: 866, endPoint y: 658, distance: 333.8
click at [866, 658] on section "success success success success trigger execute_code:assigned execute_code:unas…" at bounding box center [799, 357] width 1063 height 649
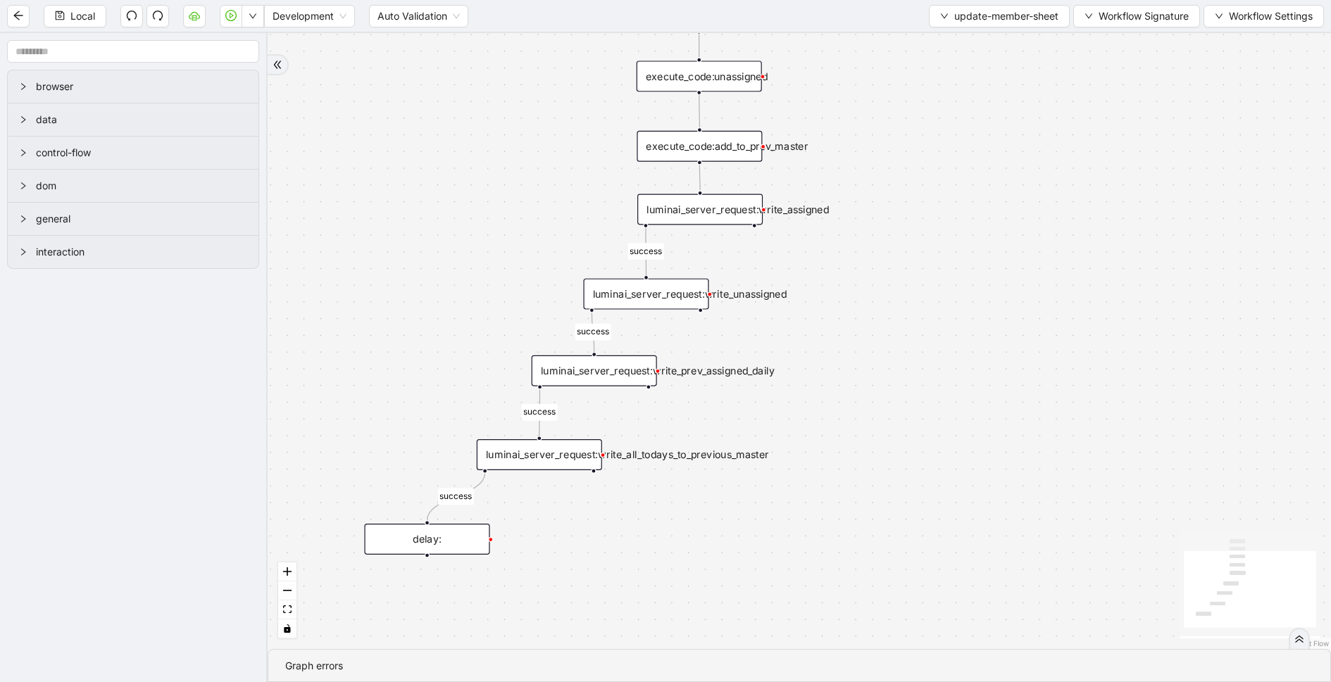
drag, startPoint x: 943, startPoint y: 119, endPoint x: 965, endPoint y: 48, distance: 74.4
click at [965, 48] on div "success success success success trigger execute_code:assigned execute_code:unas…" at bounding box center [799, 341] width 1063 height 616
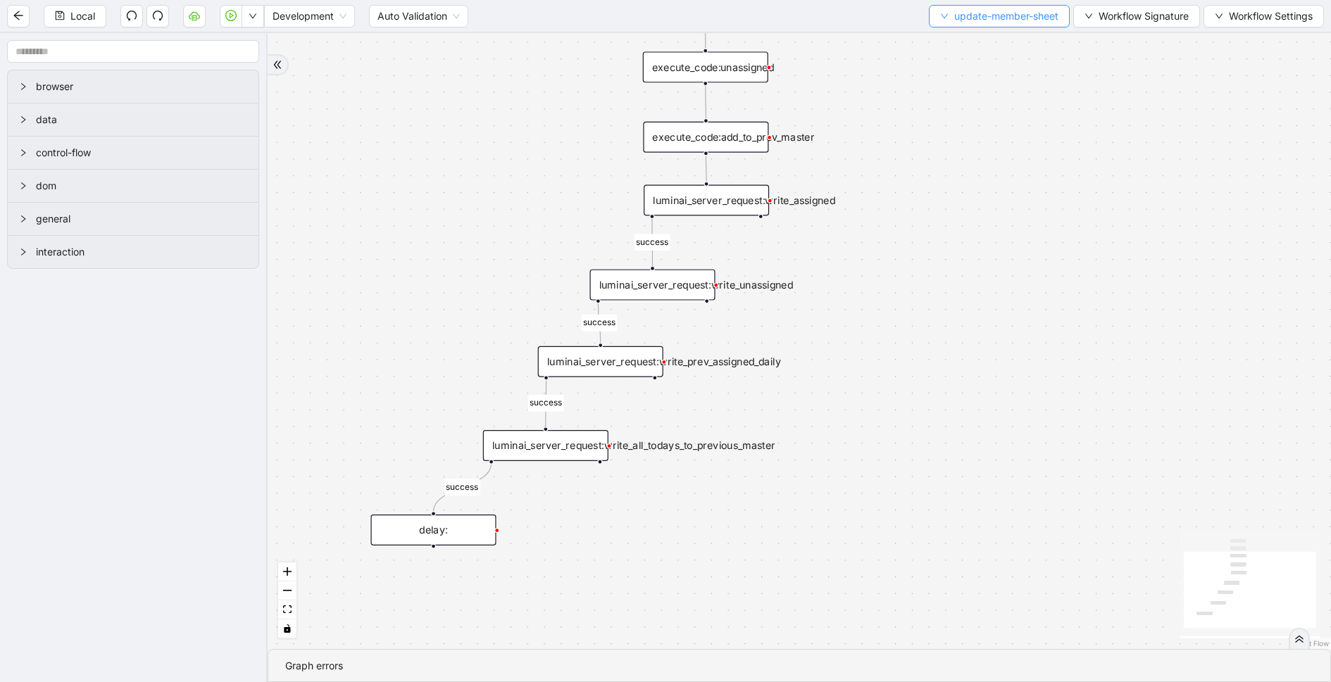
click at [957, 27] on button "update-member-sheet" at bounding box center [999, 16] width 141 height 23
click at [954, 32] on li "Select" at bounding box center [998, 43] width 136 height 23
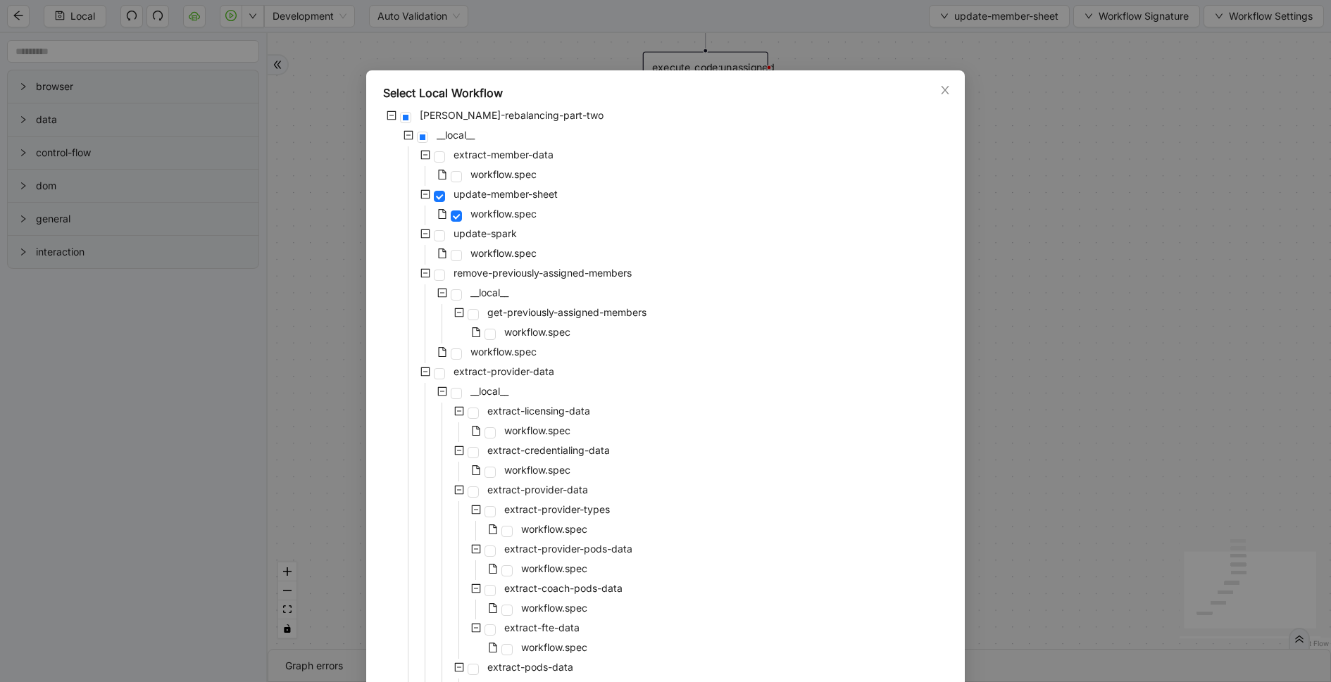
click at [999, 326] on div "Select Local Workflow [PERSON_NAME]-rebalancing-part-two __local__ extract-memb…" at bounding box center [665, 341] width 1331 height 682
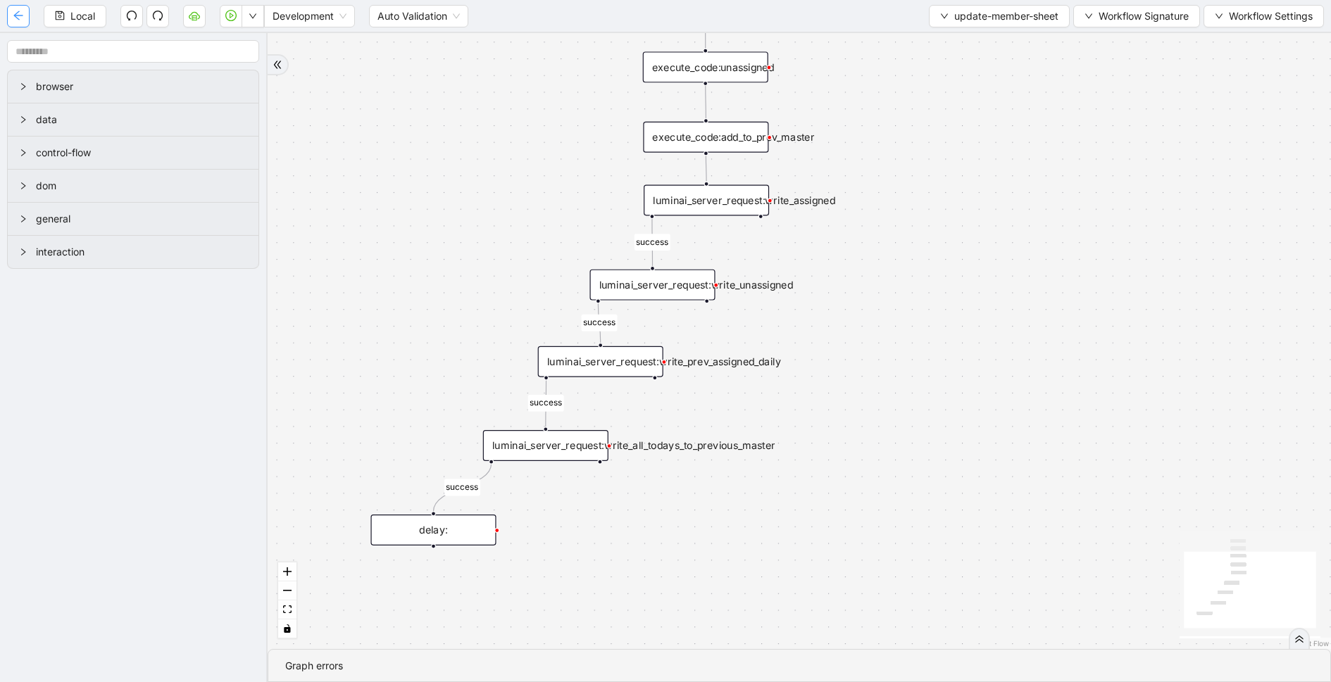
click at [25, 18] on button "button" at bounding box center [18, 16] width 23 height 23
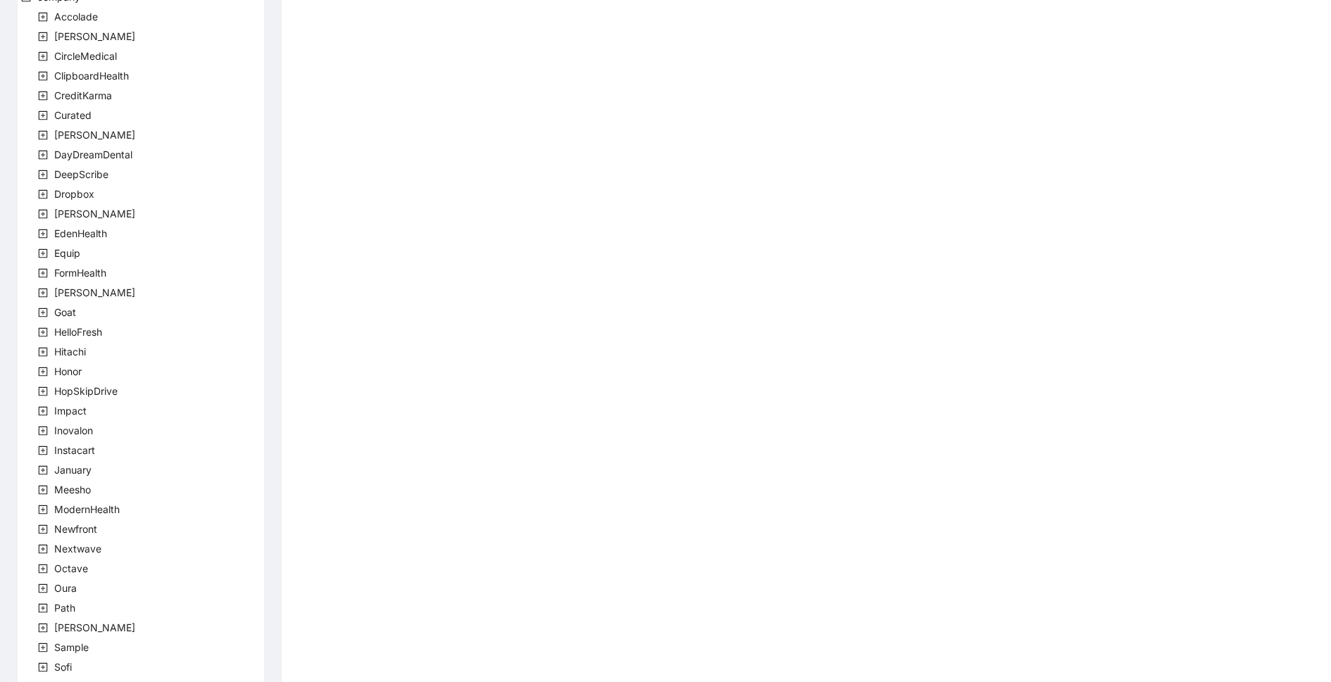
scroll to position [230, 0]
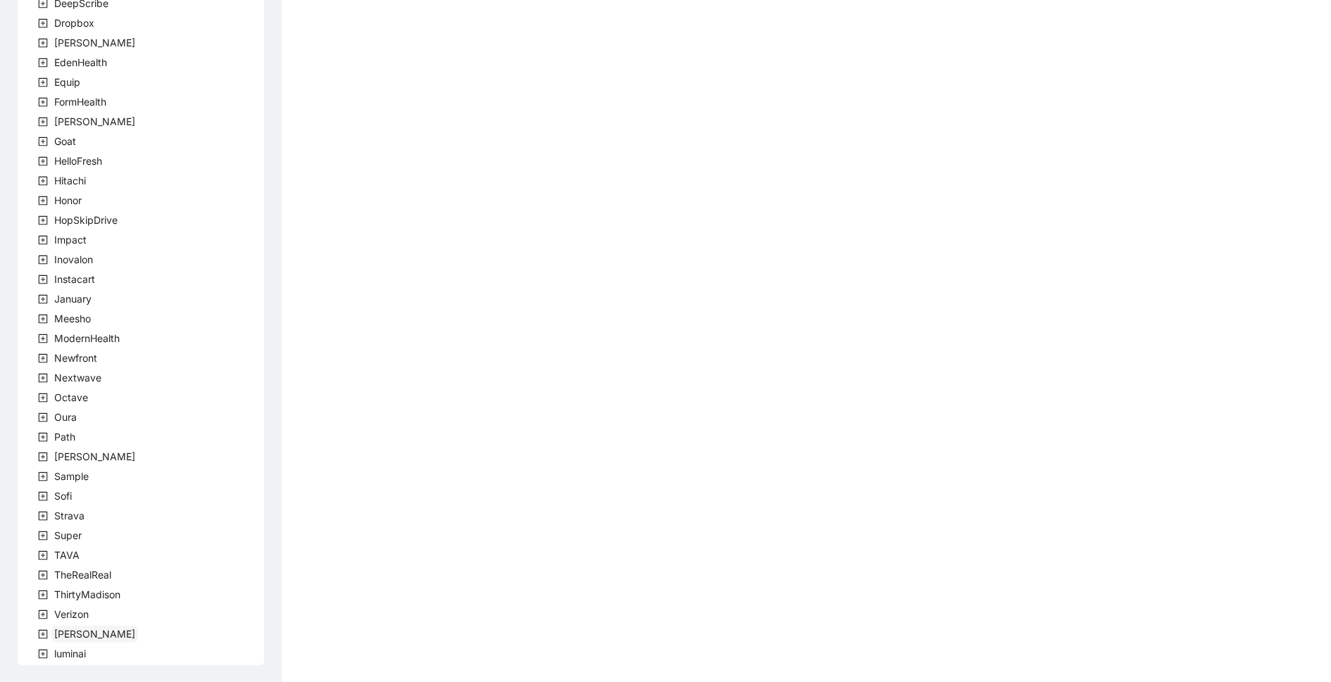
click at [73, 635] on span "[PERSON_NAME]" at bounding box center [94, 634] width 81 height 12
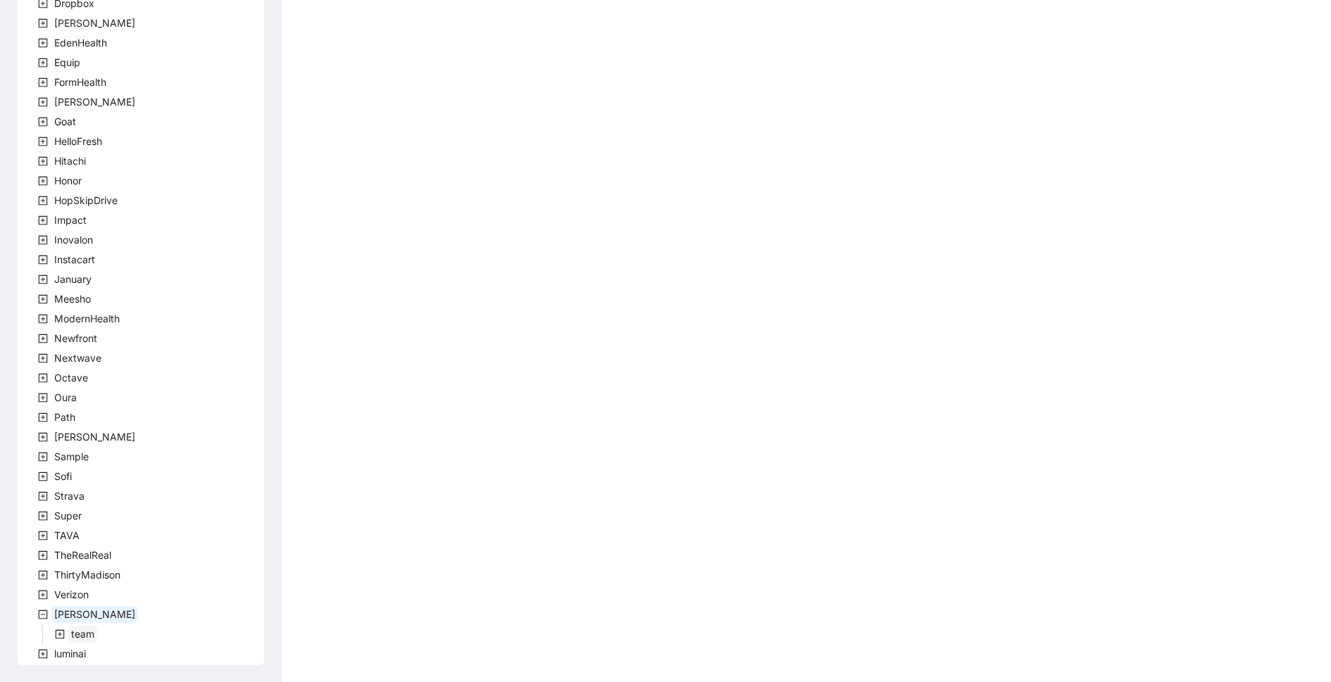
click at [89, 637] on span "team" at bounding box center [82, 634] width 23 height 12
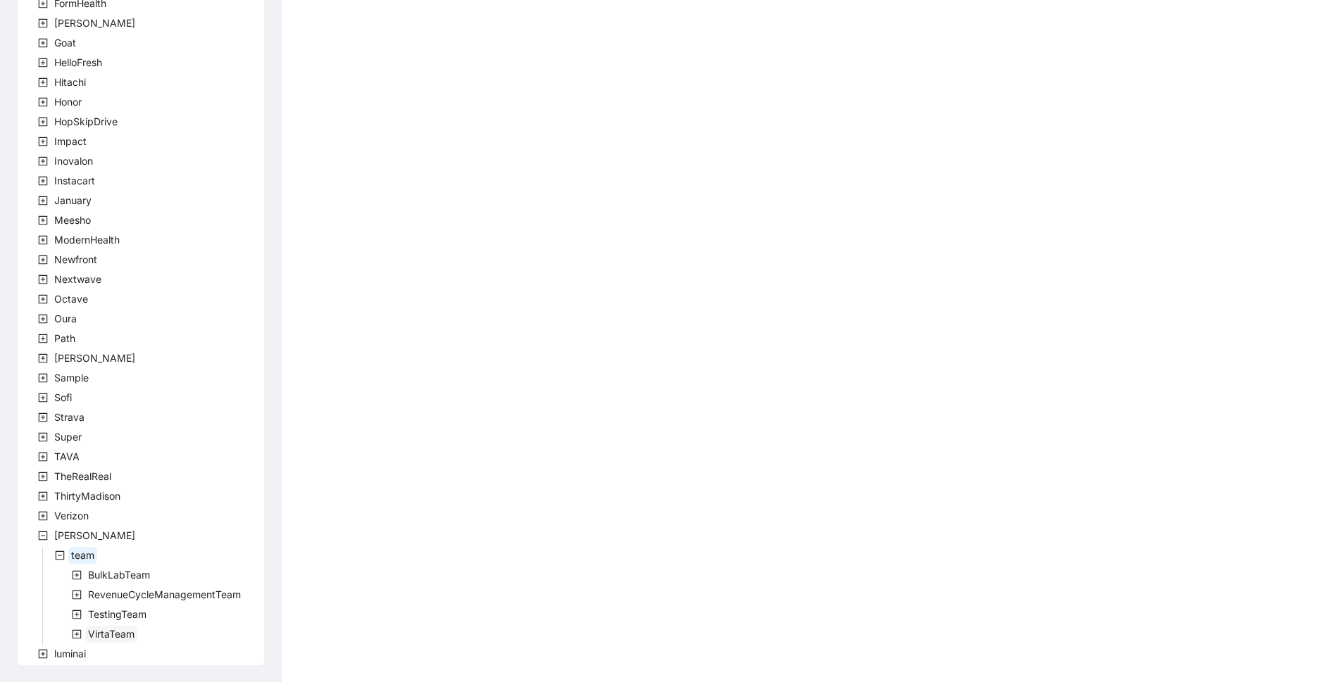
click at [115, 630] on span "VirtaTeam" at bounding box center [111, 634] width 46 height 12
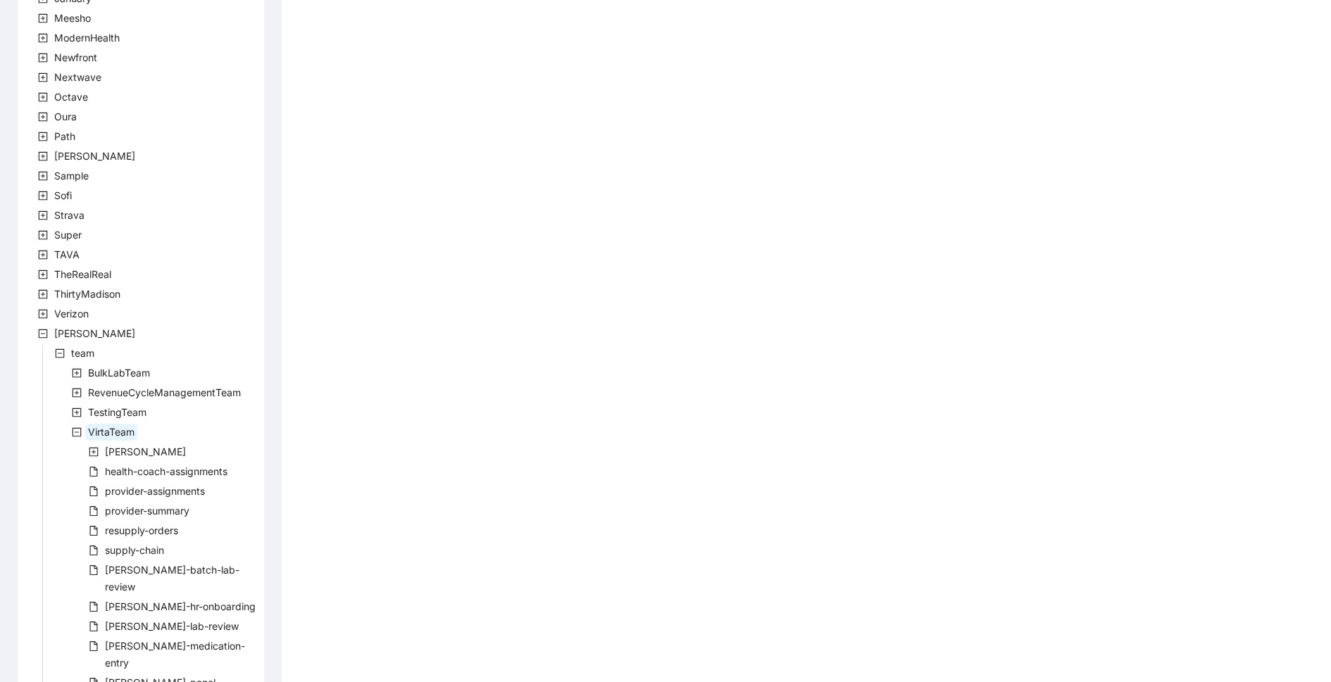
scroll to position [663, 0]
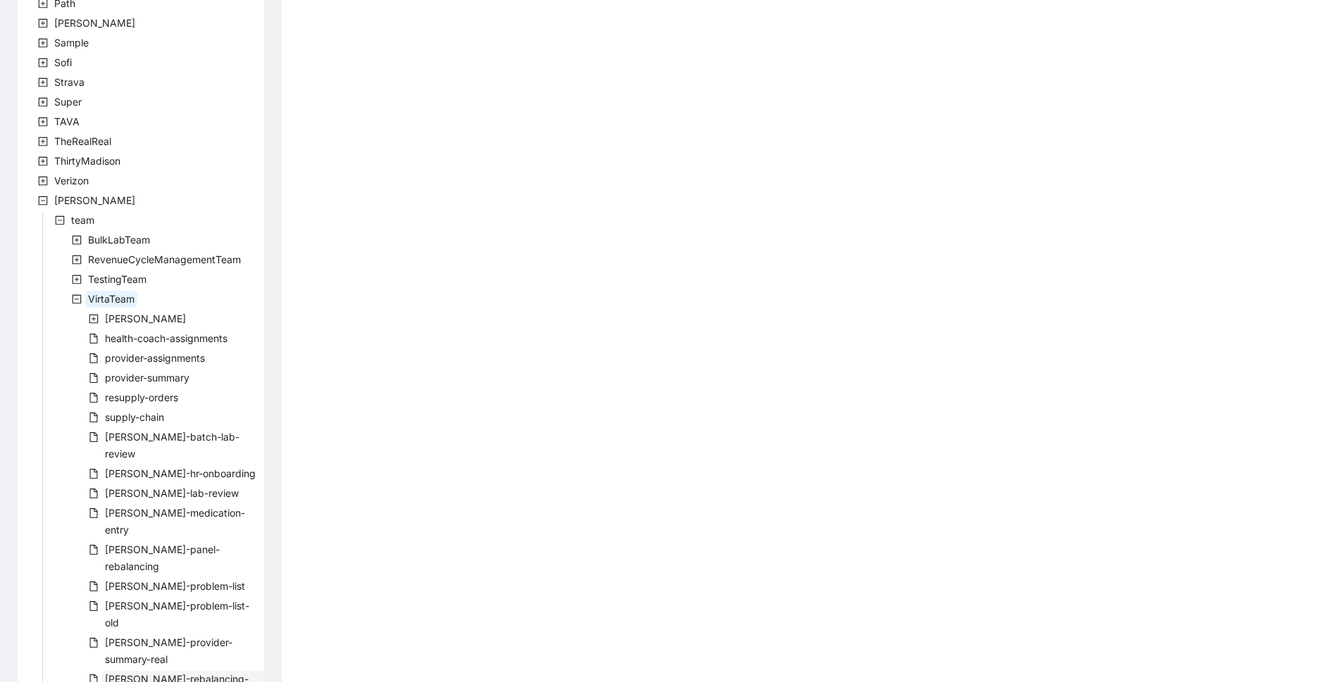
click at [204, 673] on span "[PERSON_NAME]-rebalancing-part-two" at bounding box center [177, 687] width 144 height 29
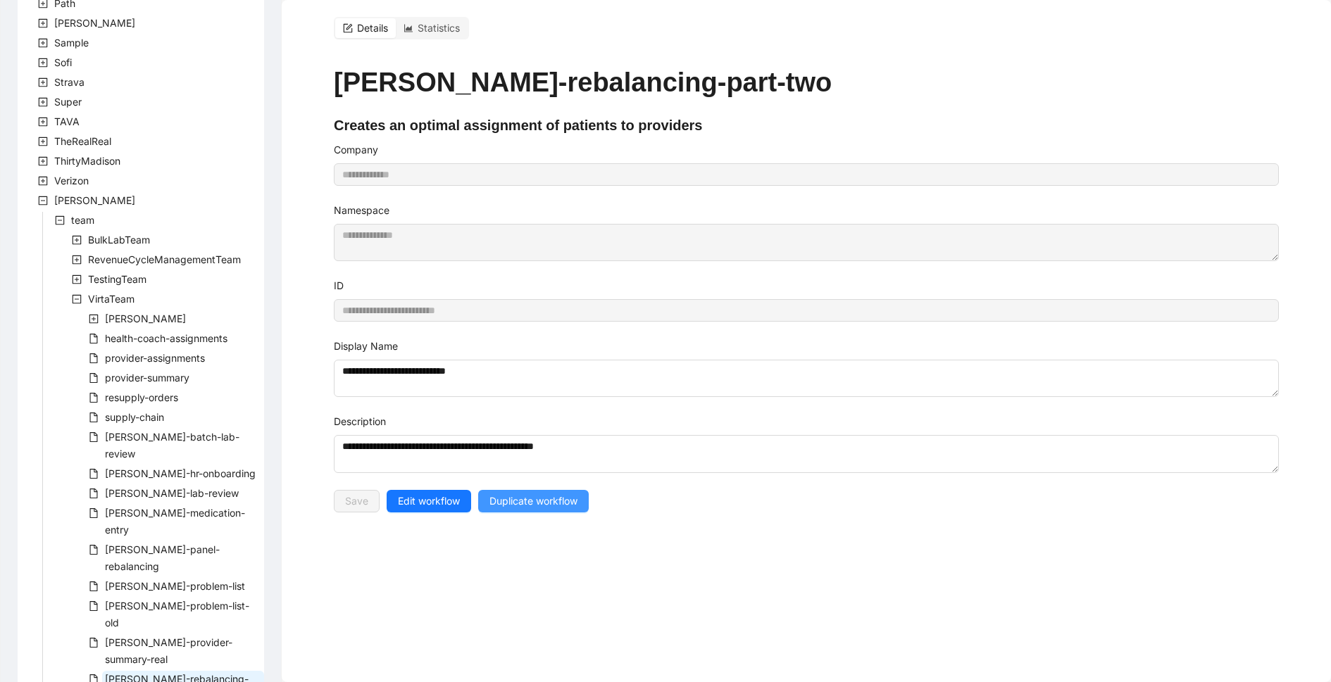
click at [528, 509] on button "Duplicate workflow" at bounding box center [533, 501] width 111 height 23
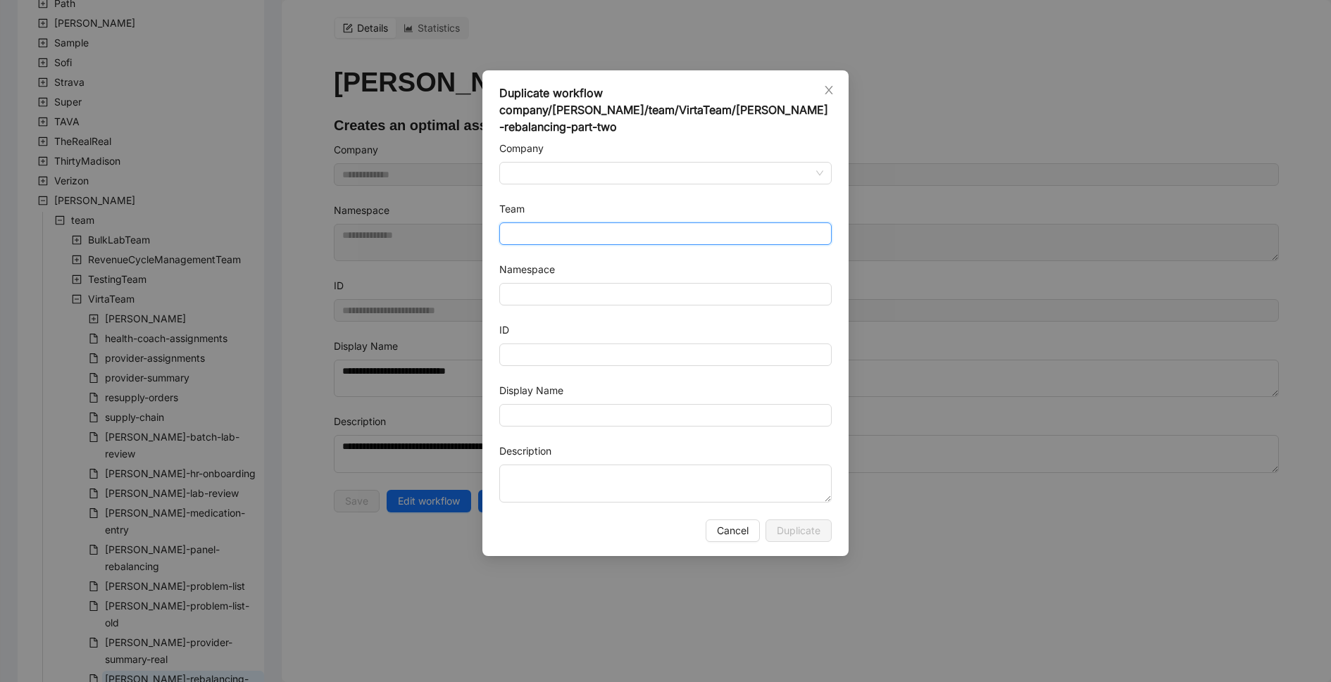
click at [527, 223] on input "Team" at bounding box center [665, 233] width 315 height 21
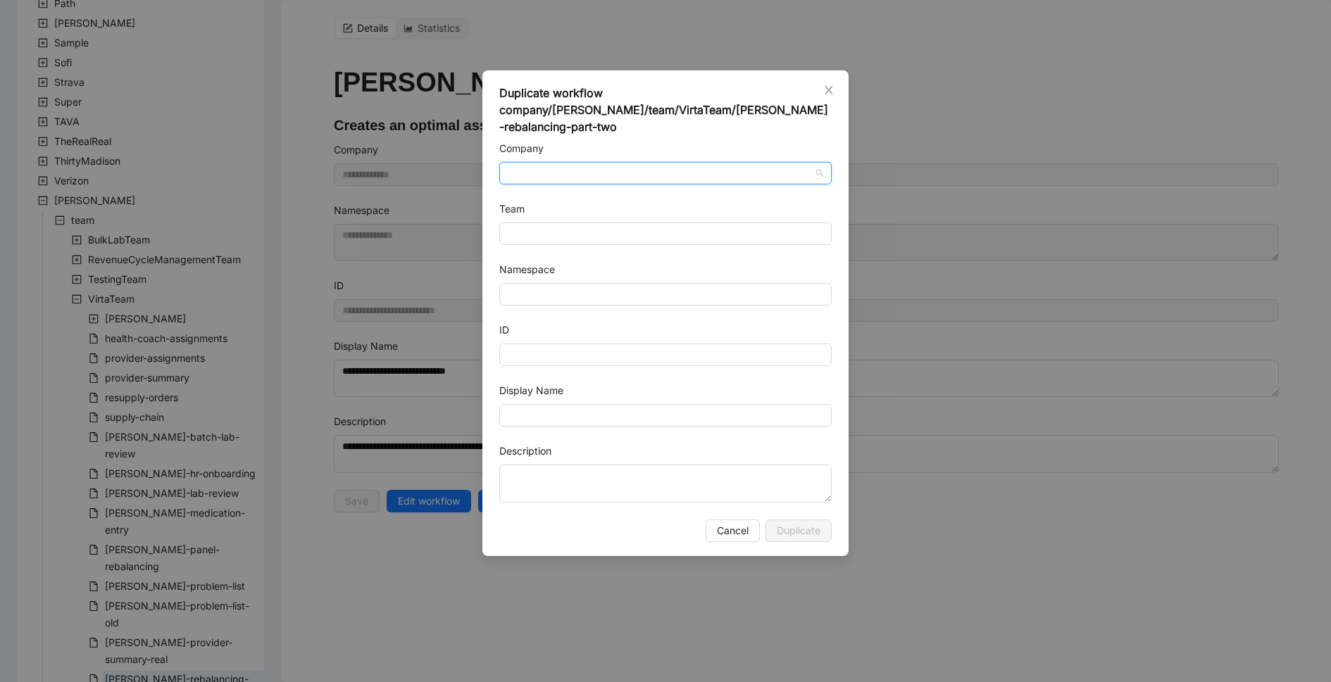
click at [520, 163] on input "Company" at bounding box center [665, 173] width 315 height 21
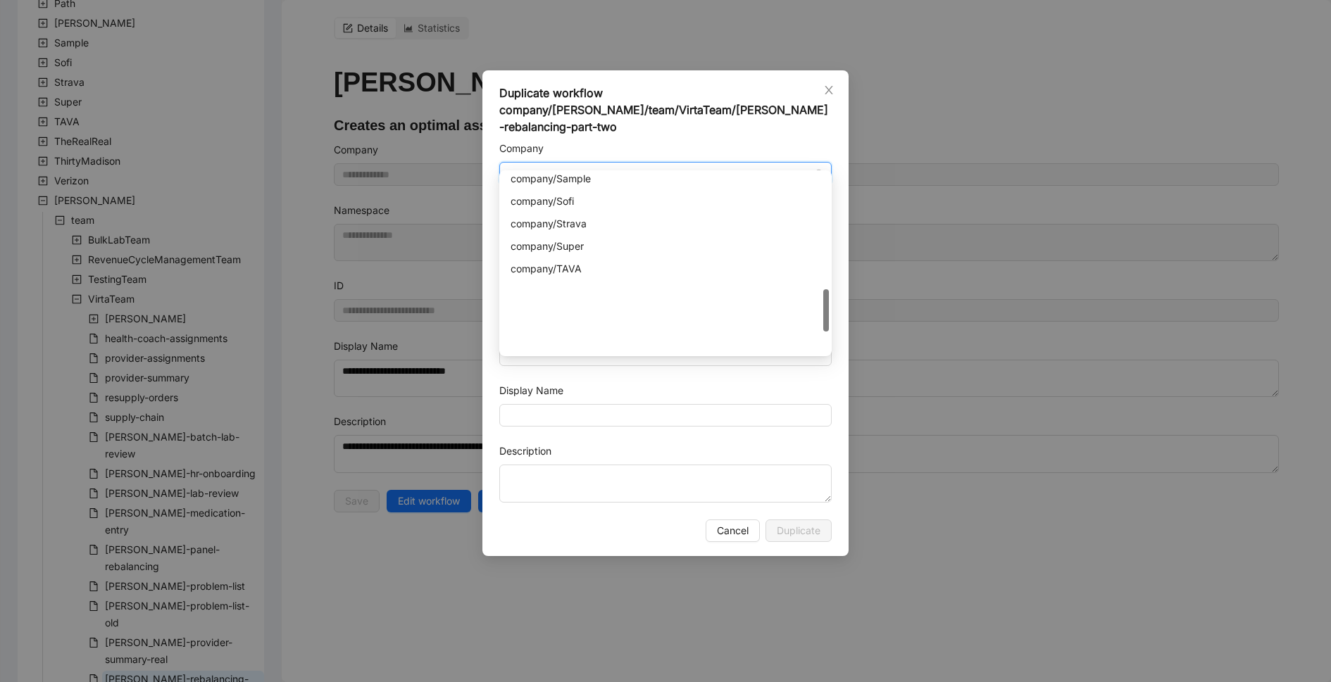
scroll to position [751, 0]
click at [558, 328] on div "company/[PERSON_NAME]" at bounding box center [666, 334] width 310 height 15
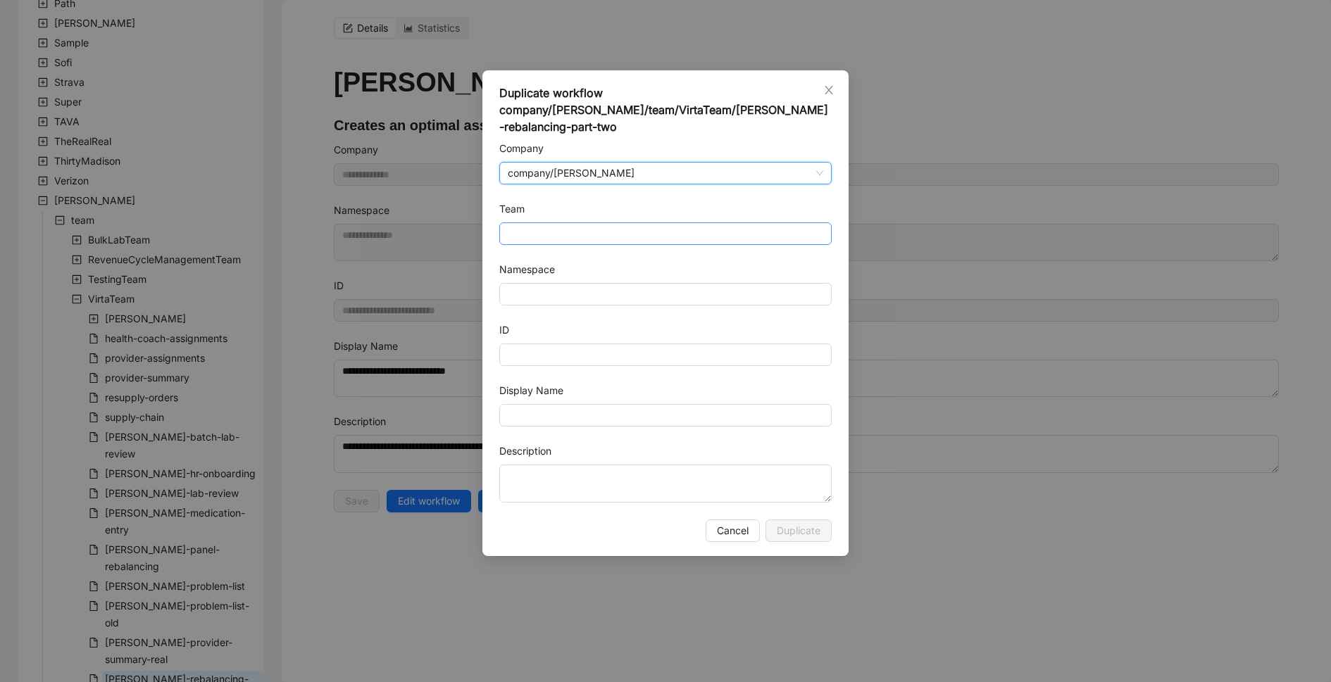
click at [571, 223] on input "Team" at bounding box center [665, 233] width 315 height 21
click at [592, 163] on span "company/[PERSON_NAME]" at bounding box center [665, 173] width 315 height 21
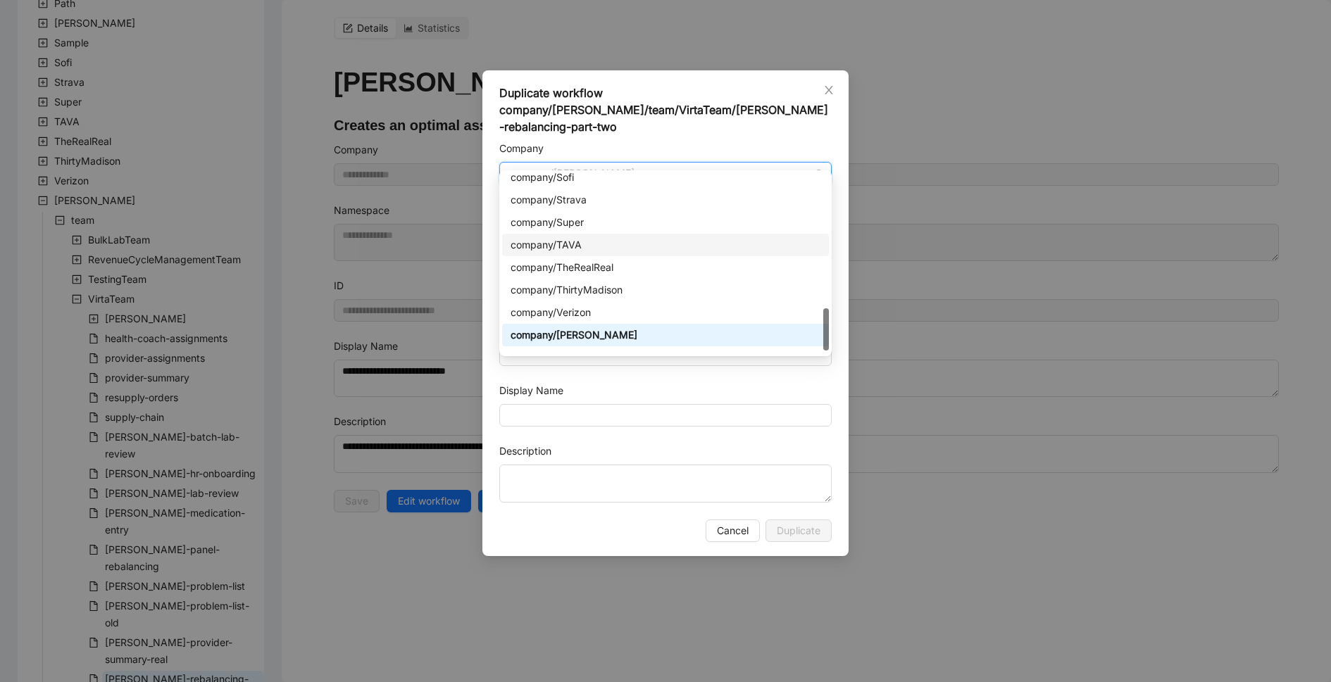
scroll to position [766, 0]
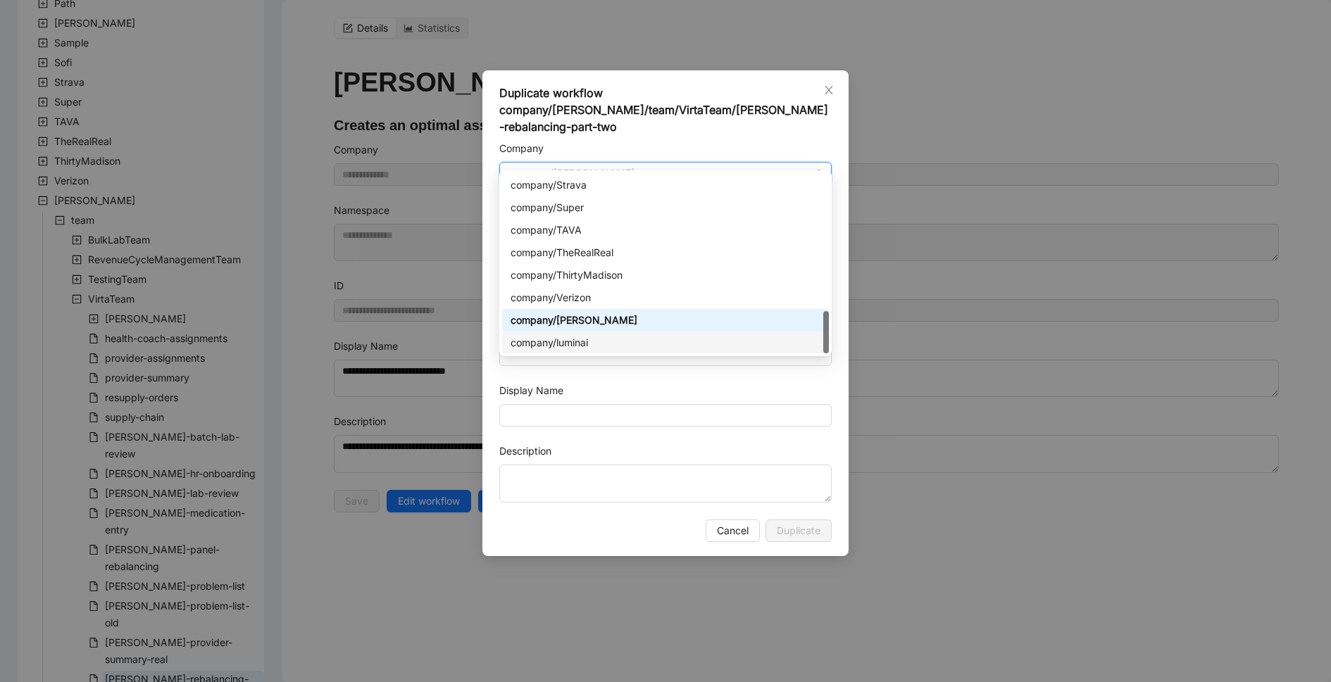
click at [580, 338] on div "company/luminai" at bounding box center [666, 342] width 310 height 15
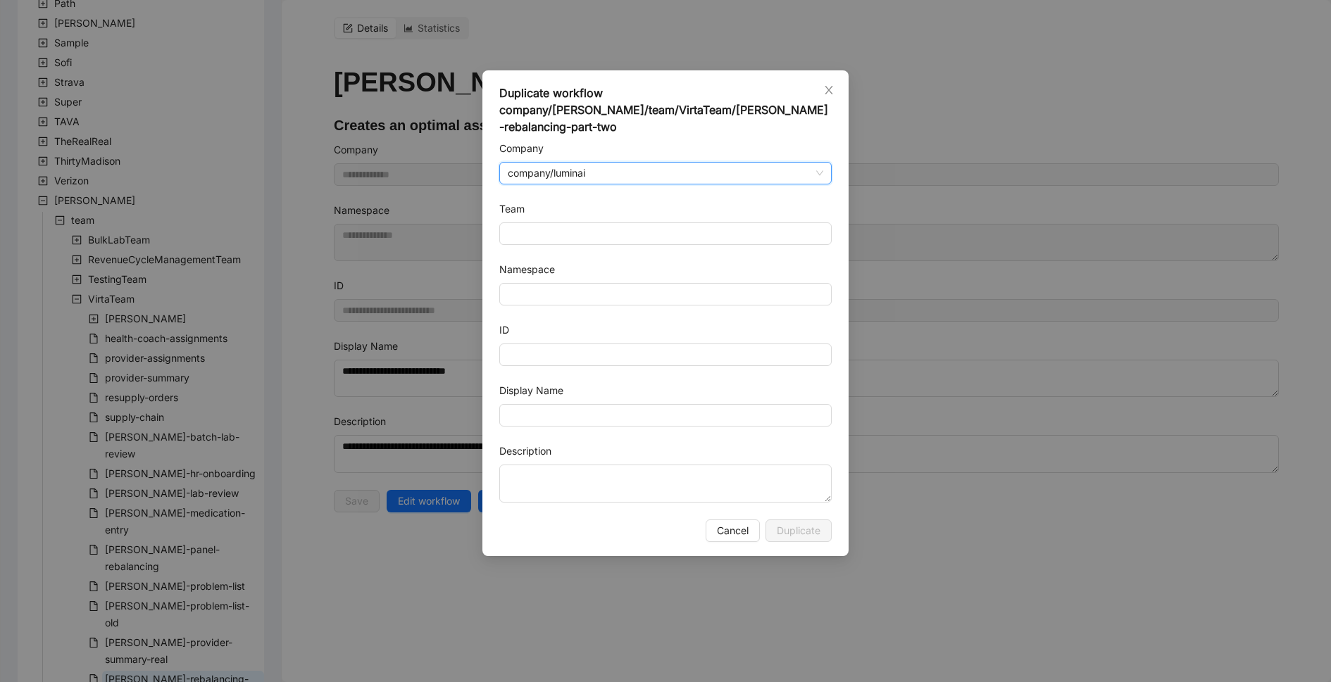
click at [554, 353] on form "Company company/luminai company/luminai Team Namespace ID Display Name Descript…" at bounding box center [665, 322] width 332 height 362
click at [554, 344] on input "ID" at bounding box center [665, 355] width 332 height 23
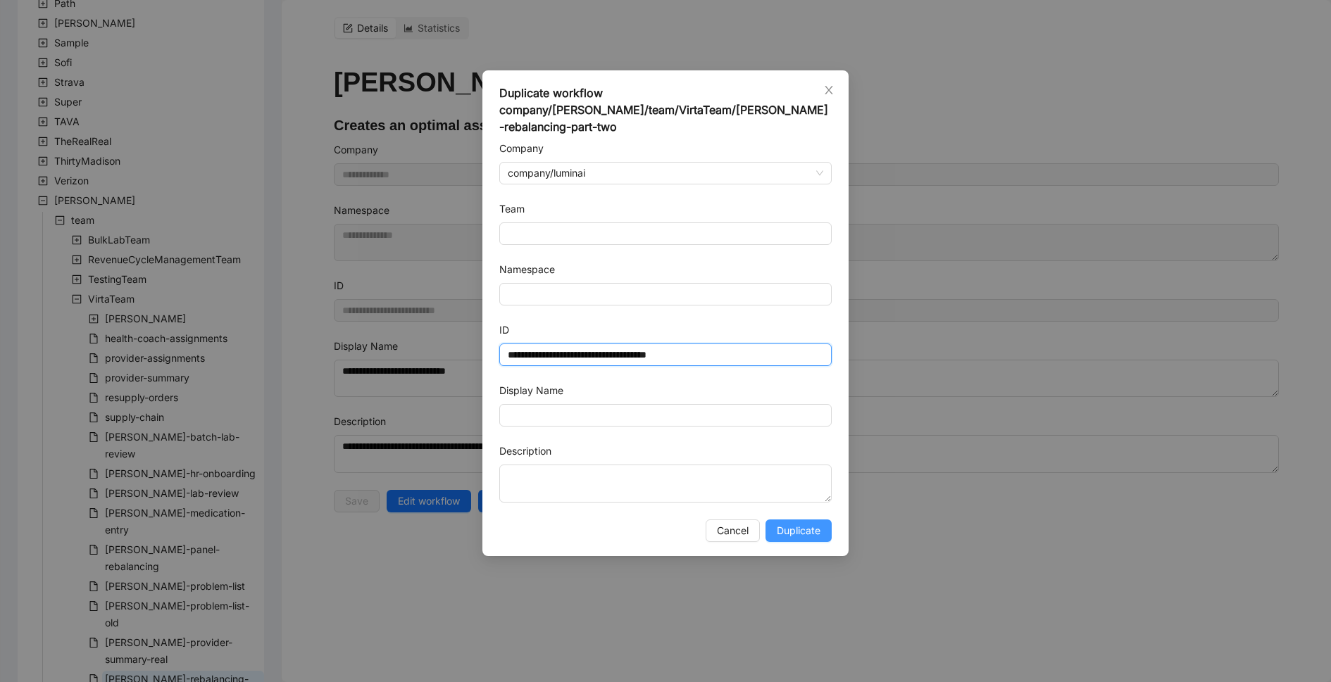
type input "**********"
click at [818, 523] on span "Duplicate" at bounding box center [799, 530] width 44 height 15
